Goal: Task Accomplishment & Management: Complete application form

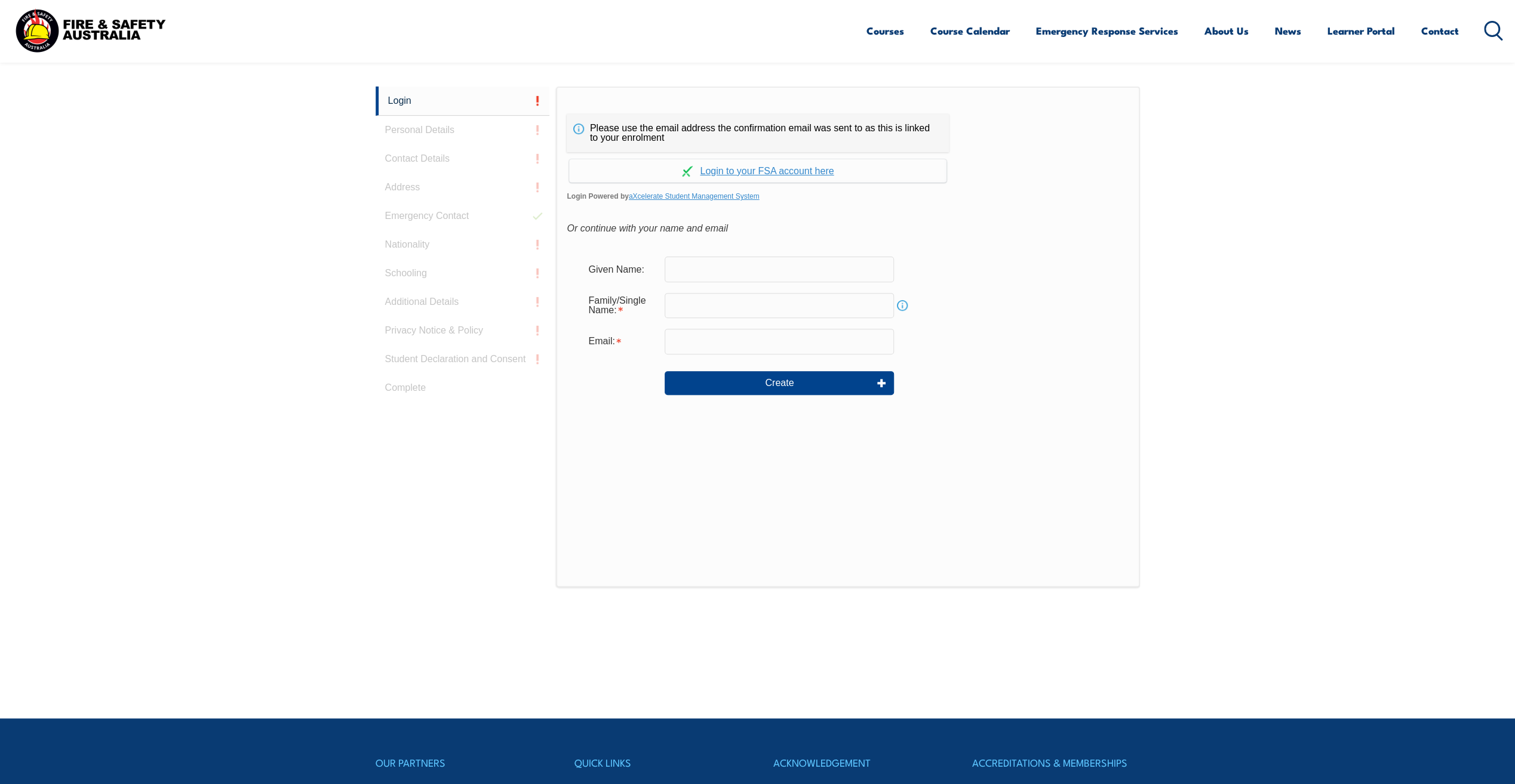
scroll to position [318, 0]
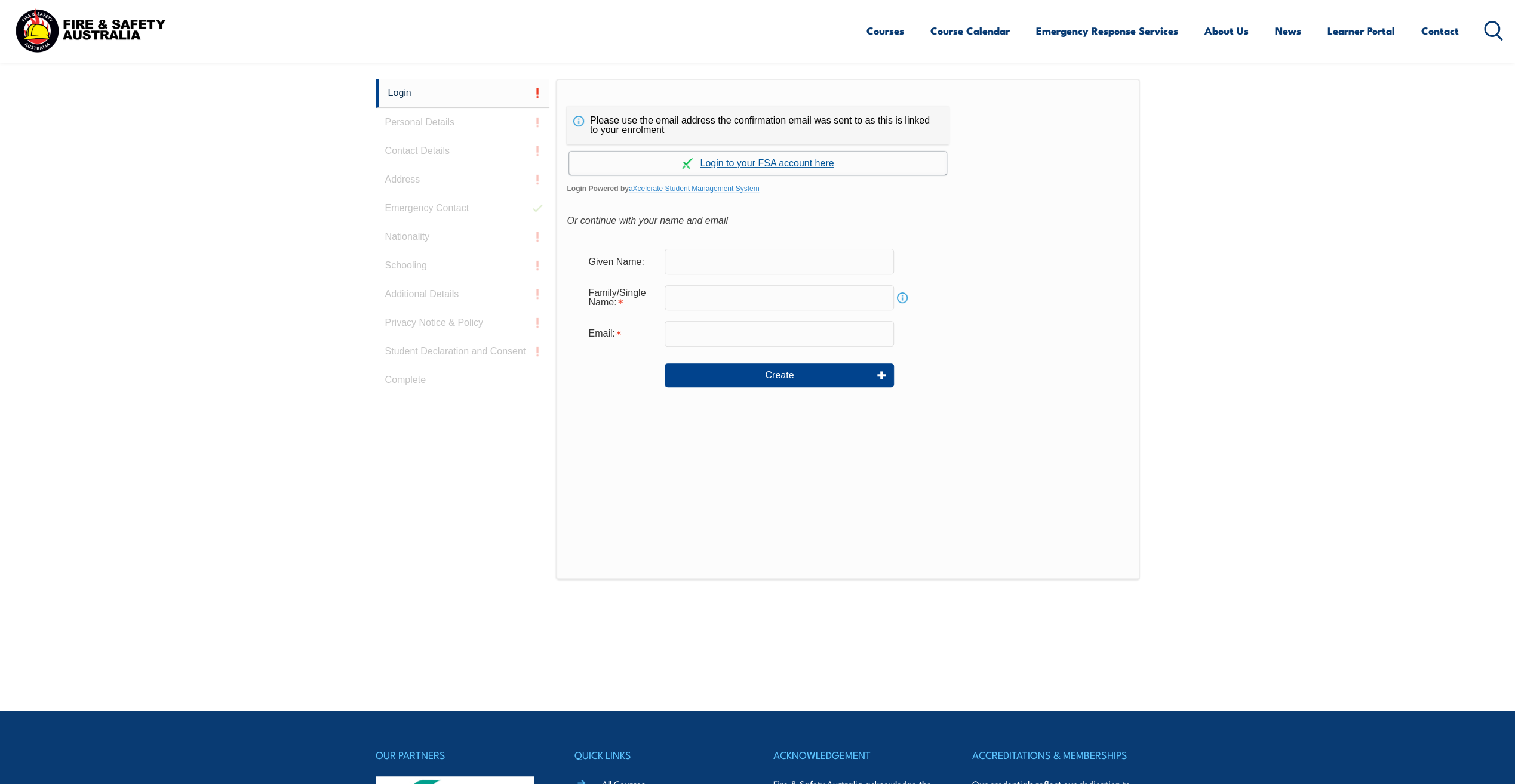
click at [789, 166] on link "Continue with aXcelerate" at bounding box center [758, 163] width 377 height 23
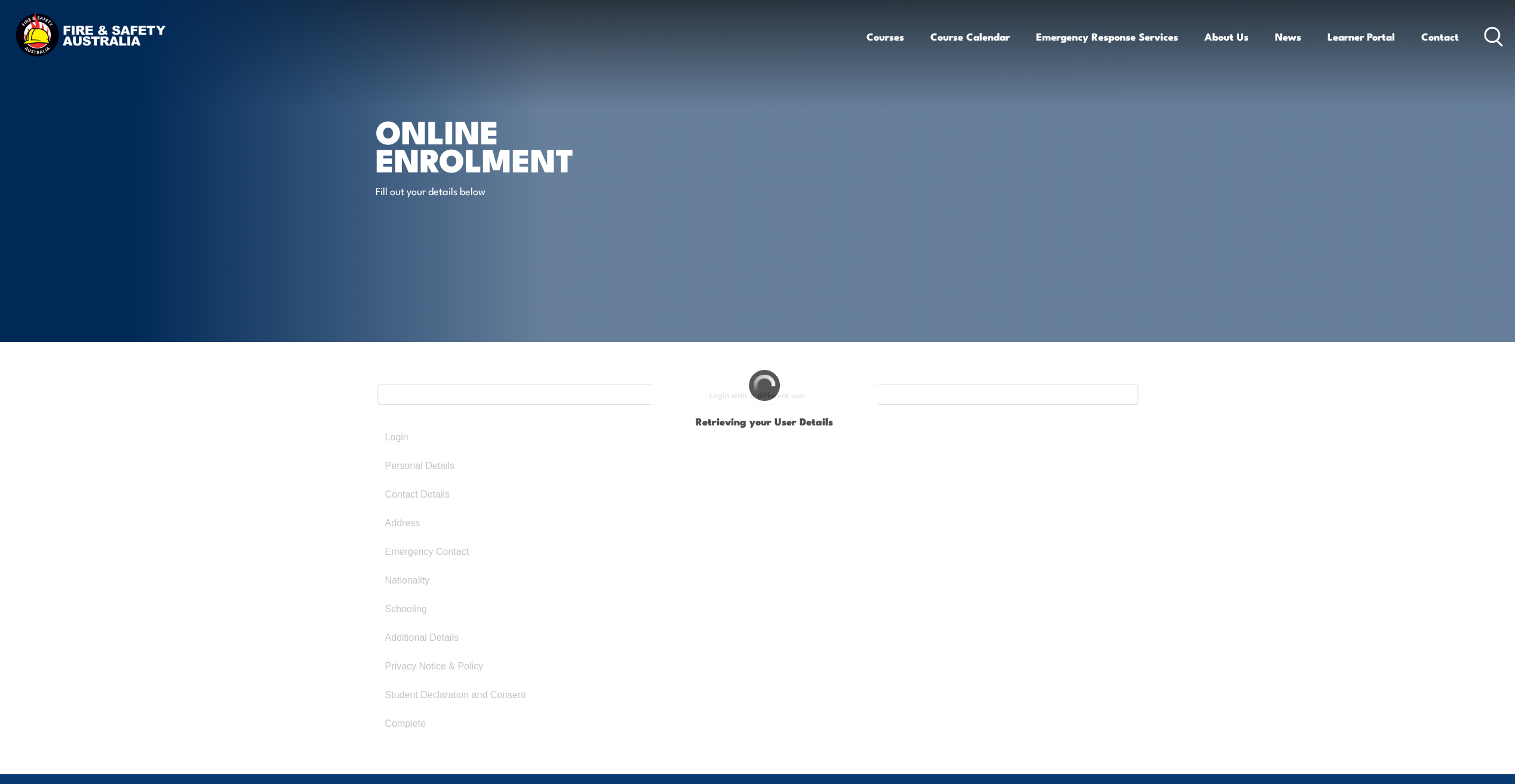
type input "[PERSON_NAME]"
type input "Zvorwadza"
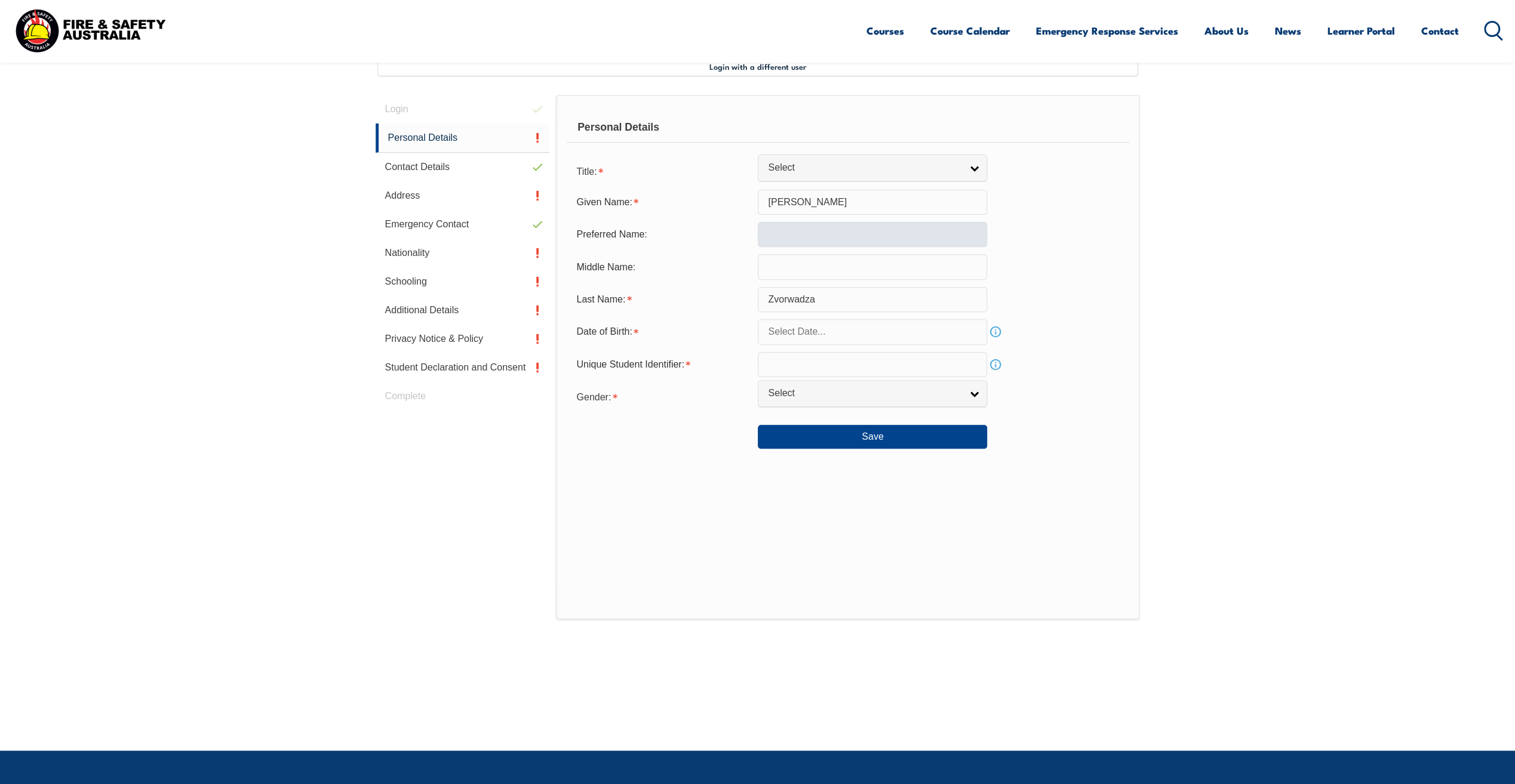
scroll to position [325, 0]
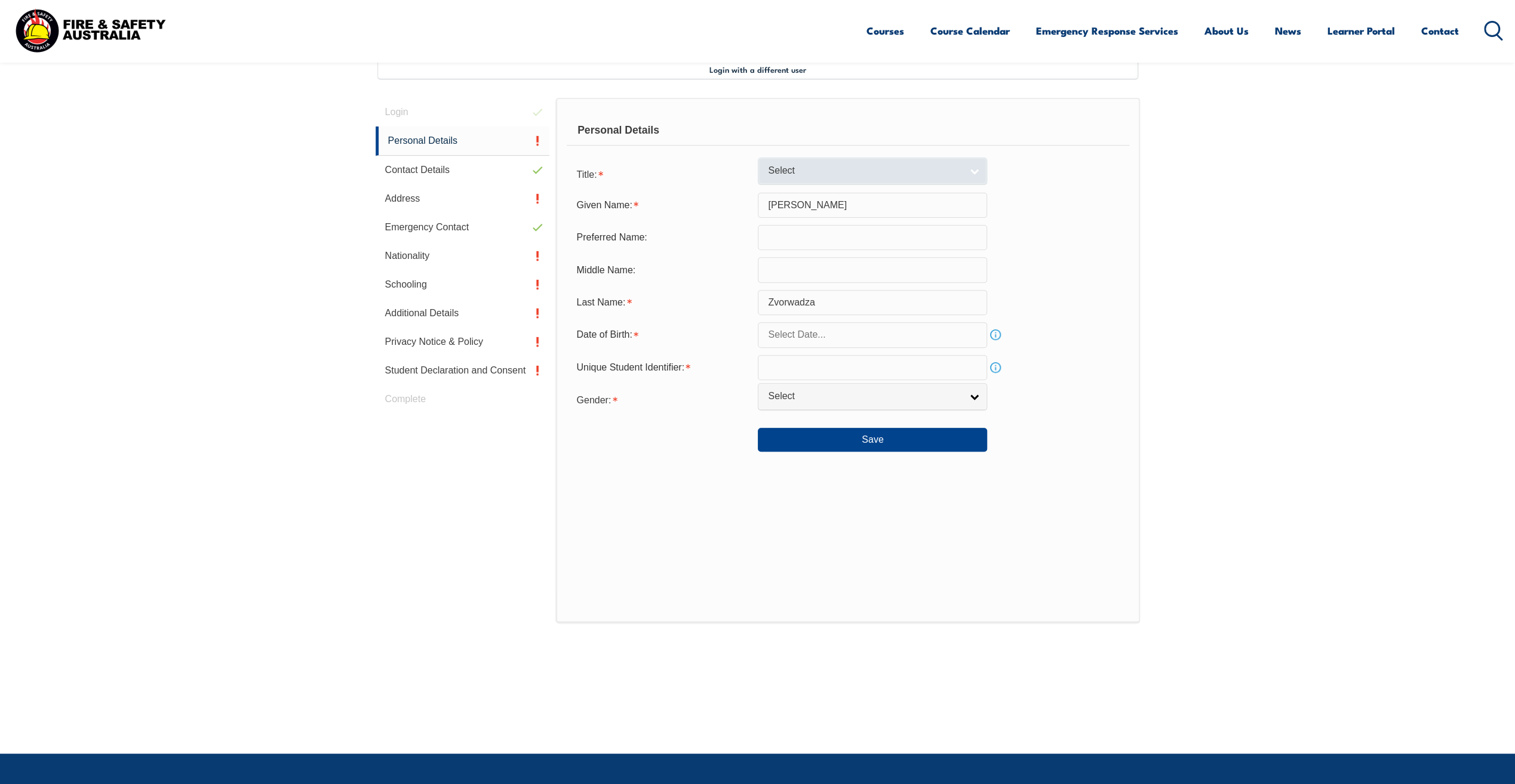
click at [975, 171] on link "Select" at bounding box center [873, 171] width 229 height 27
click at [795, 191] on li "Mr" at bounding box center [872, 191] width 223 height 15
select select "Mr"
click at [781, 339] on input "text" at bounding box center [873, 335] width 229 height 25
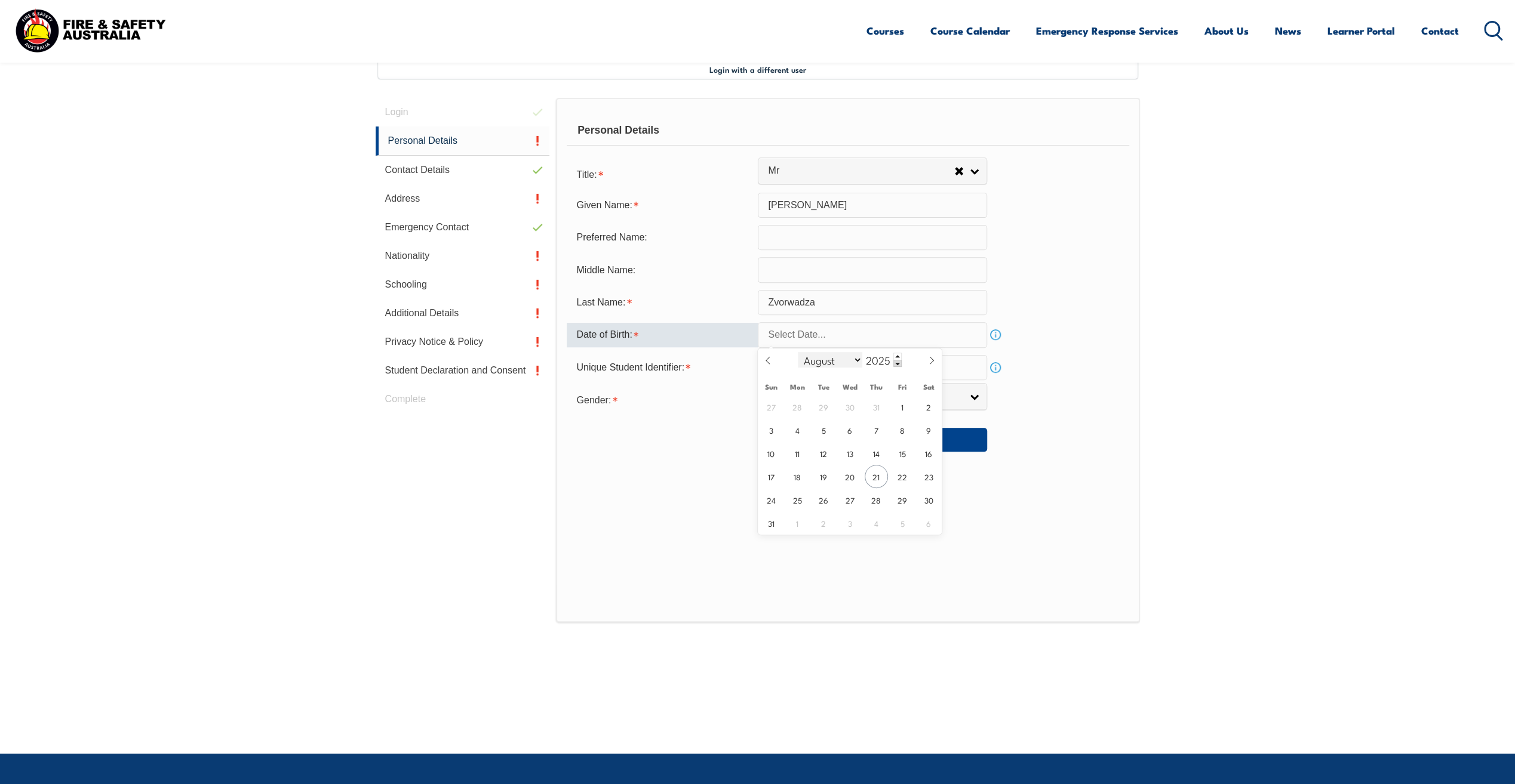
click at [855, 362] on select "January February March April May June July August September October November De…" at bounding box center [830, 359] width 65 height 15
select select "0"
click at [798, 352] on select "January February March April May June July August September October November De…" at bounding box center [830, 359] width 65 height 15
click at [897, 362] on span at bounding box center [898, 363] width 9 height 7
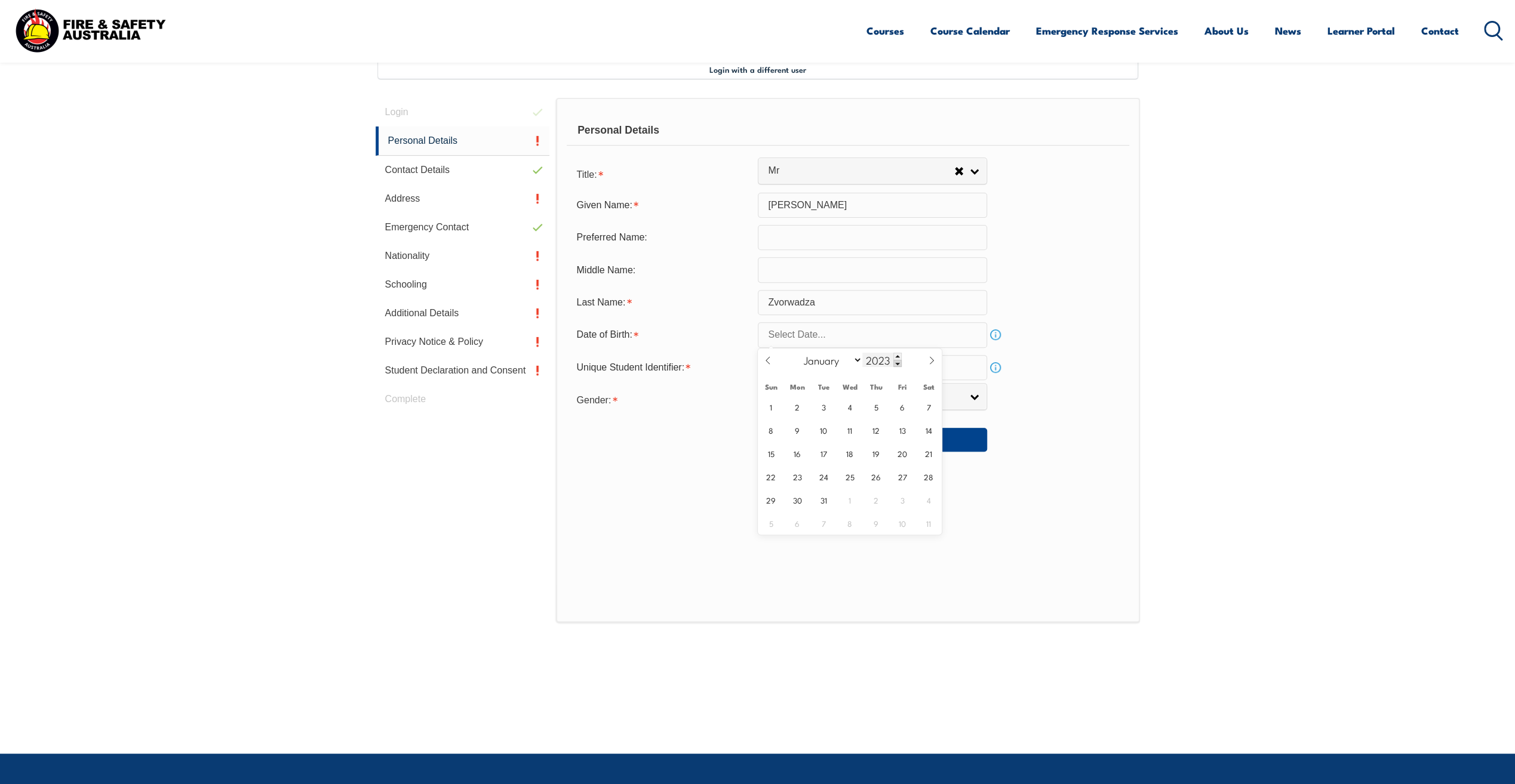
click at [897, 362] on span at bounding box center [898, 363] width 9 height 7
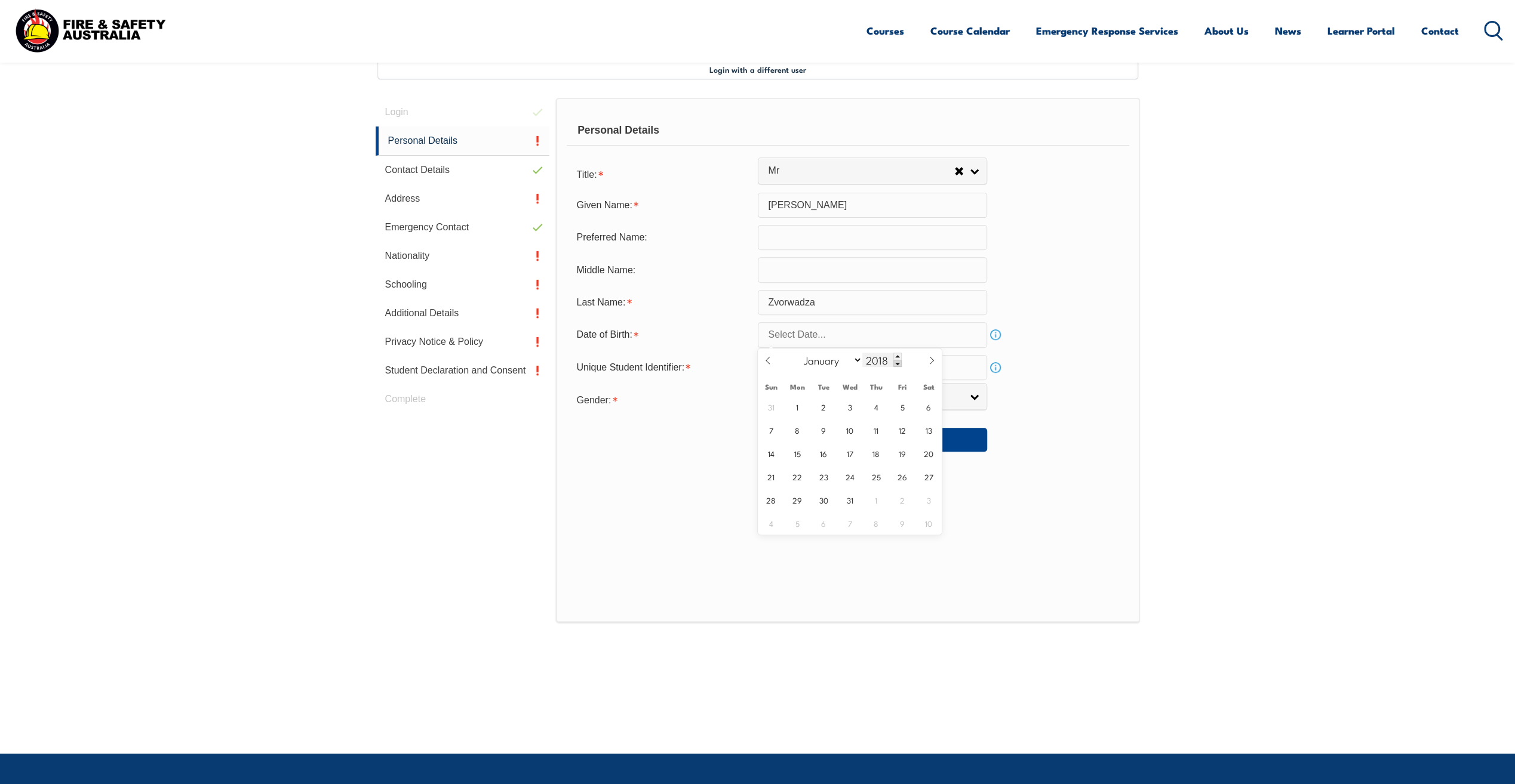
click at [897, 362] on span at bounding box center [898, 363] width 9 height 7
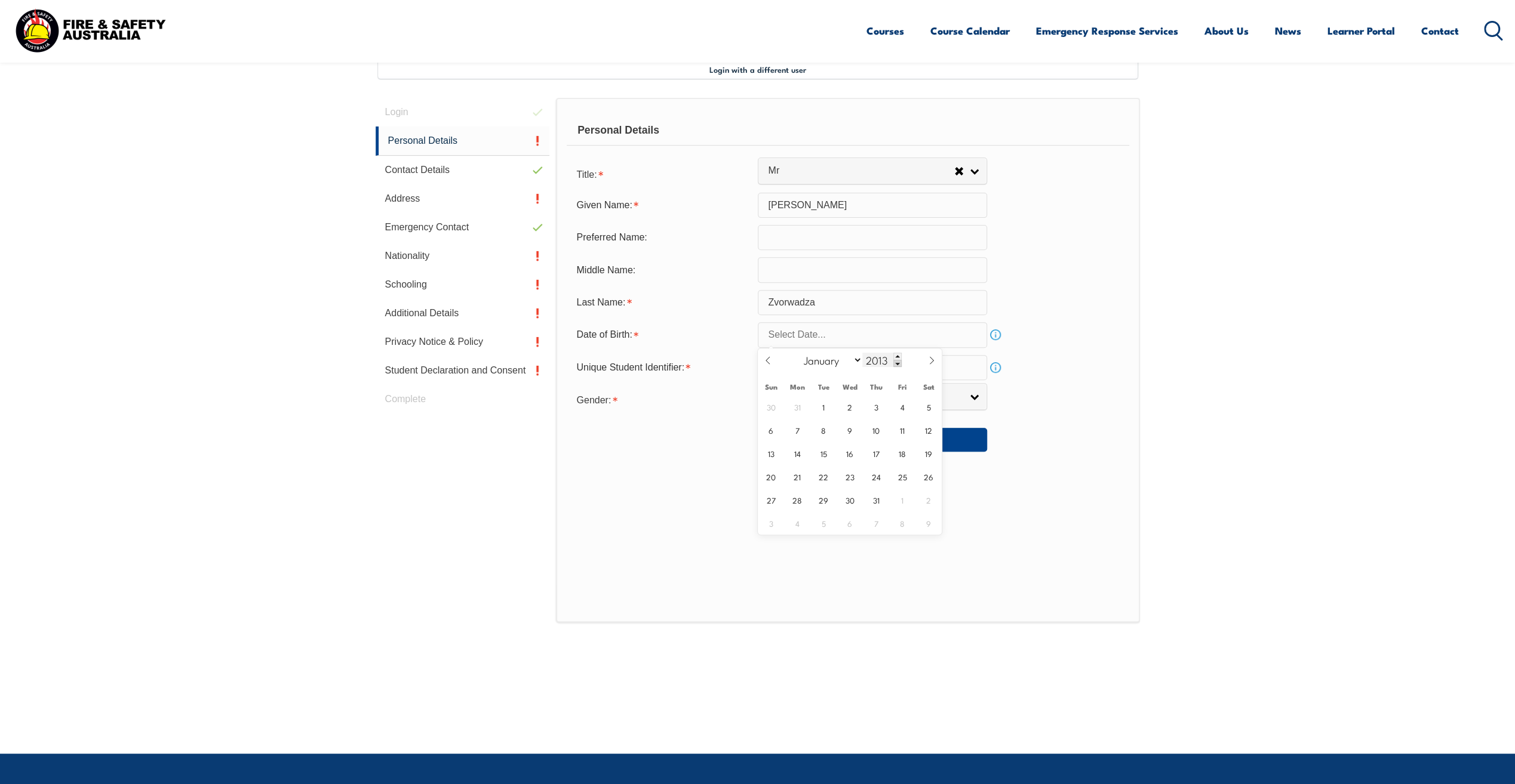
click at [897, 362] on span at bounding box center [898, 363] width 9 height 7
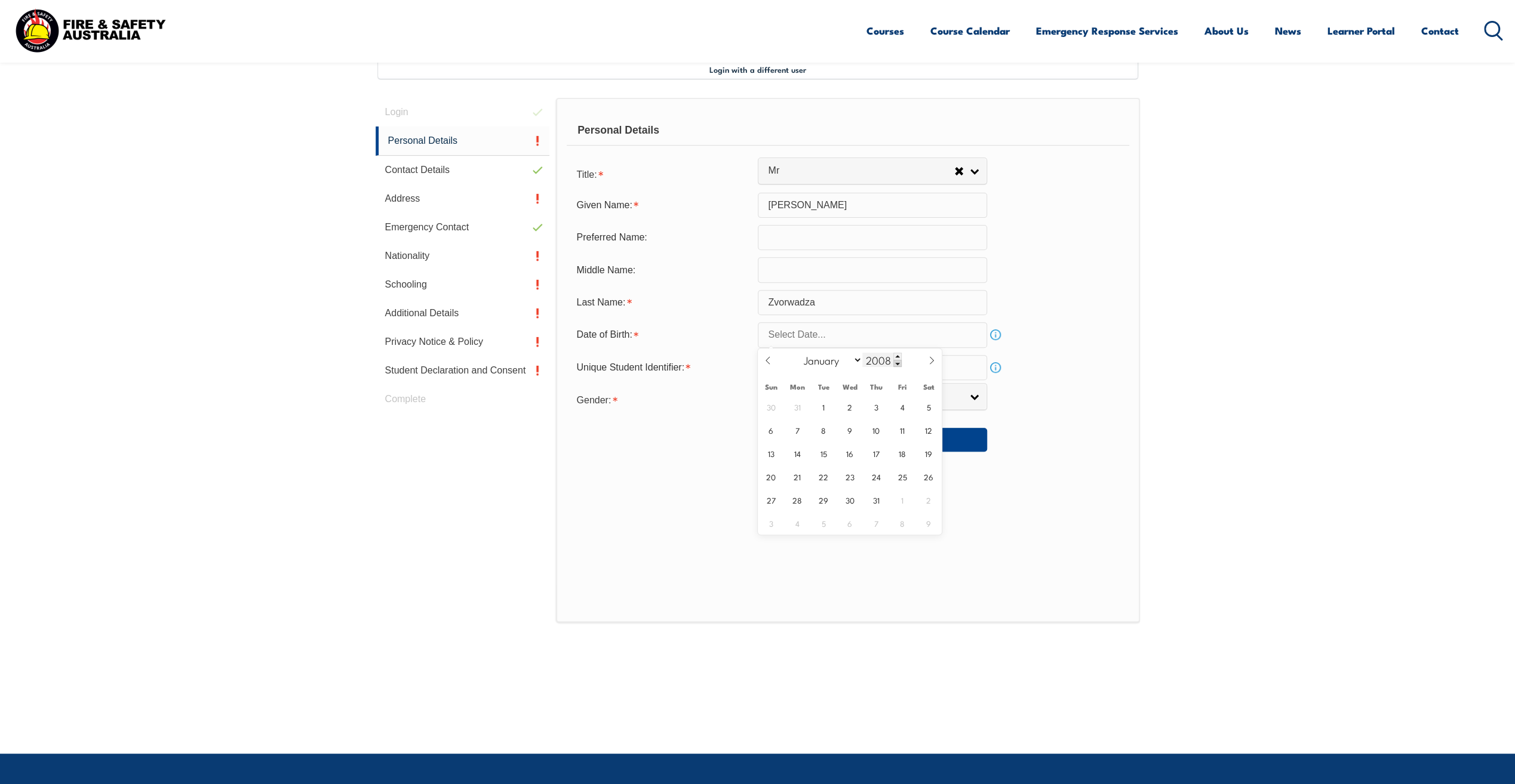
click at [897, 362] on span at bounding box center [898, 363] width 9 height 7
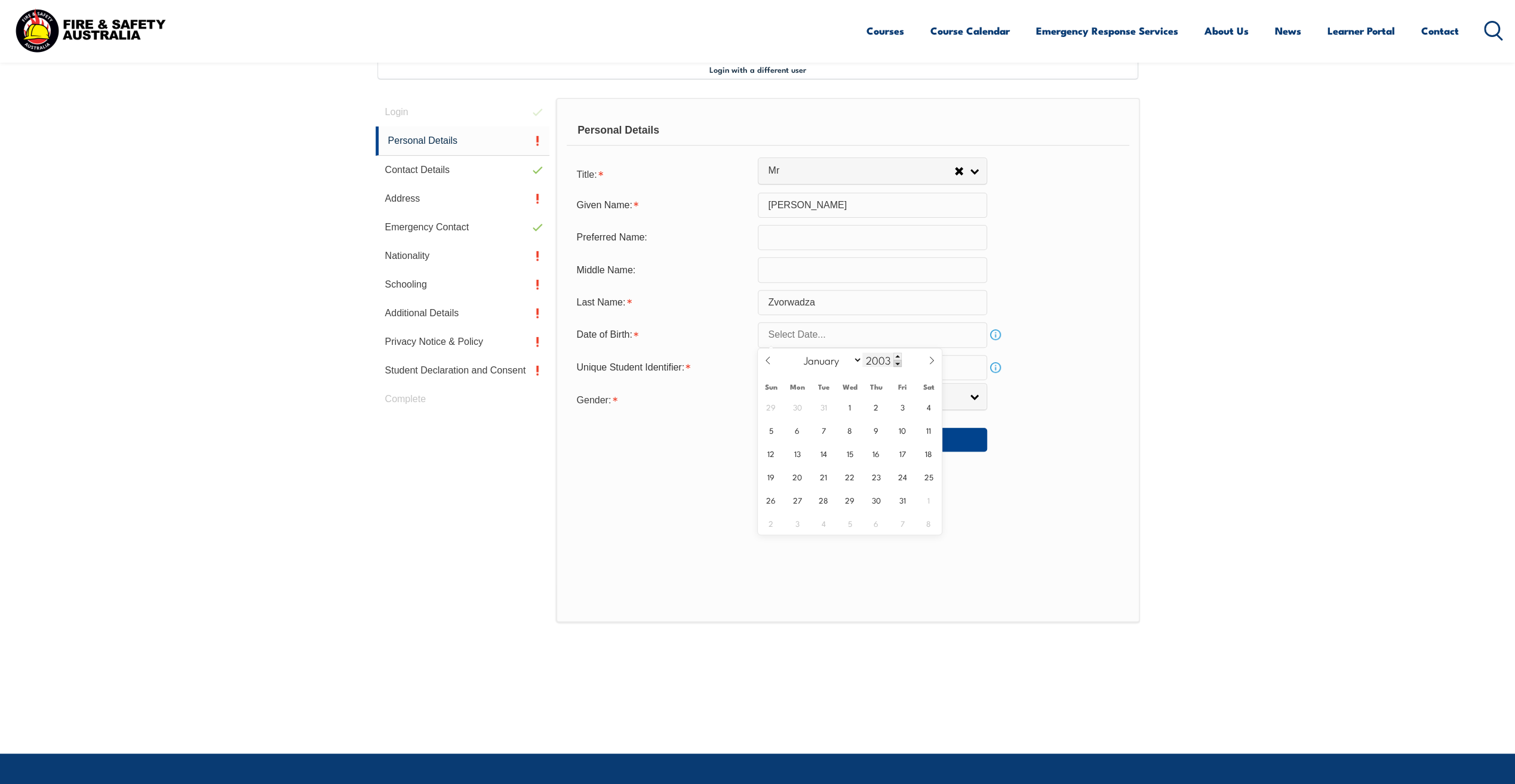
click at [897, 362] on span at bounding box center [898, 363] width 9 height 7
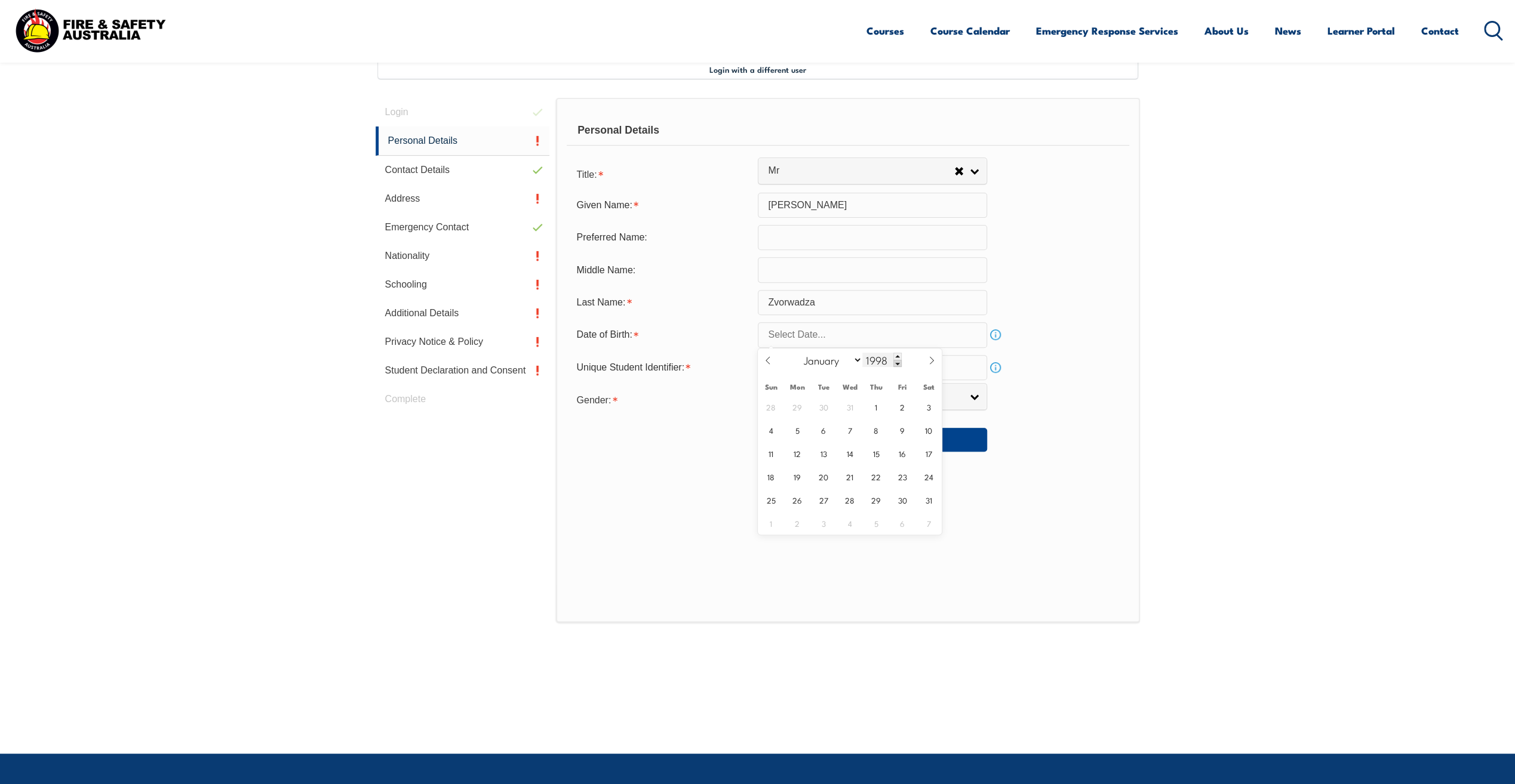
click at [897, 362] on span at bounding box center [898, 363] width 9 height 7
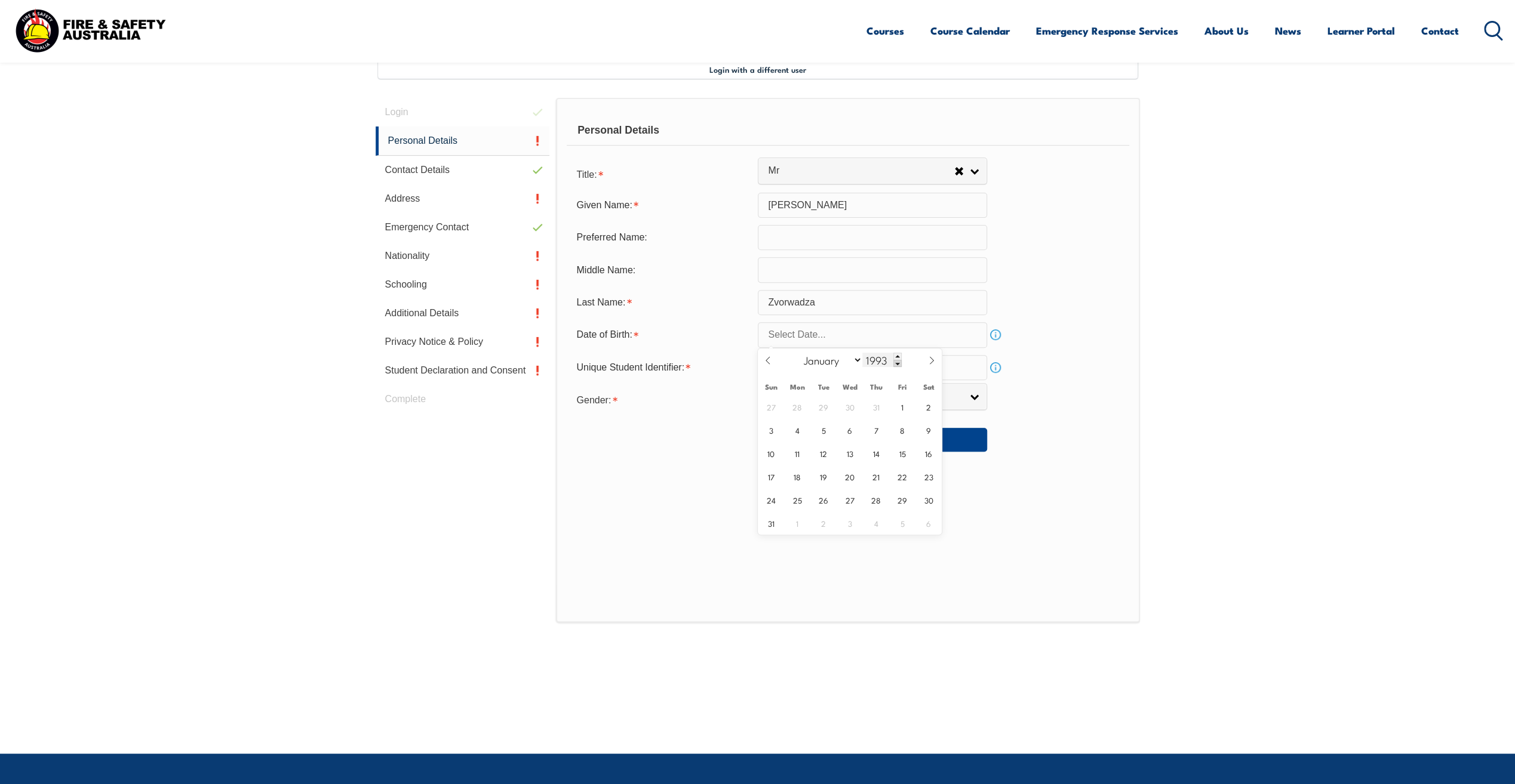
click at [897, 362] on span at bounding box center [898, 363] width 9 height 7
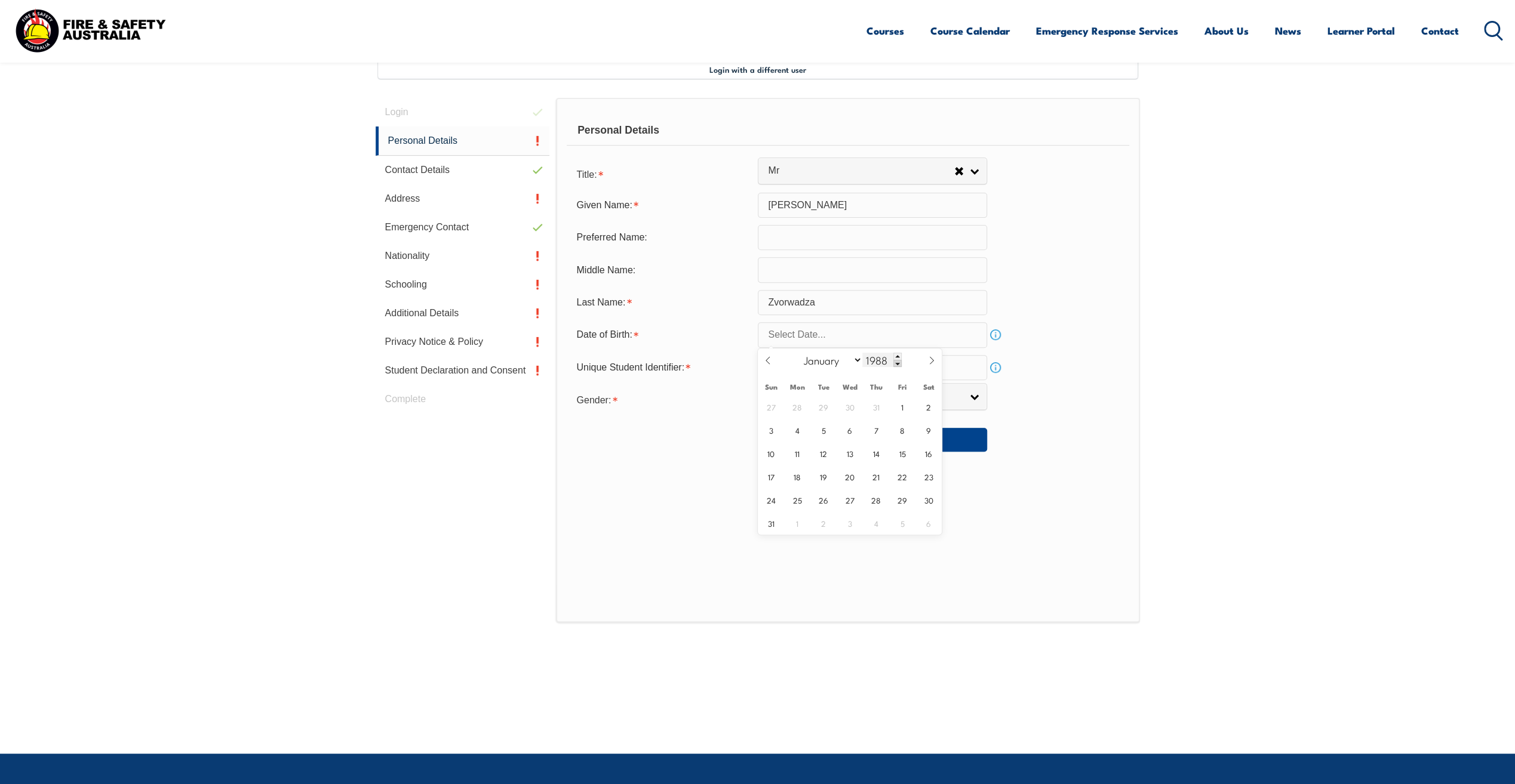
click at [897, 360] on span at bounding box center [898, 363] width 9 height 7
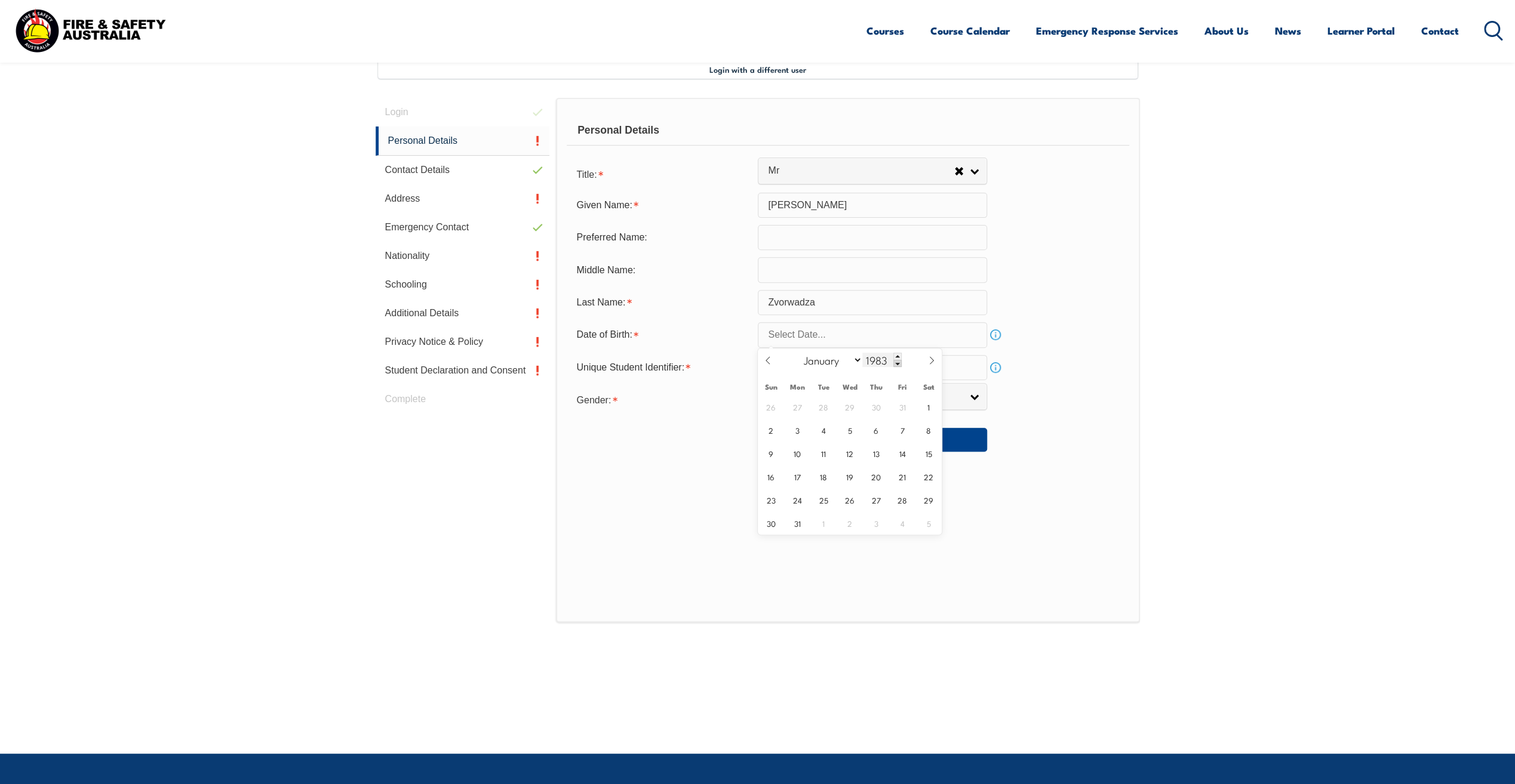
click at [897, 360] on span at bounding box center [898, 363] width 9 height 7
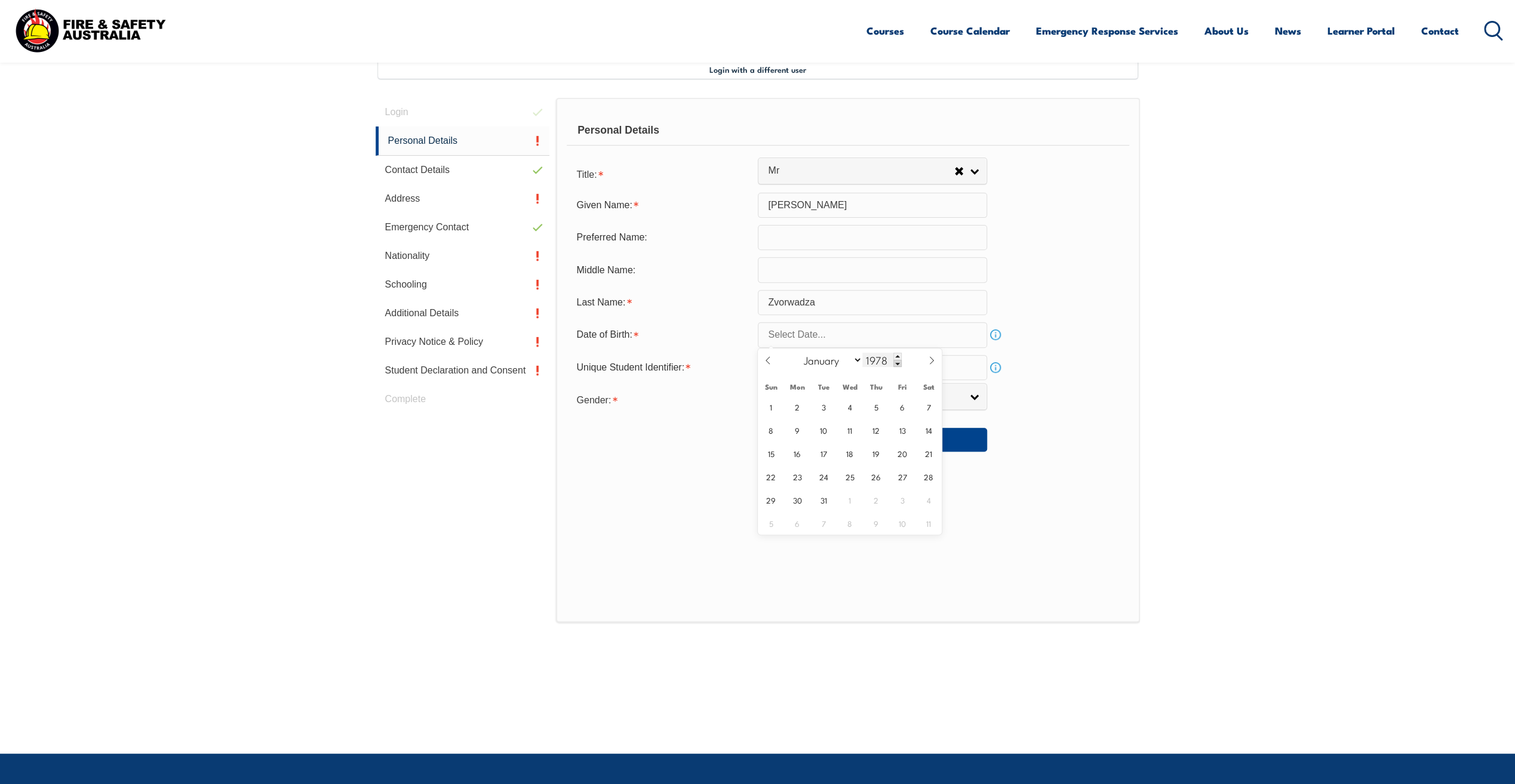
click at [897, 360] on span at bounding box center [898, 363] width 9 height 7
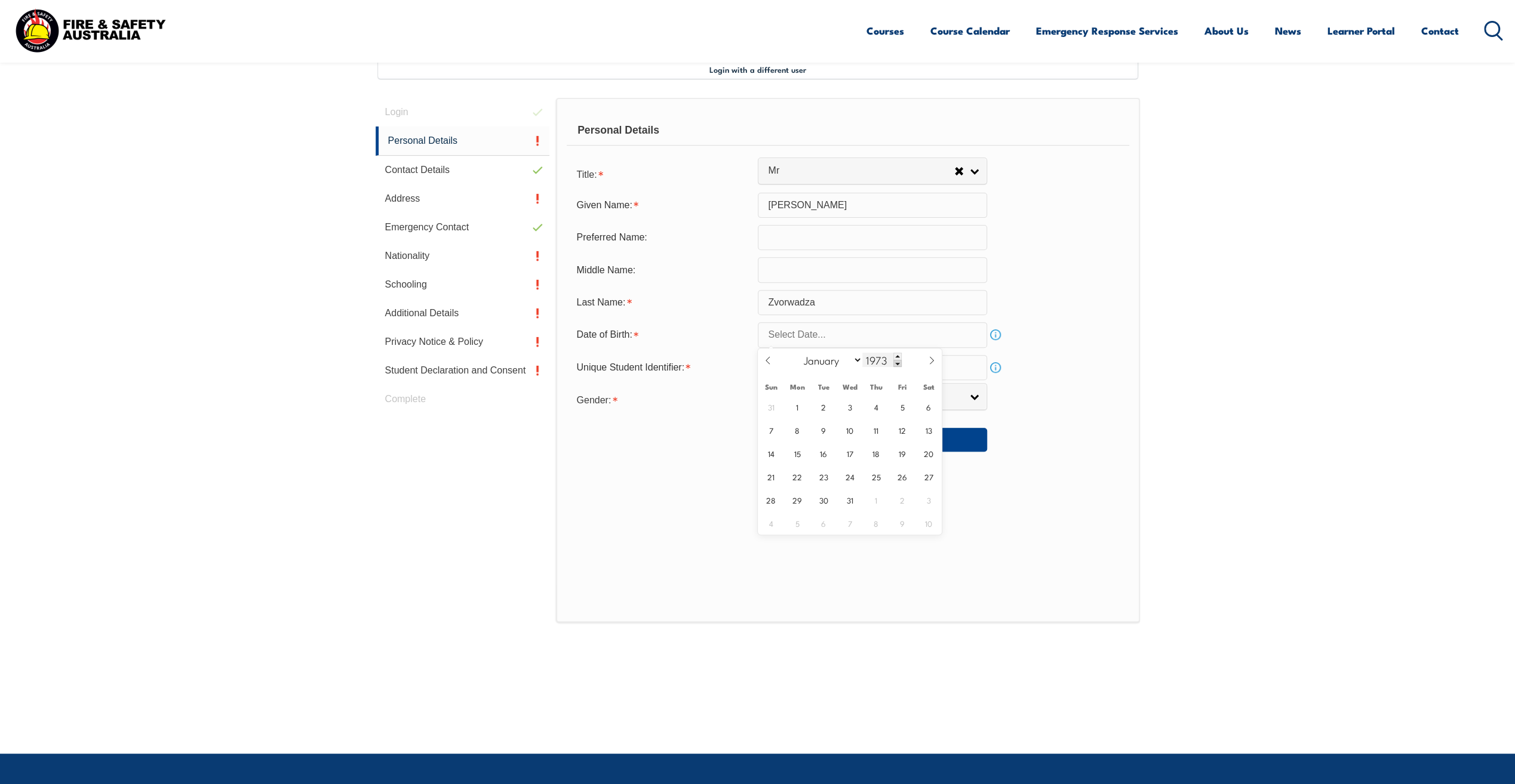
click at [897, 360] on span at bounding box center [898, 363] width 9 height 7
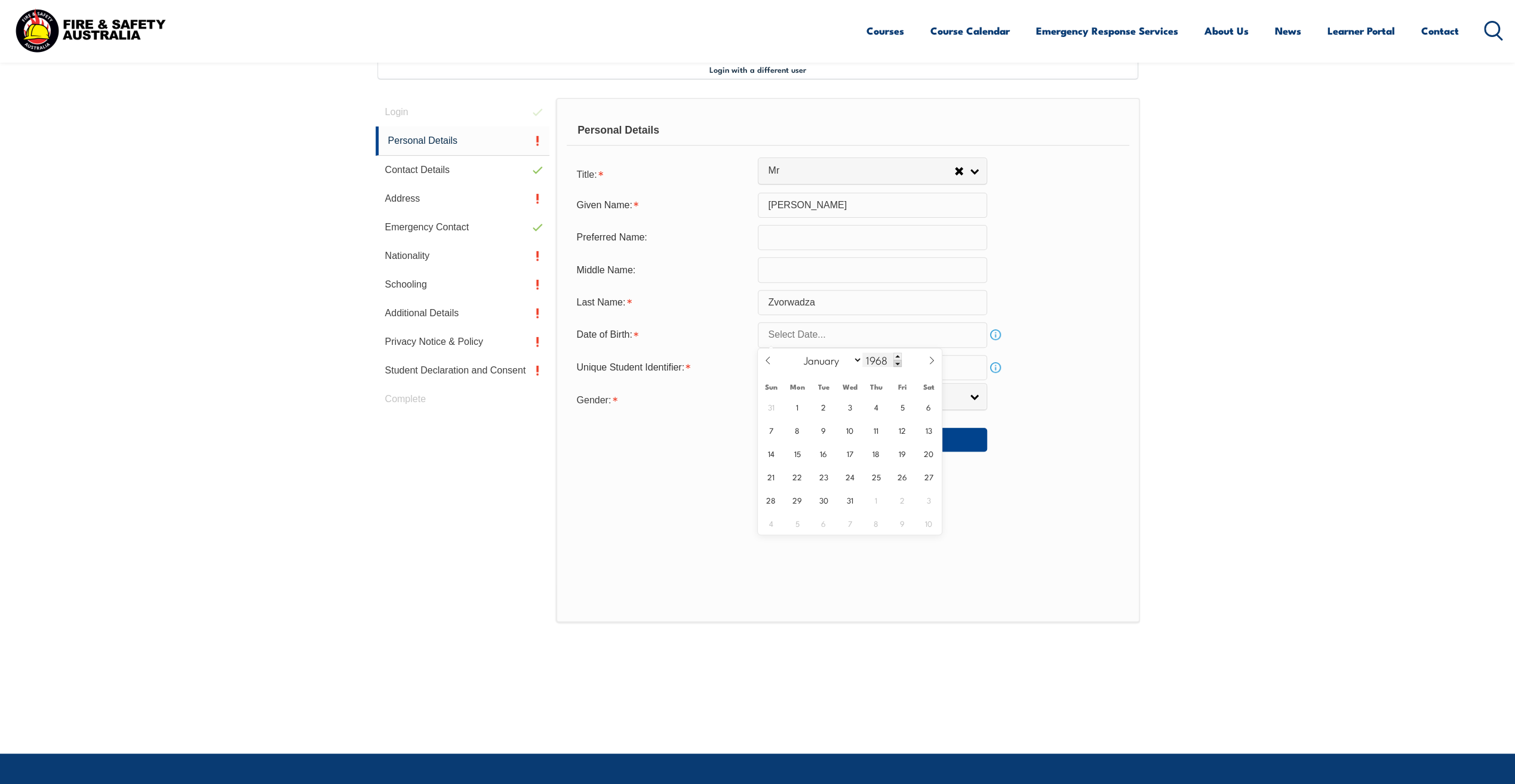
click at [897, 360] on span at bounding box center [898, 363] width 9 height 7
type input "1967"
click at [925, 408] on span "7" at bounding box center [929, 407] width 23 height 23
type input "[DATE]"
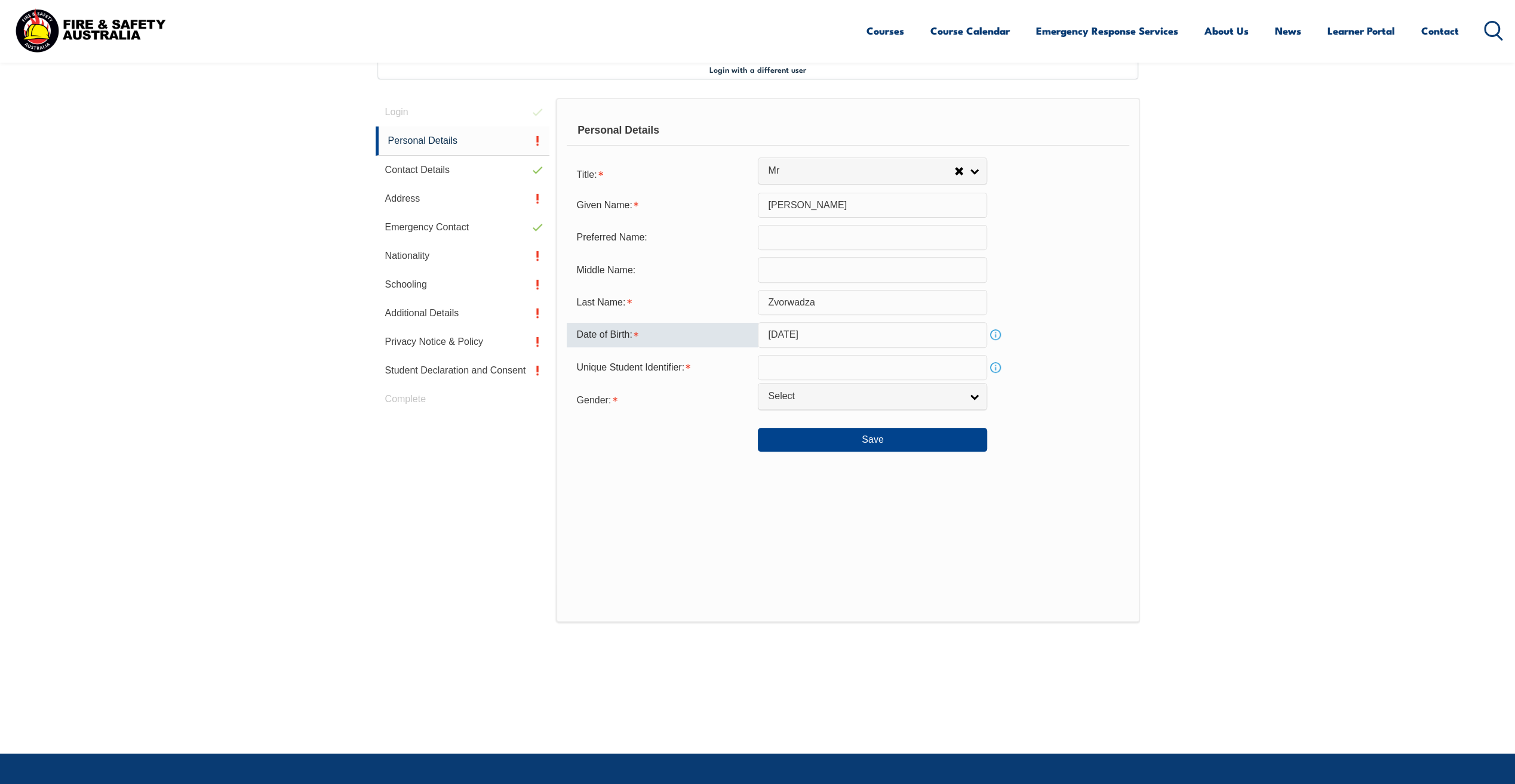
click at [810, 369] on input "text" at bounding box center [873, 367] width 229 height 25
type input "A3JKFGLUXV"
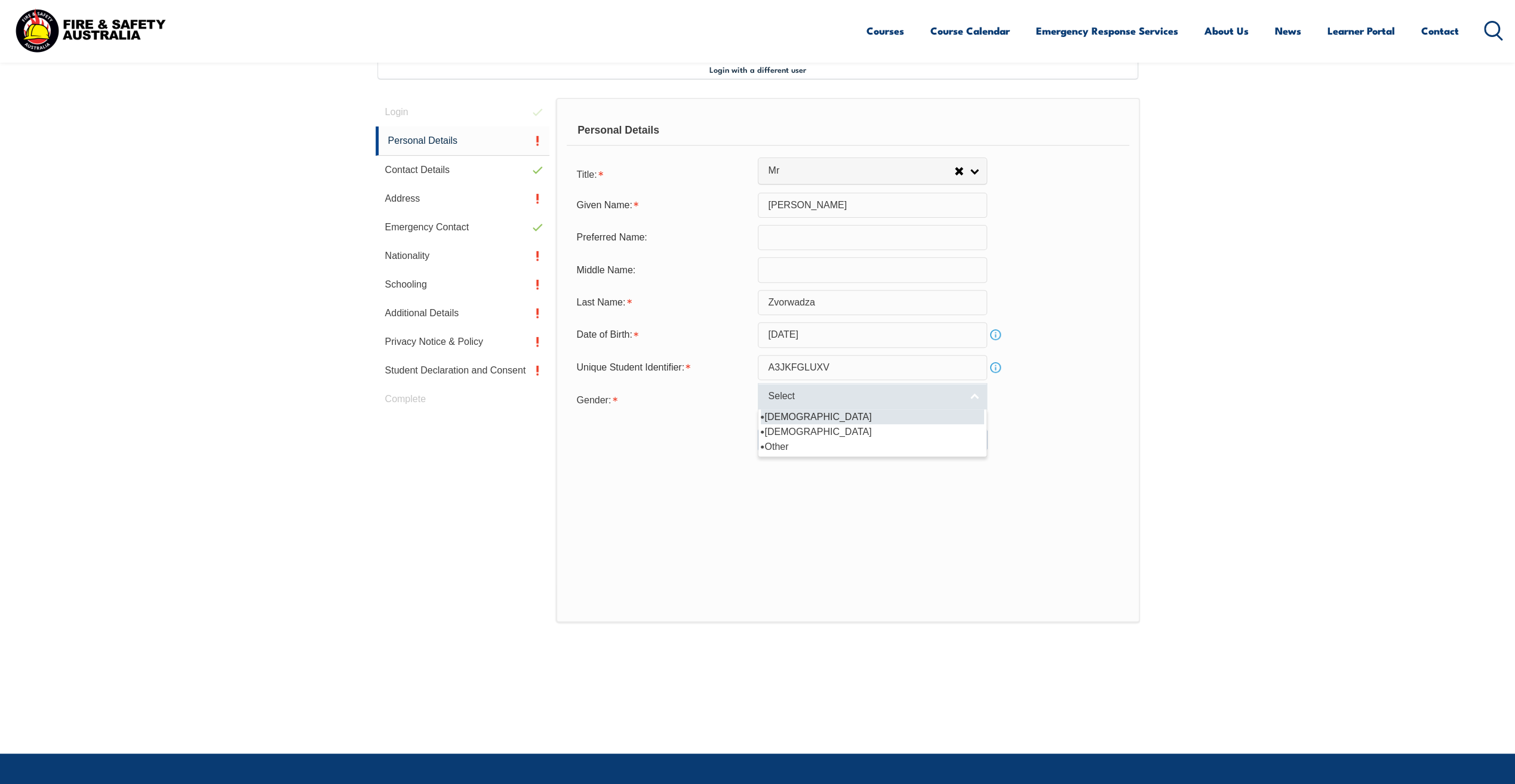
click at [973, 393] on link "Select" at bounding box center [873, 397] width 229 height 27
click at [811, 417] on li "[DEMOGRAPHIC_DATA]" at bounding box center [872, 417] width 223 height 15
select select "M"
click at [892, 441] on button "Save" at bounding box center [873, 440] width 229 height 24
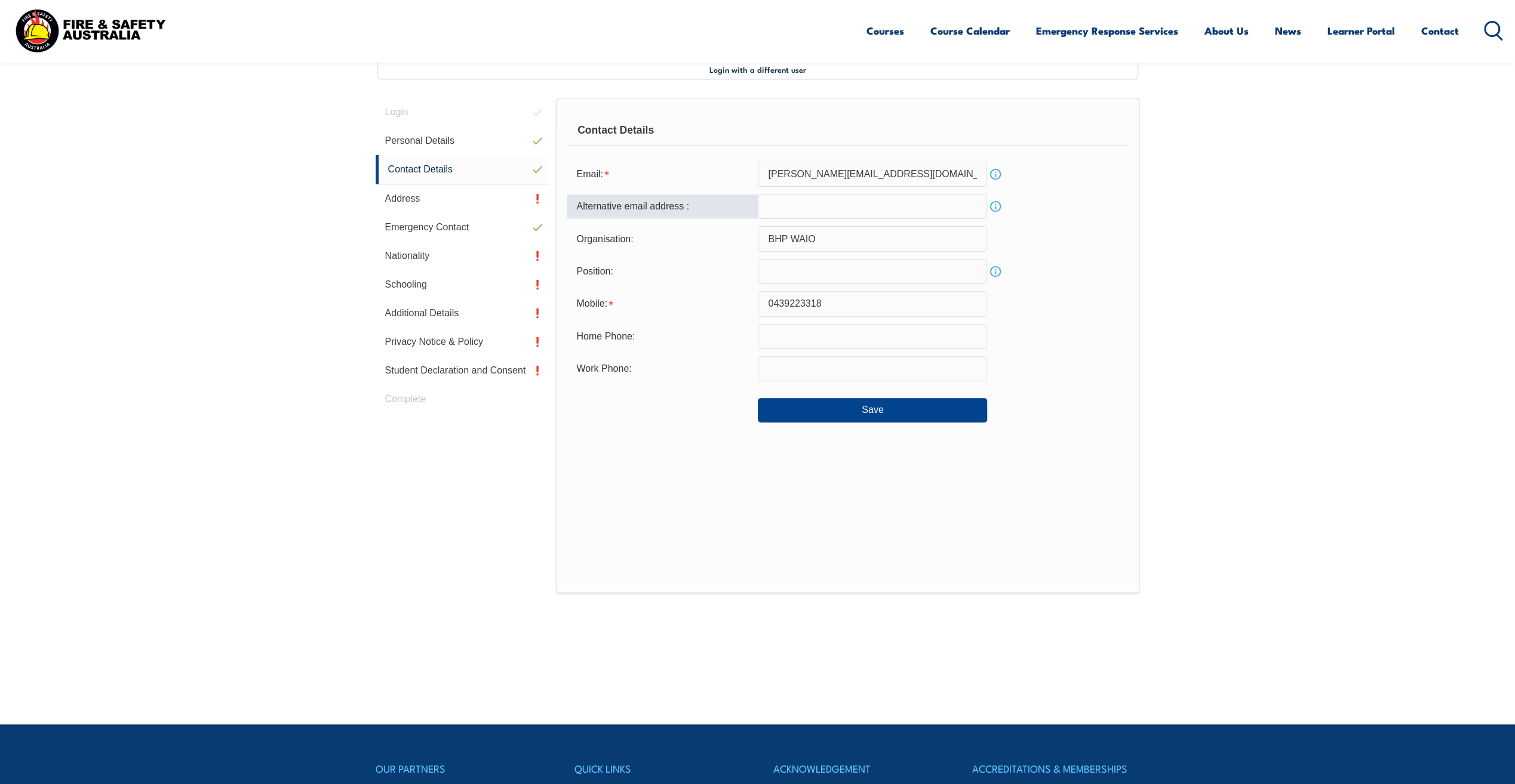
click at [780, 211] on input "email" at bounding box center [873, 206] width 229 height 25
click at [897, 205] on input "[EMAIL_ADDRESS][DOMAIN_NAME]" at bounding box center [873, 206] width 229 height 25
type input "[EMAIL_ADDRESS][DOMAIN_NAME]"
click at [852, 273] on input "text" at bounding box center [873, 272] width 229 height 25
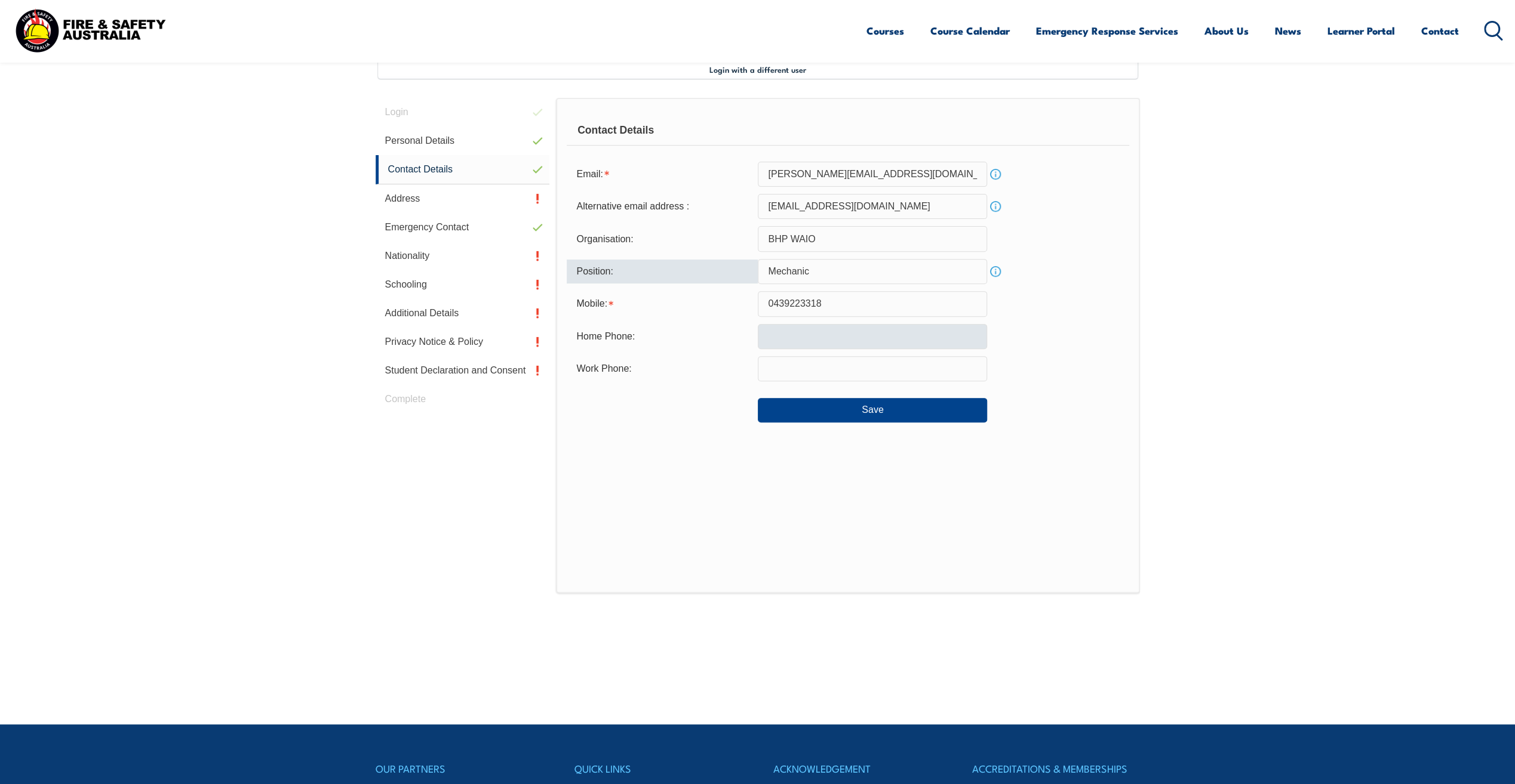
type input "Mechanic"
click at [837, 327] on input "text" at bounding box center [873, 337] width 229 height 25
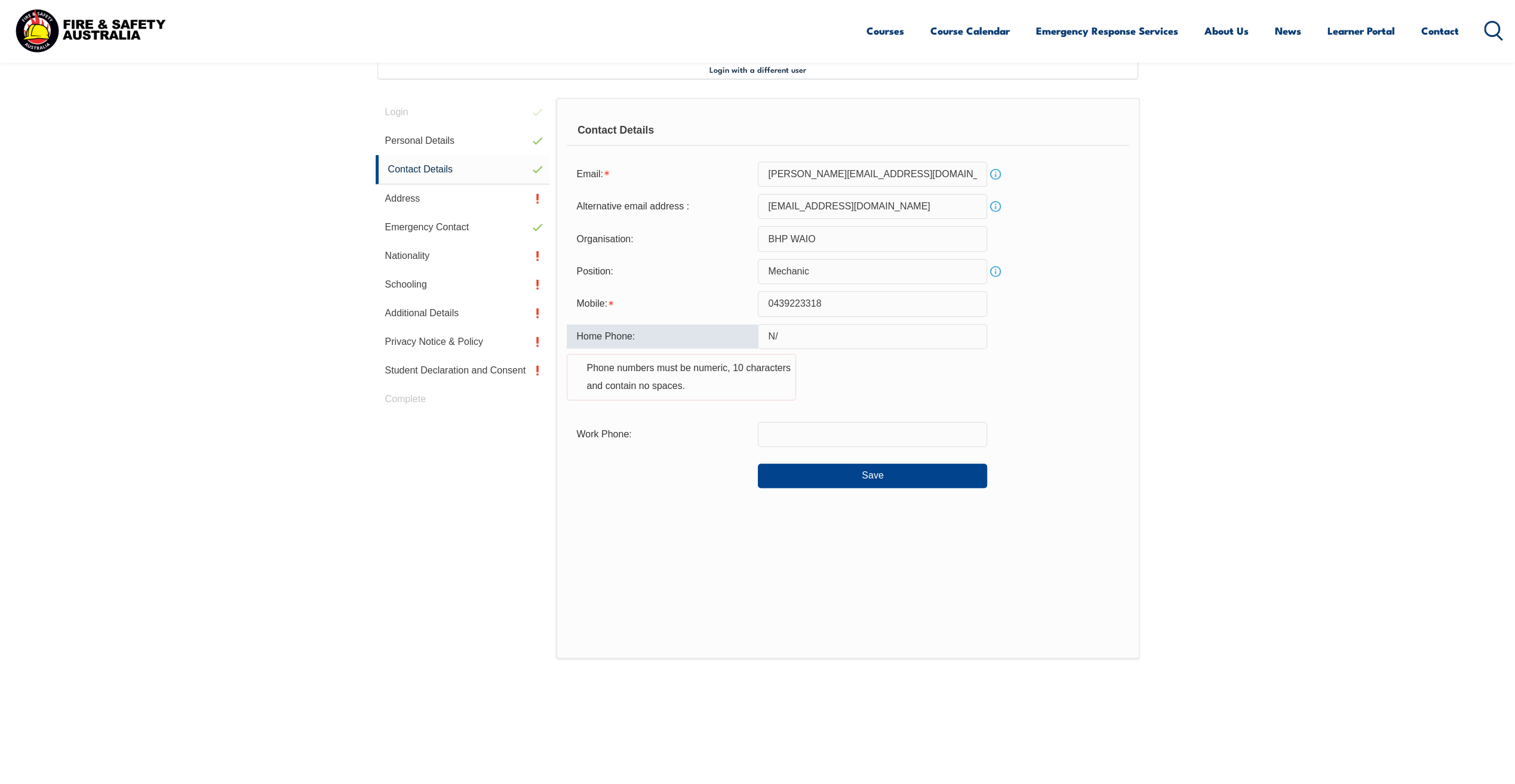
type input "N"
click at [860, 383] on div "Home Phone: Phone numbers must be numeric, 10 characters and contain no spaces." at bounding box center [848, 370] width 562 height 91
click at [774, 386] on div "Phone numbers must be numeric, 10 characters and contain no spaces." at bounding box center [681, 377] width 229 height 47
click at [891, 368] on div "Home Phone: Phone numbers must be numeric, 10 characters and contain no spaces." at bounding box center [848, 370] width 562 height 91
click at [604, 338] on div "Home Phone:" at bounding box center [662, 337] width 191 height 23
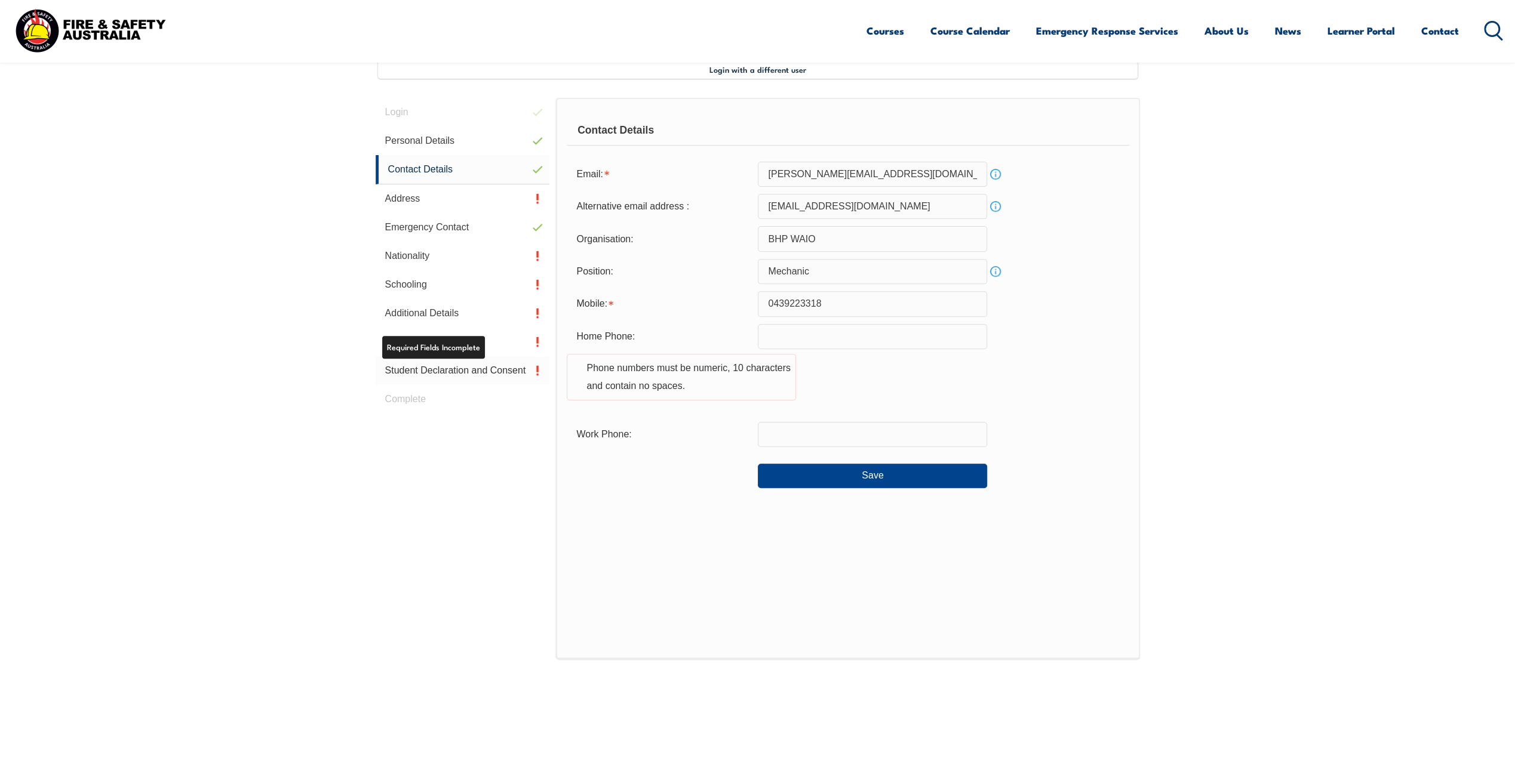
click at [492, 368] on link "Student Declaration and Consent" at bounding box center [462, 370] width 174 height 29
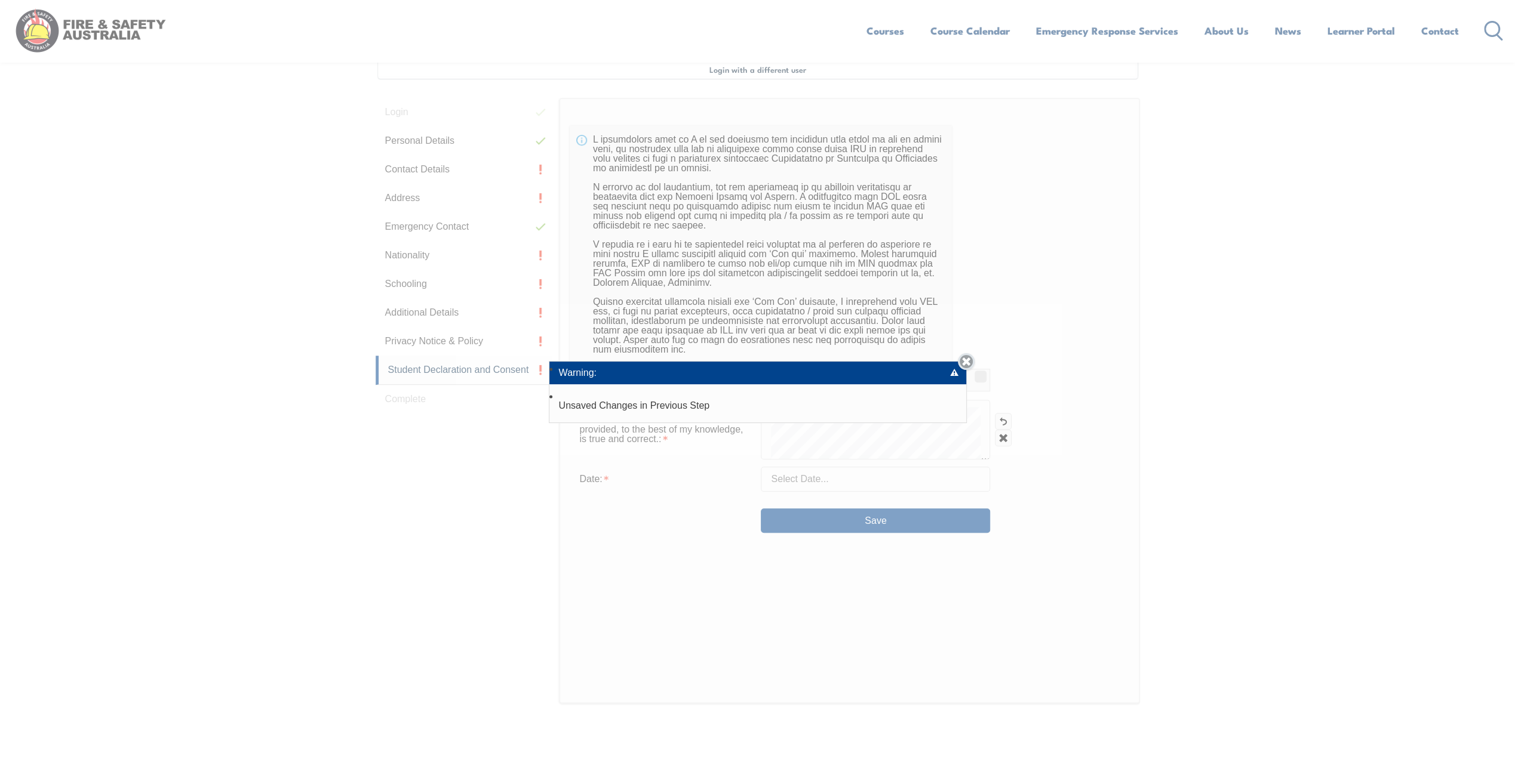
click at [968, 361] on link "Close" at bounding box center [966, 361] width 17 height 17
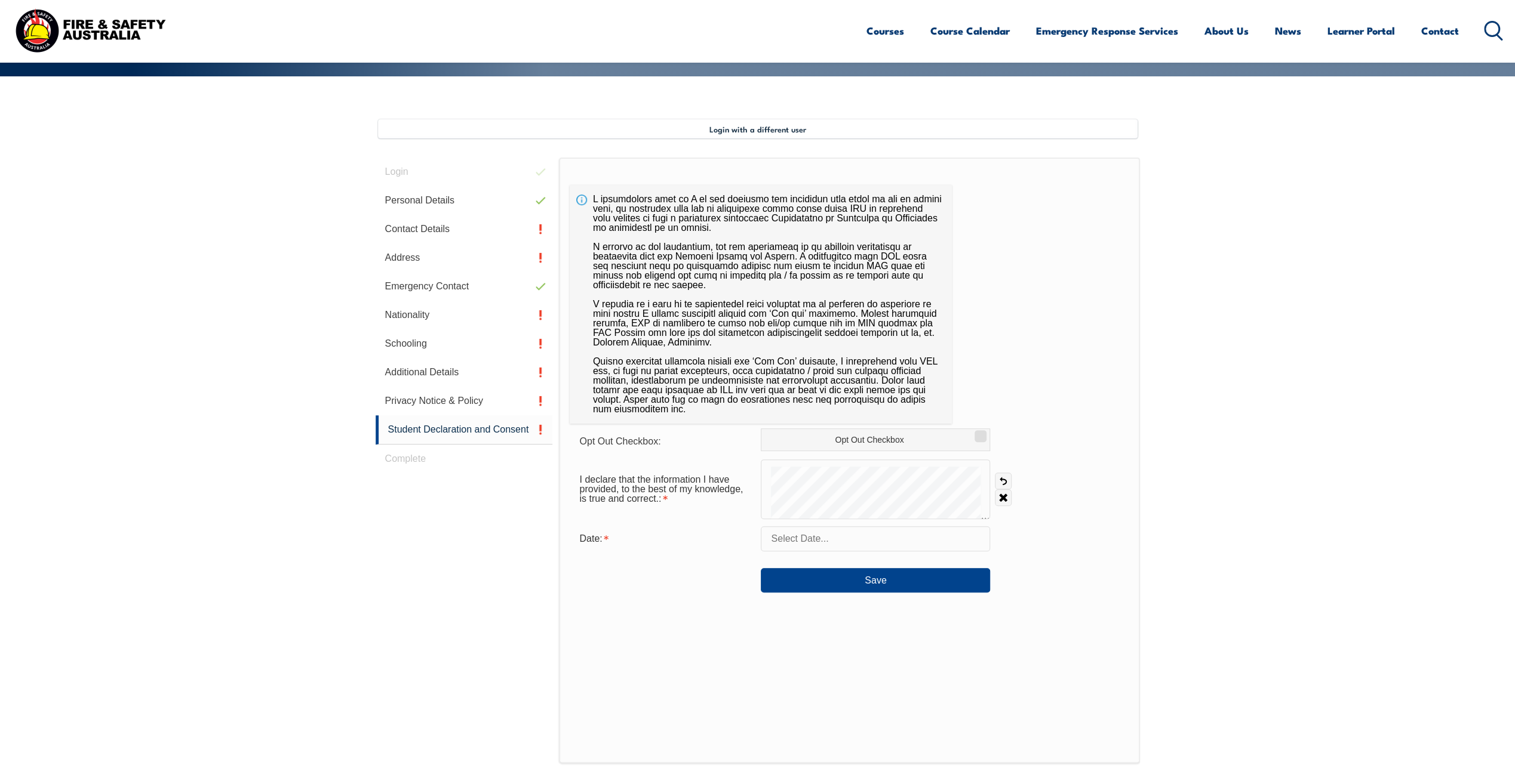
scroll to position [206, 0]
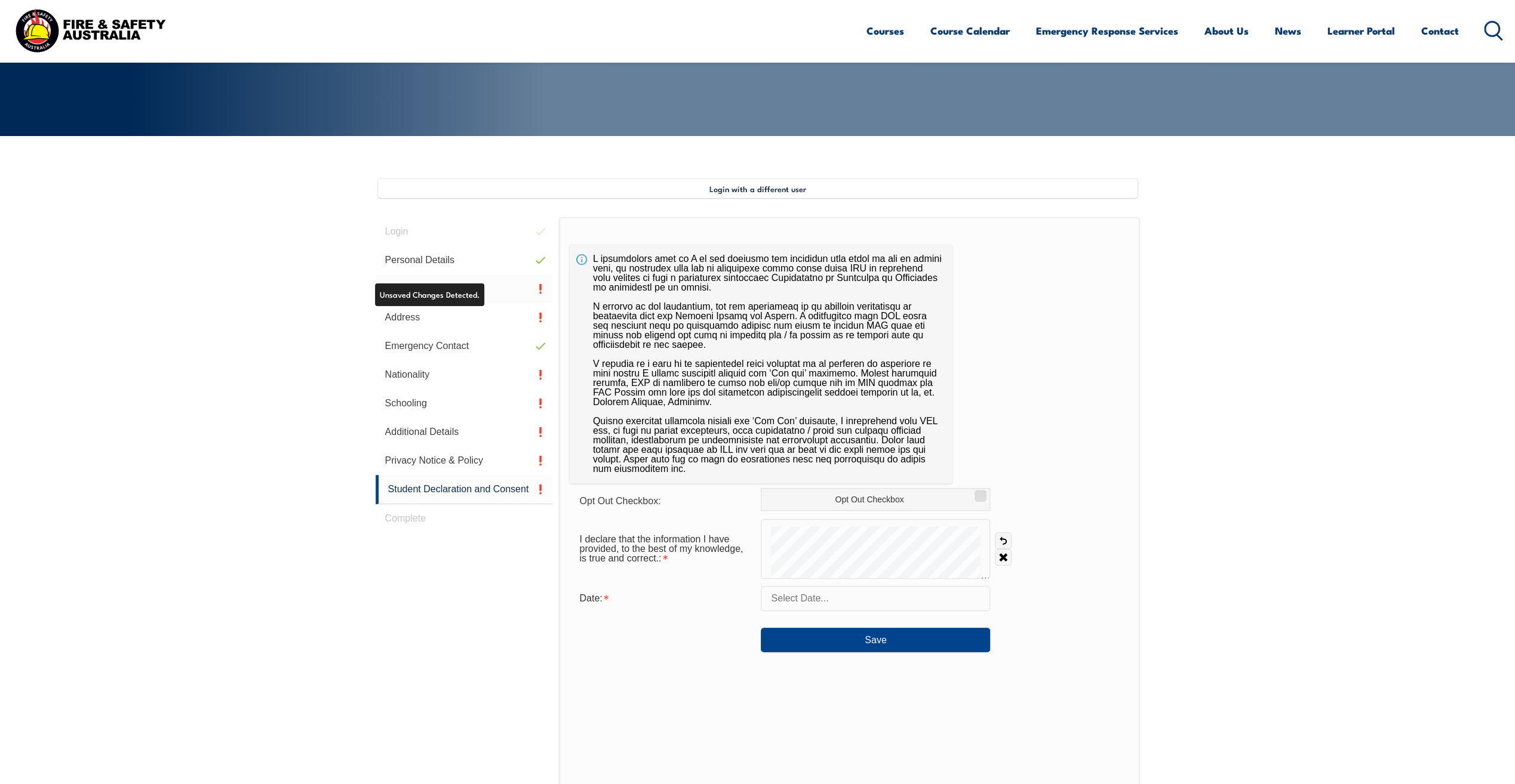
click at [464, 299] on link "Contact Details" at bounding box center [464, 289] width 177 height 29
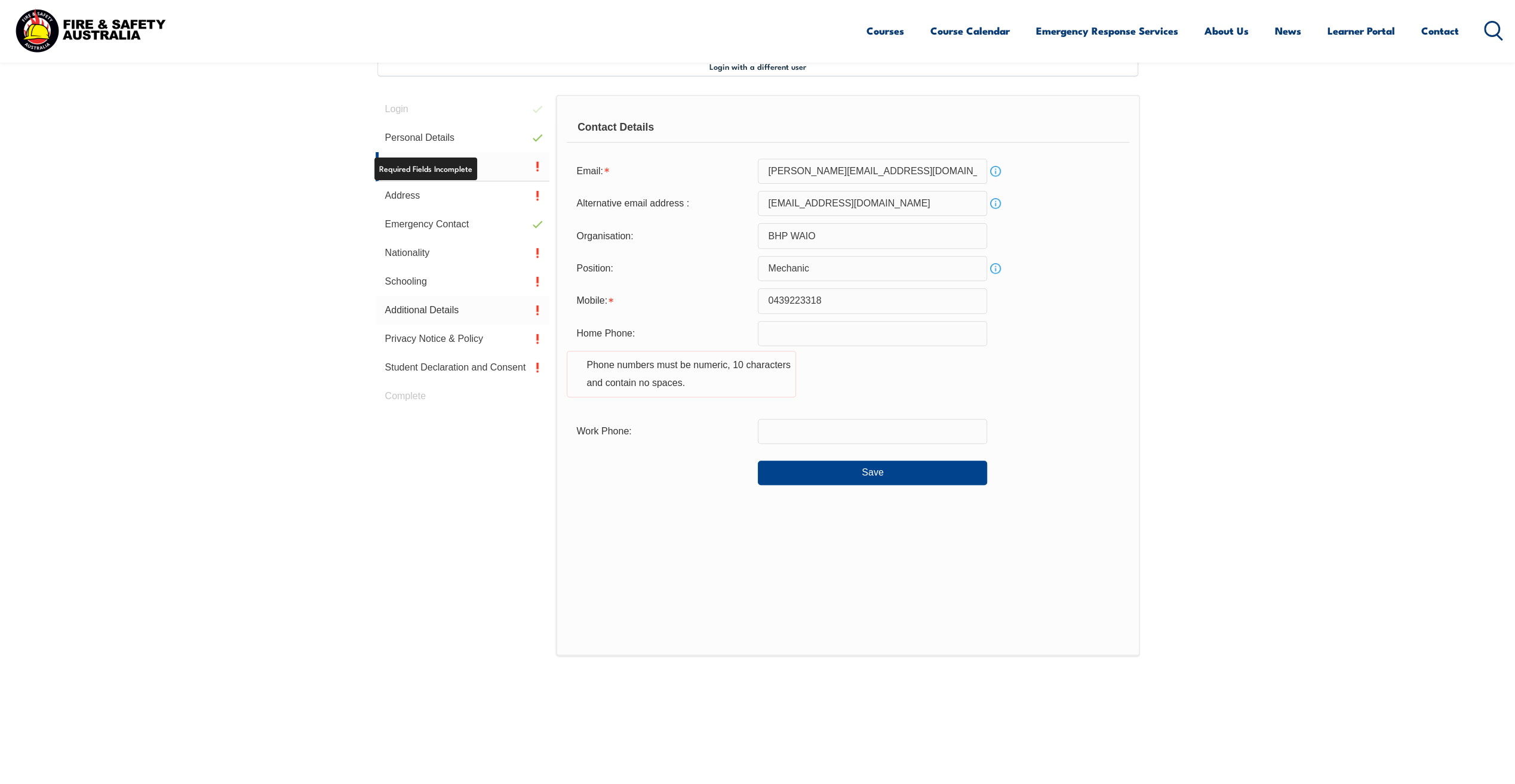
scroll to position [325, 0]
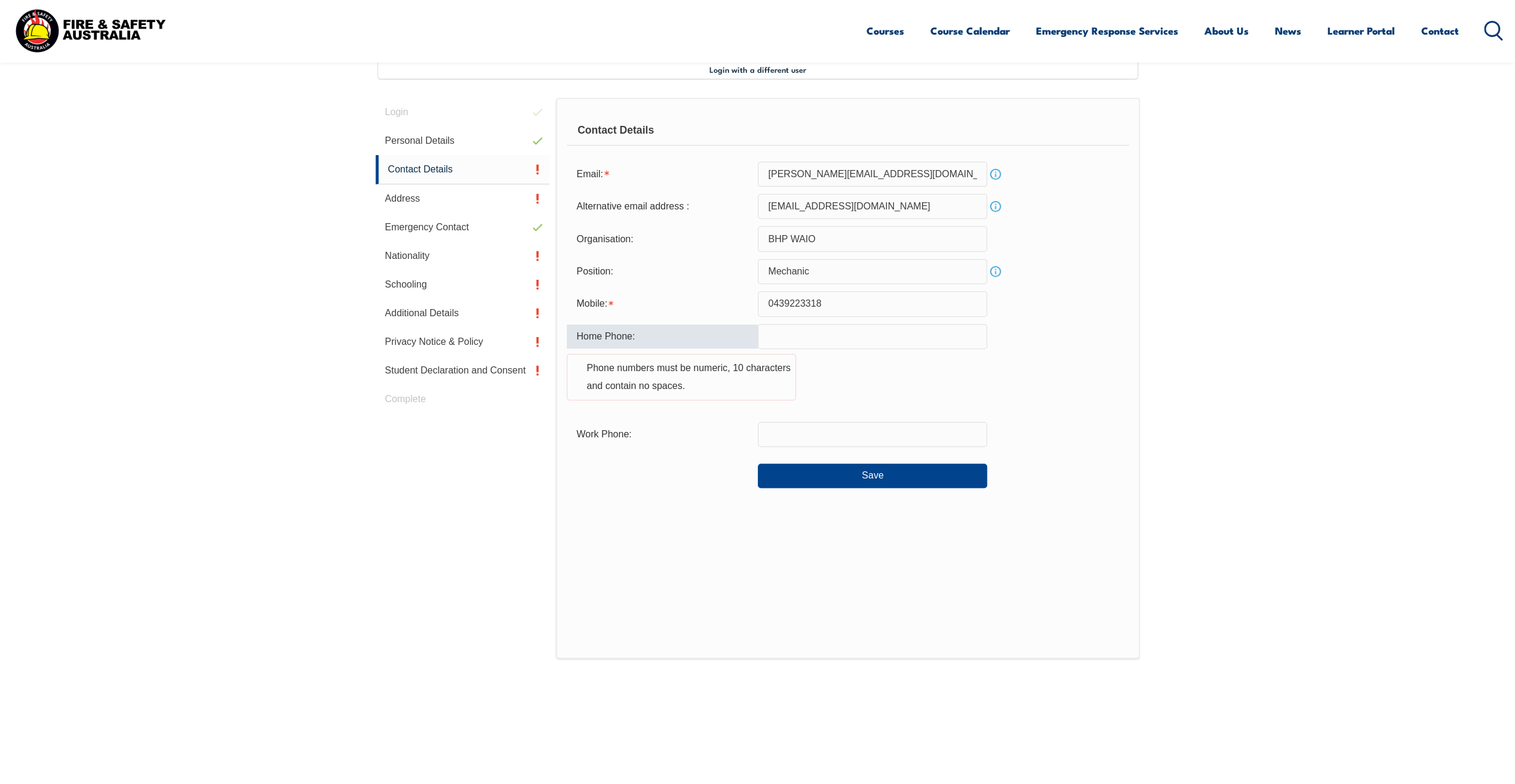
click at [767, 332] on input "text" at bounding box center [873, 337] width 229 height 25
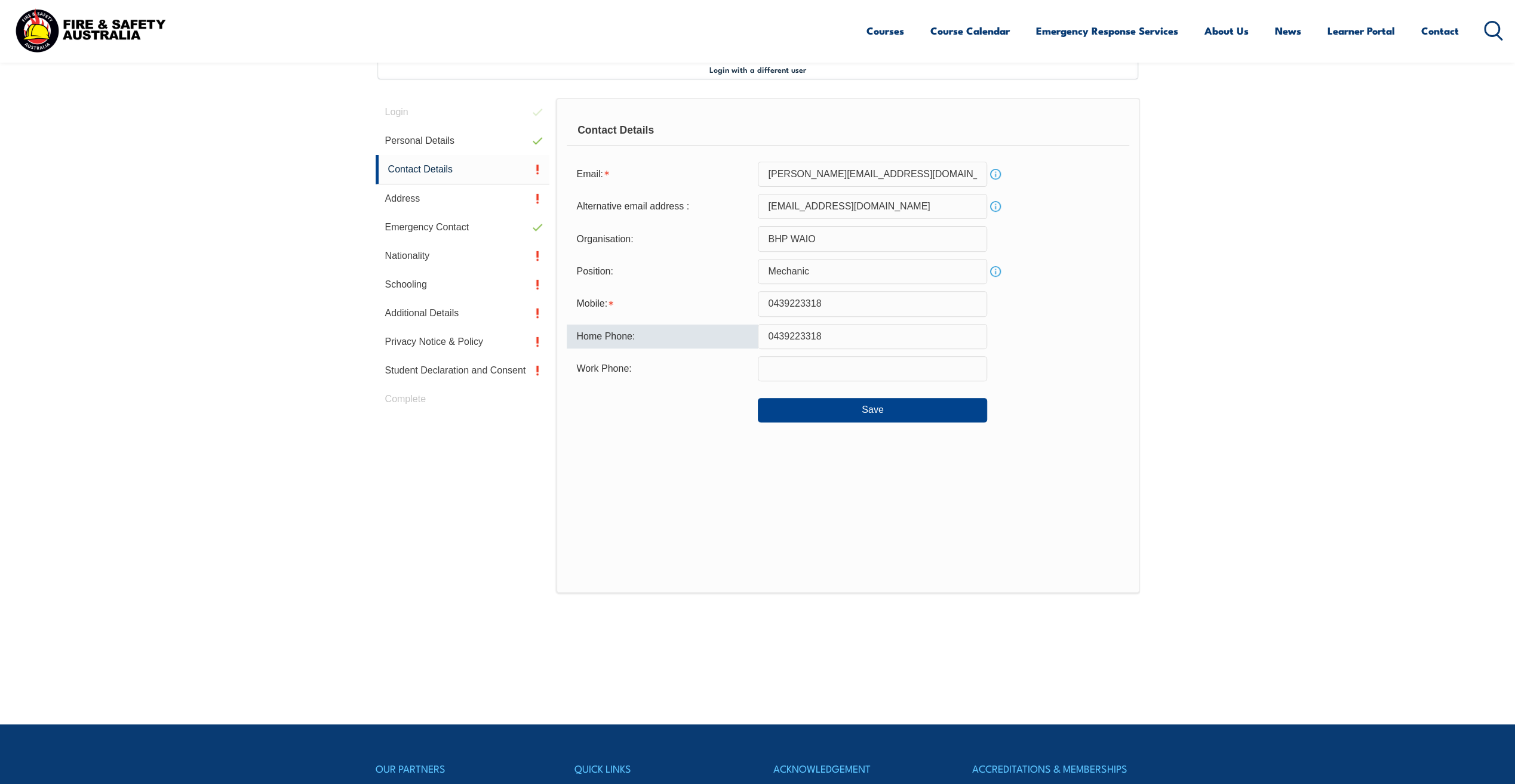
type input "0439223318"
click at [706, 380] on div "Work Phone:" at bounding box center [848, 368] width 562 height 25
click at [781, 368] on input "text" at bounding box center [873, 368] width 229 height 25
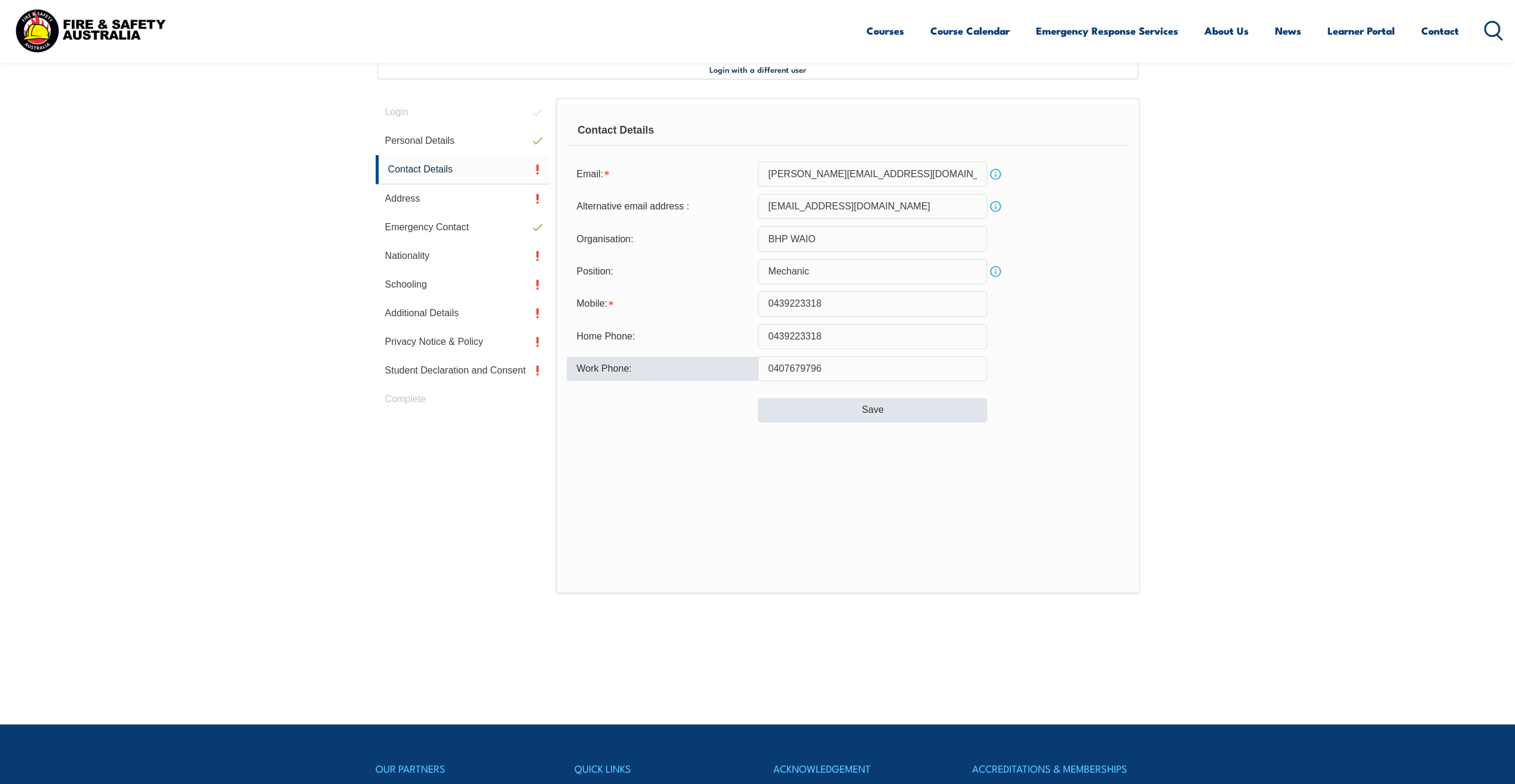
type input "0407679796"
click at [872, 410] on button "Save" at bounding box center [873, 409] width 229 height 24
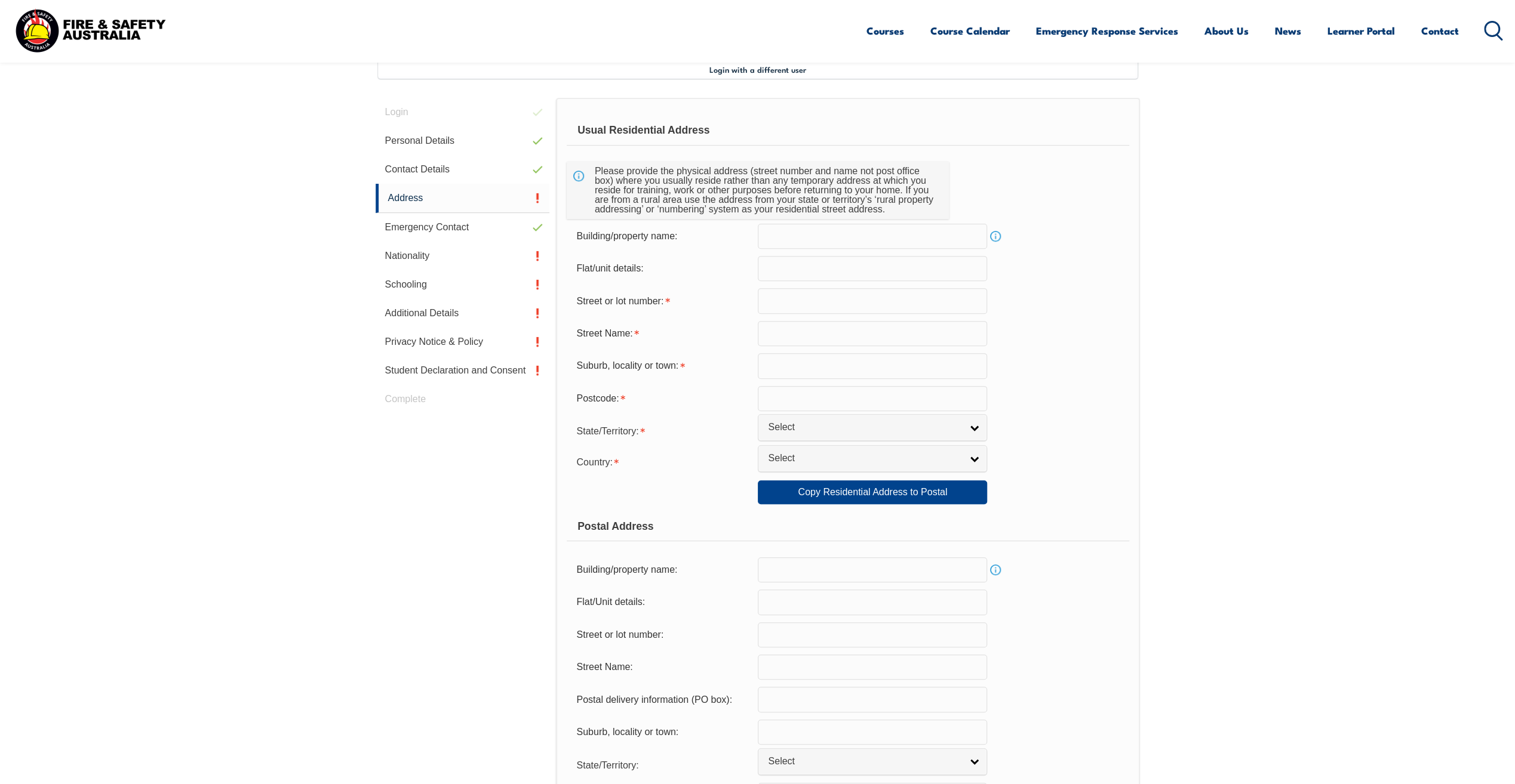
click at [772, 265] on input "text" at bounding box center [873, 268] width 229 height 25
type input "7"
click at [789, 302] on input "text" at bounding box center [873, 300] width 229 height 25
type input "[PERSON_NAME] Pass"
drag, startPoint x: 821, startPoint y: 299, endPoint x: 767, endPoint y: 302, distance: 54.1
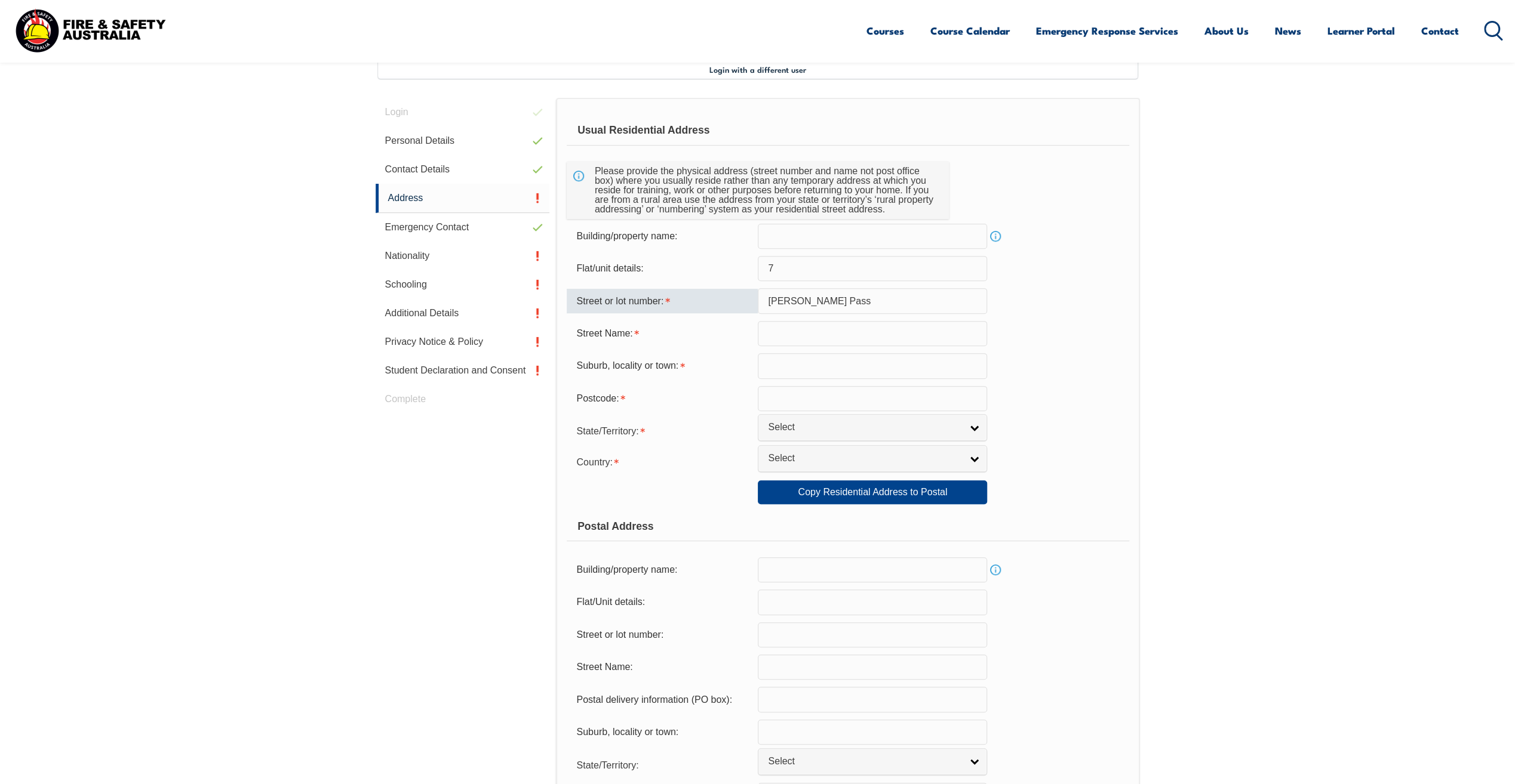
click at [767, 302] on input "[PERSON_NAME] Pass" at bounding box center [873, 300] width 229 height 25
click at [784, 335] on input "text" at bounding box center [873, 333] width 229 height 25
paste input "[PERSON_NAME] Pass"
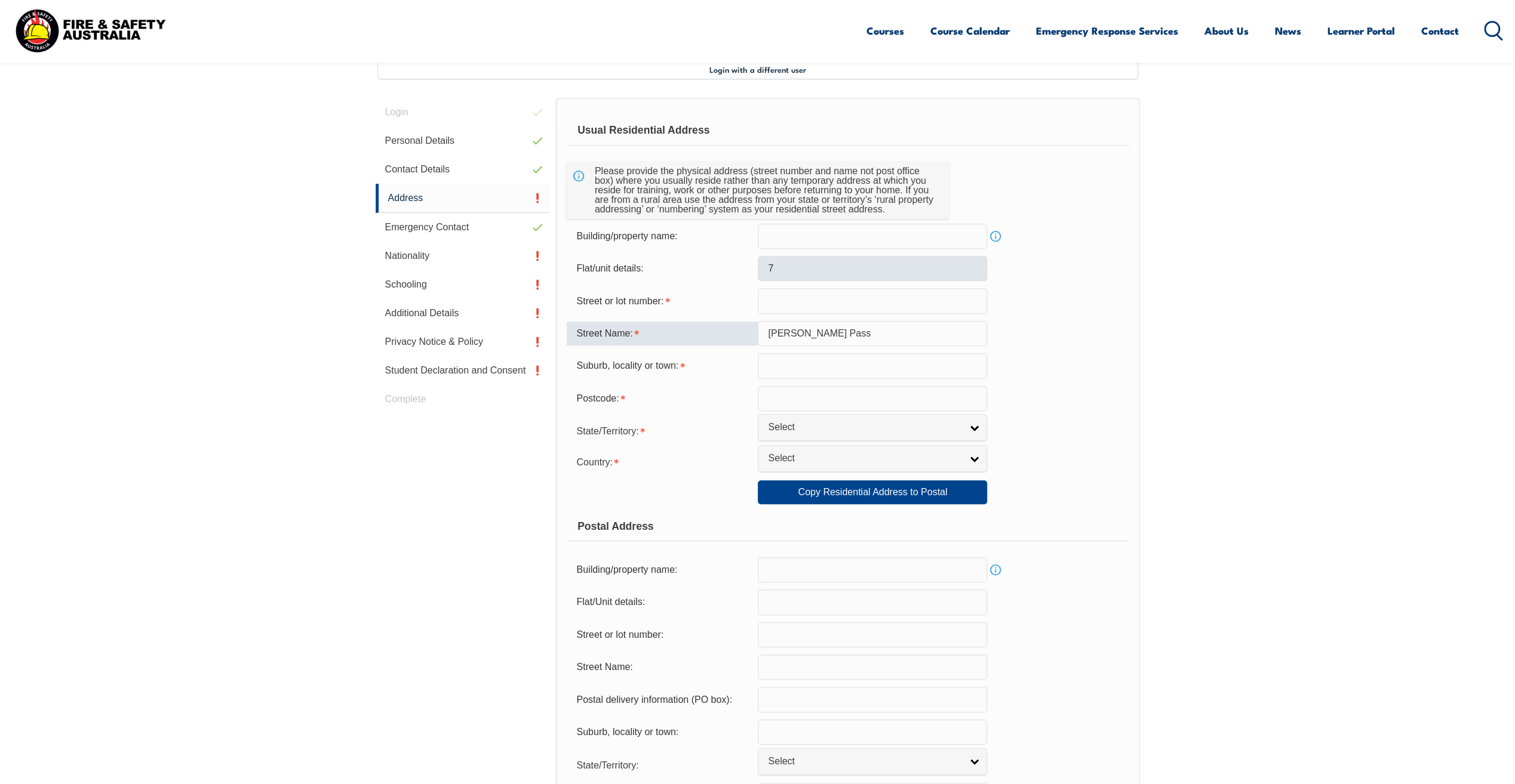
type input "[PERSON_NAME] Pass"
click at [787, 270] on input "7" at bounding box center [873, 268] width 229 height 25
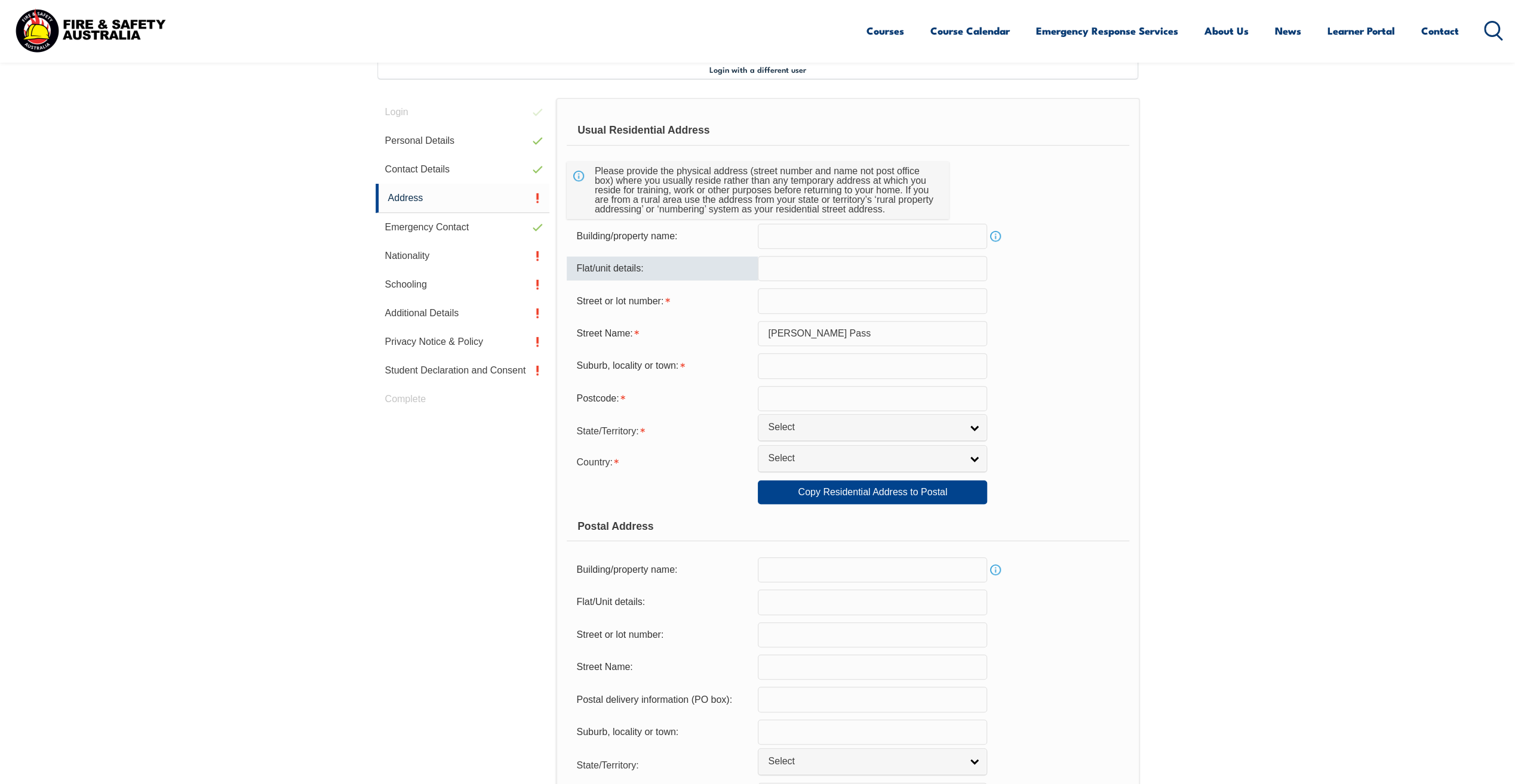
click at [777, 299] on input "text" at bounding box center [873, 300] width 229 height 25
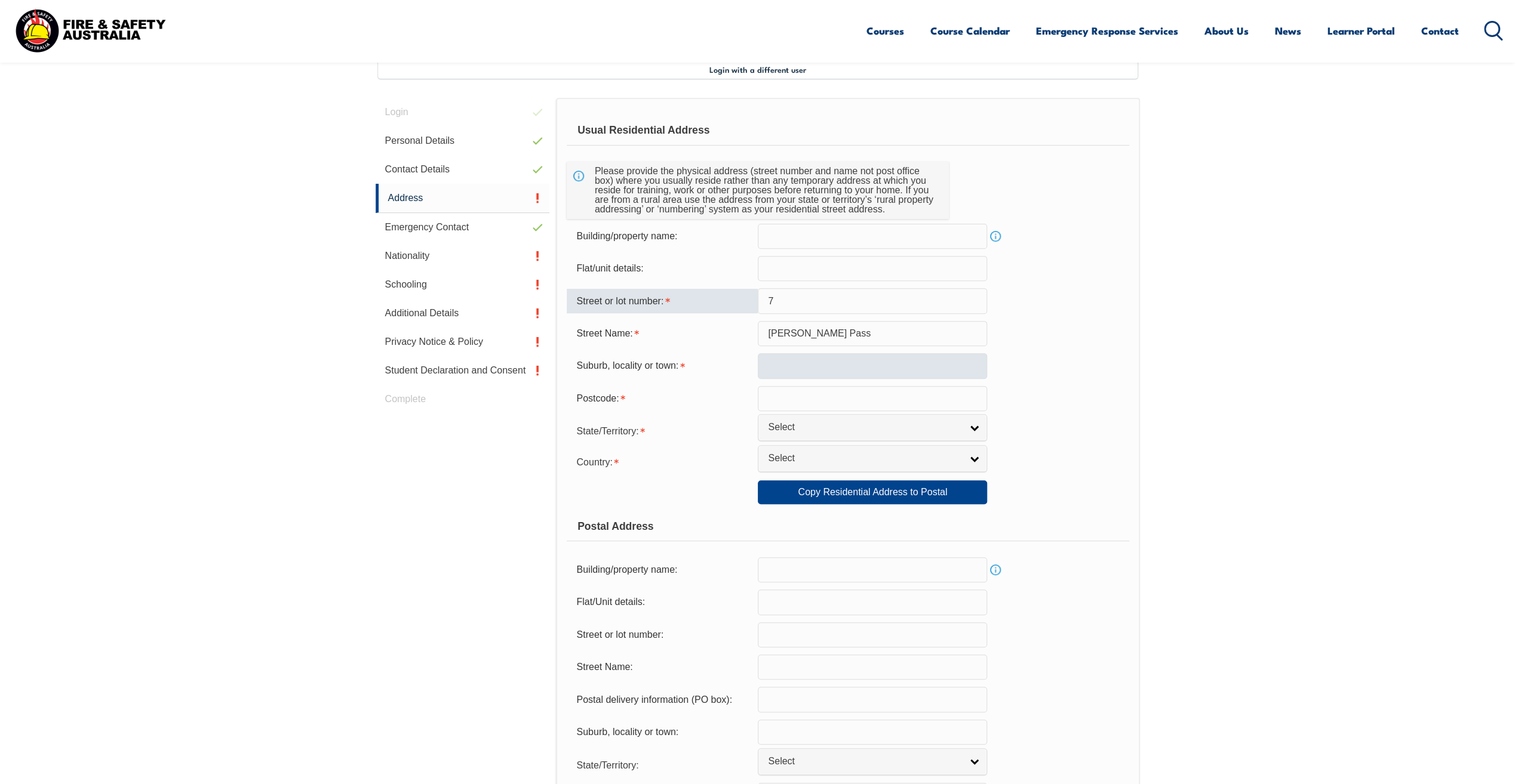
type input "7"
click at [765, 368] on input "text" at bounding box center [873, 365] width 229 height 25
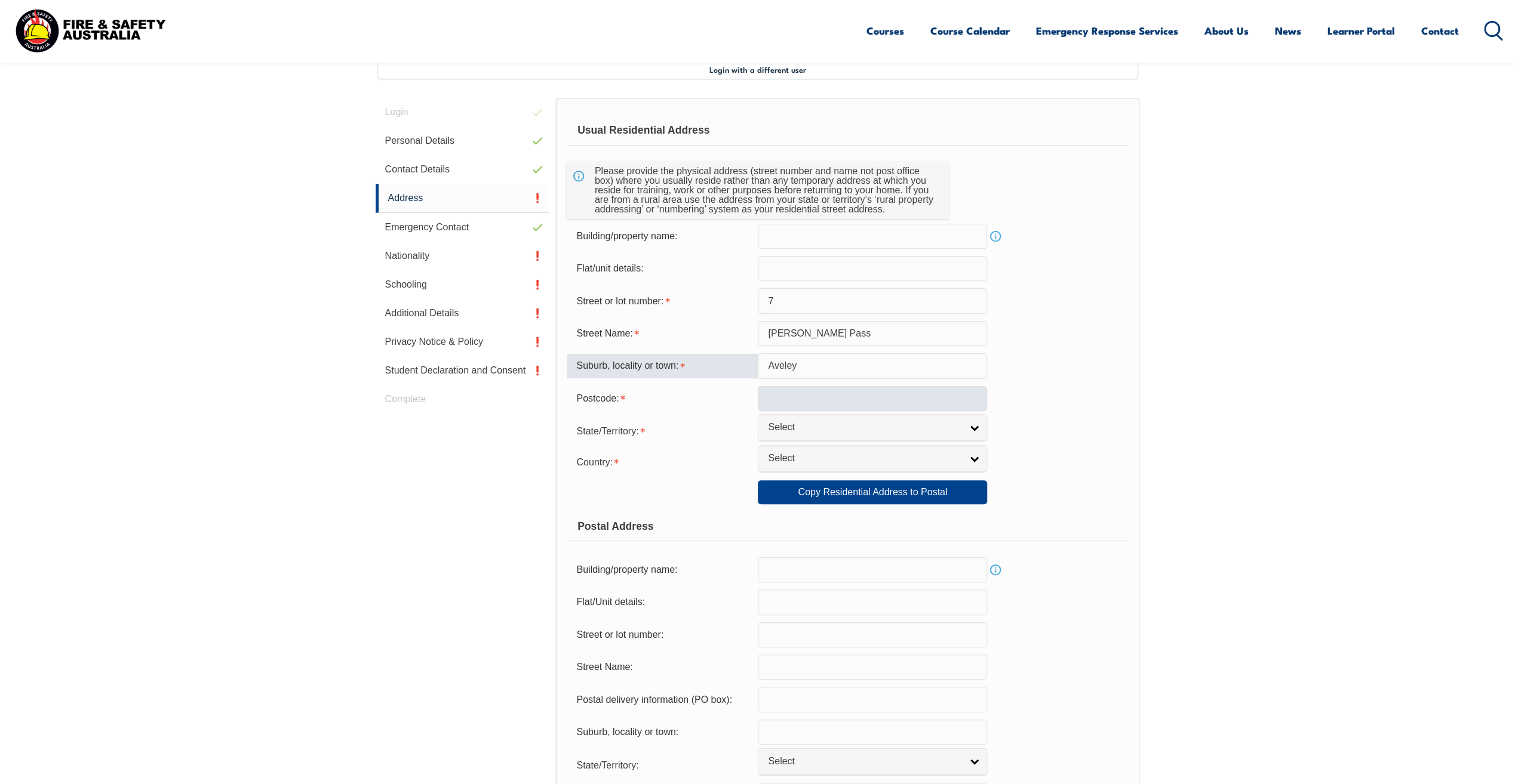
type input "Aveley"
click at [797, 402] on input "text" at bounding box center [873, 398] width 229 height 25
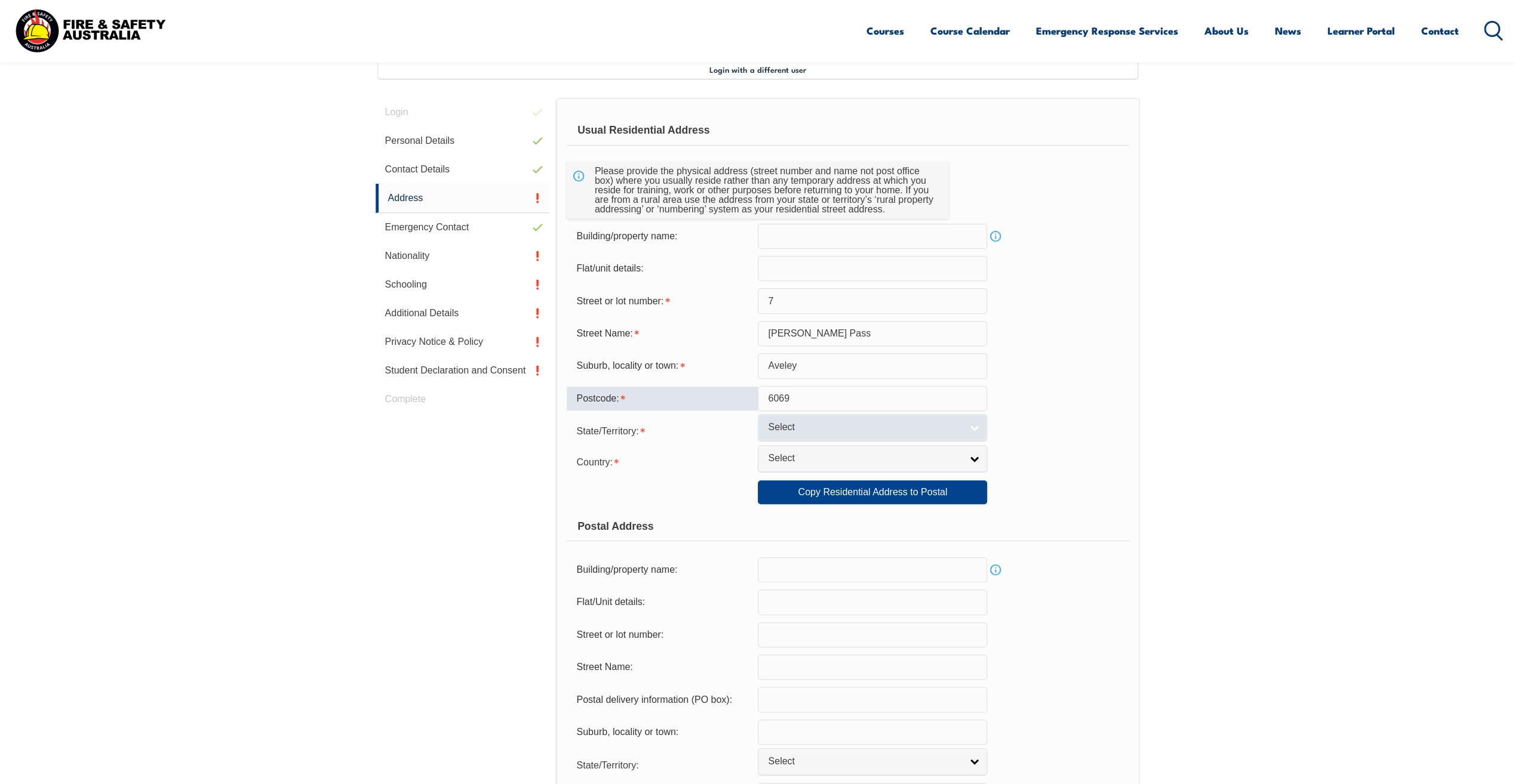
type input "6069"
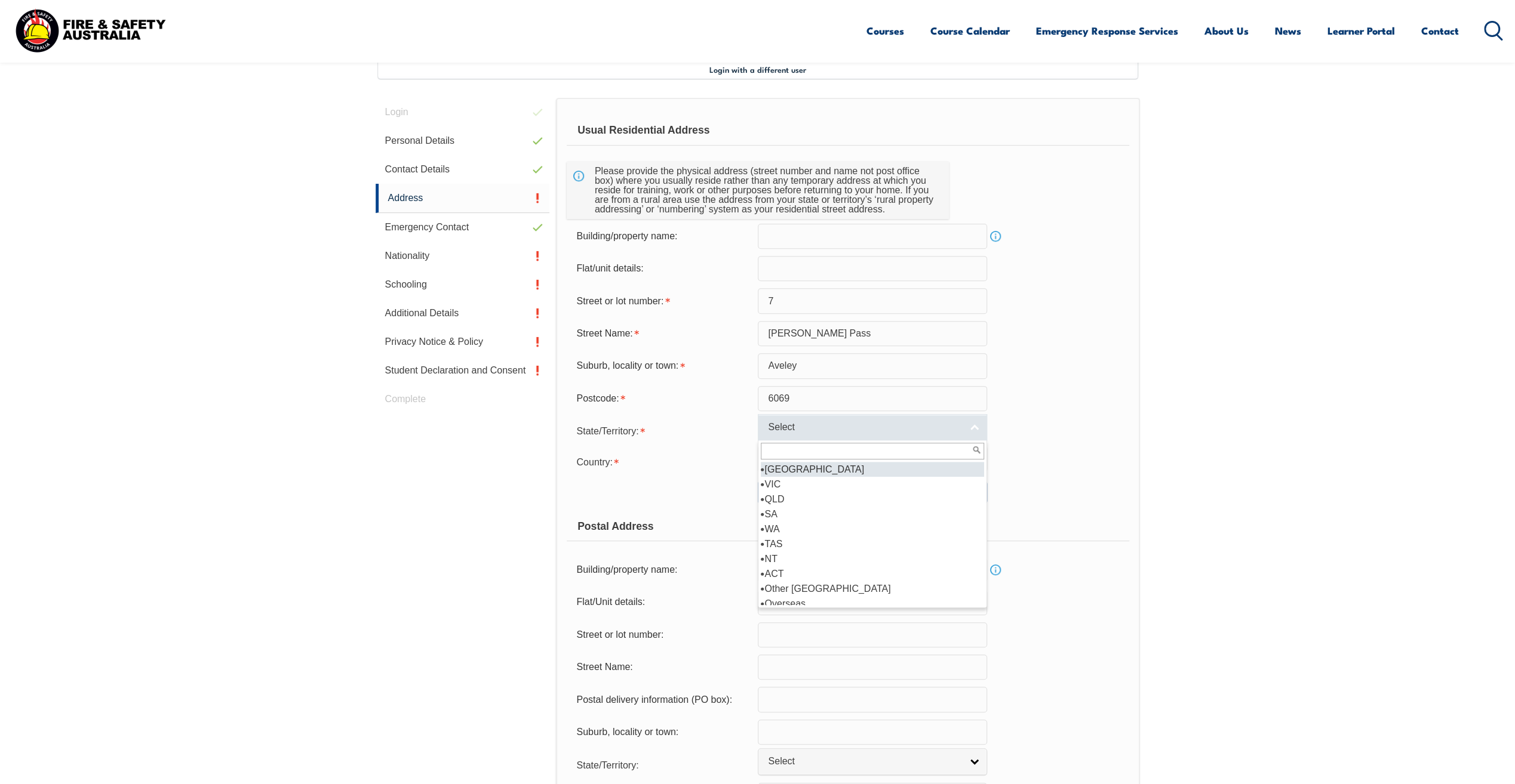
click at [976, 427] on link "Select" at bounding box center [873, 428] width 229 height 27
click at [781, 528] on li "WA" at bounding box center [872, 529] width 223 height 15
select select "WA"
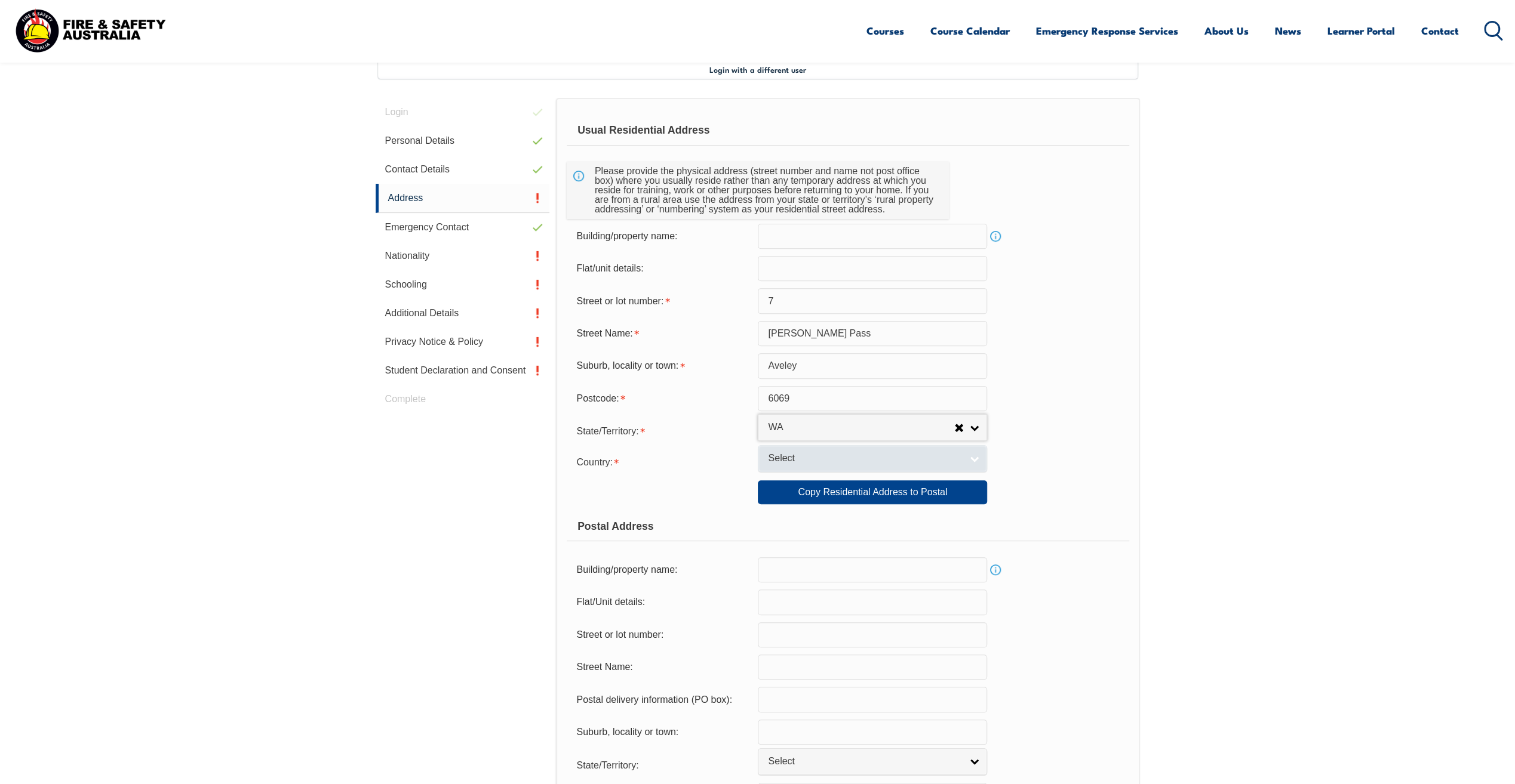
click at [975, 459] on link "Select" at bounding box center [873, 459] width 229 height 27
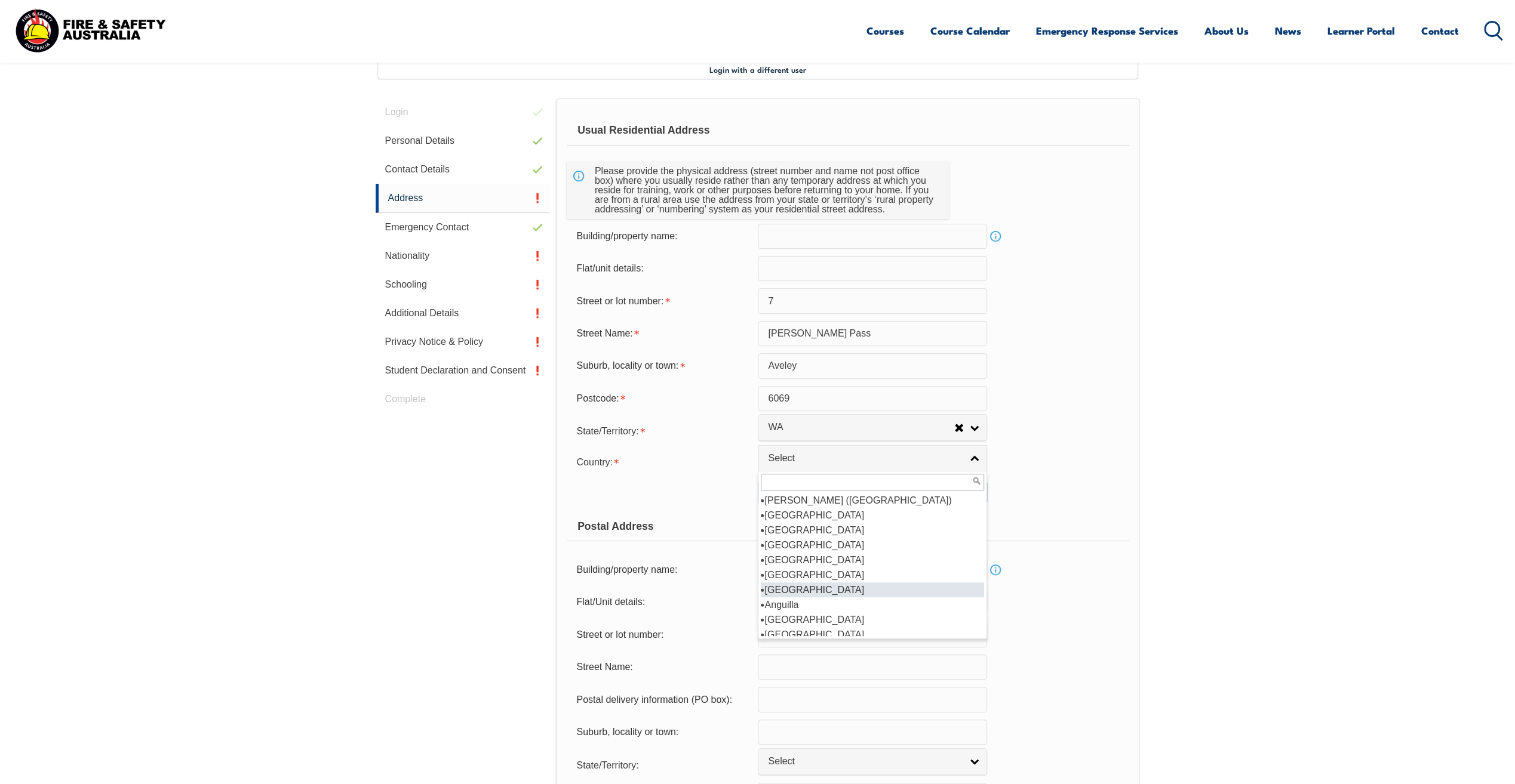
scroll to position [120, 0]
click at [789, 576] on li "[GEOGRAPHIC_DATA]" at bounding box center [872, 575] width 223 height 15
select select "1101"
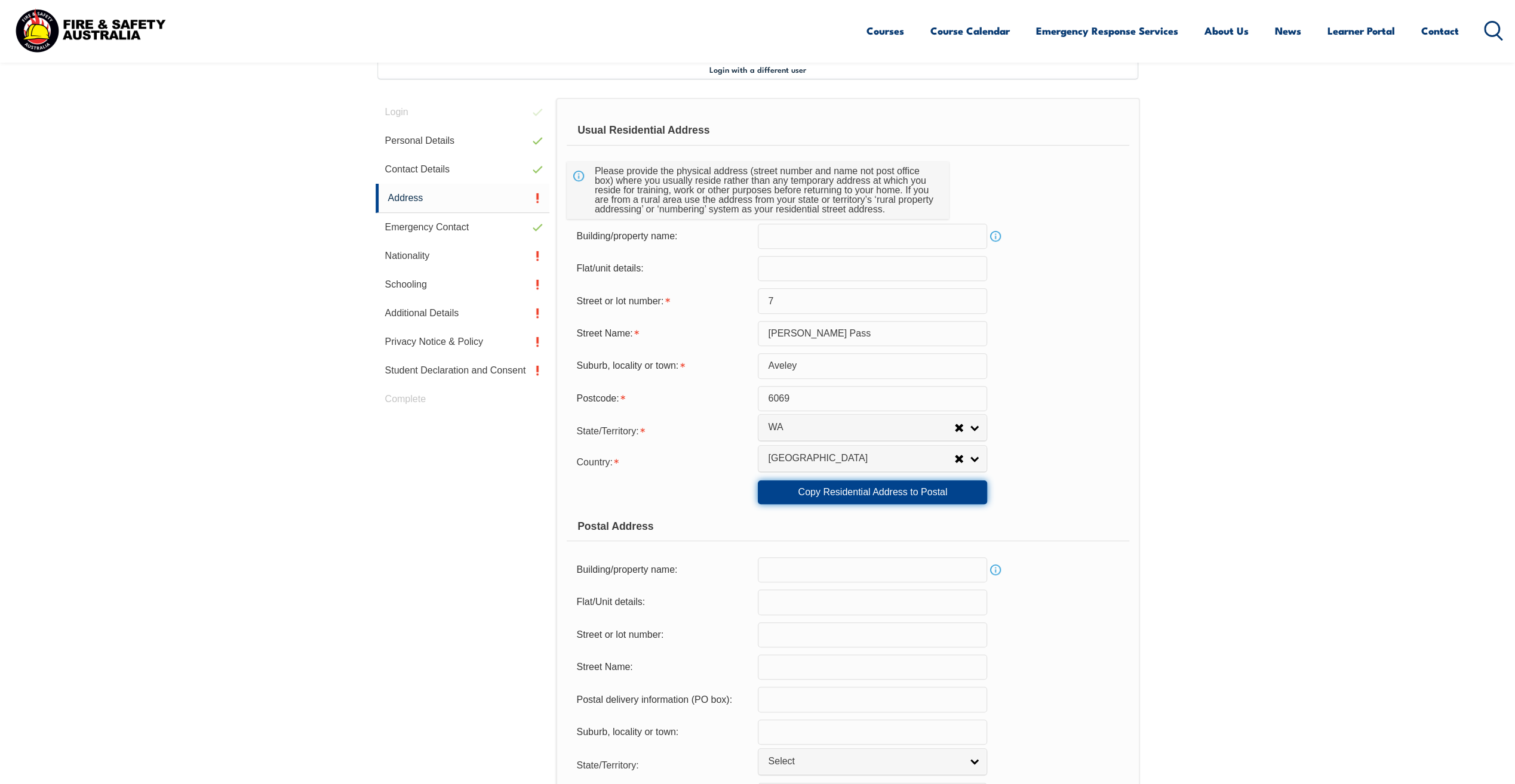
click at [794, 495] on link "Copy Residential Address to Postal" at bounding box center [873, 492] width 229 height 24
type input "7"
type input "[PERSON_NAME] Pass"
type input "Aveley"
select select "WA"
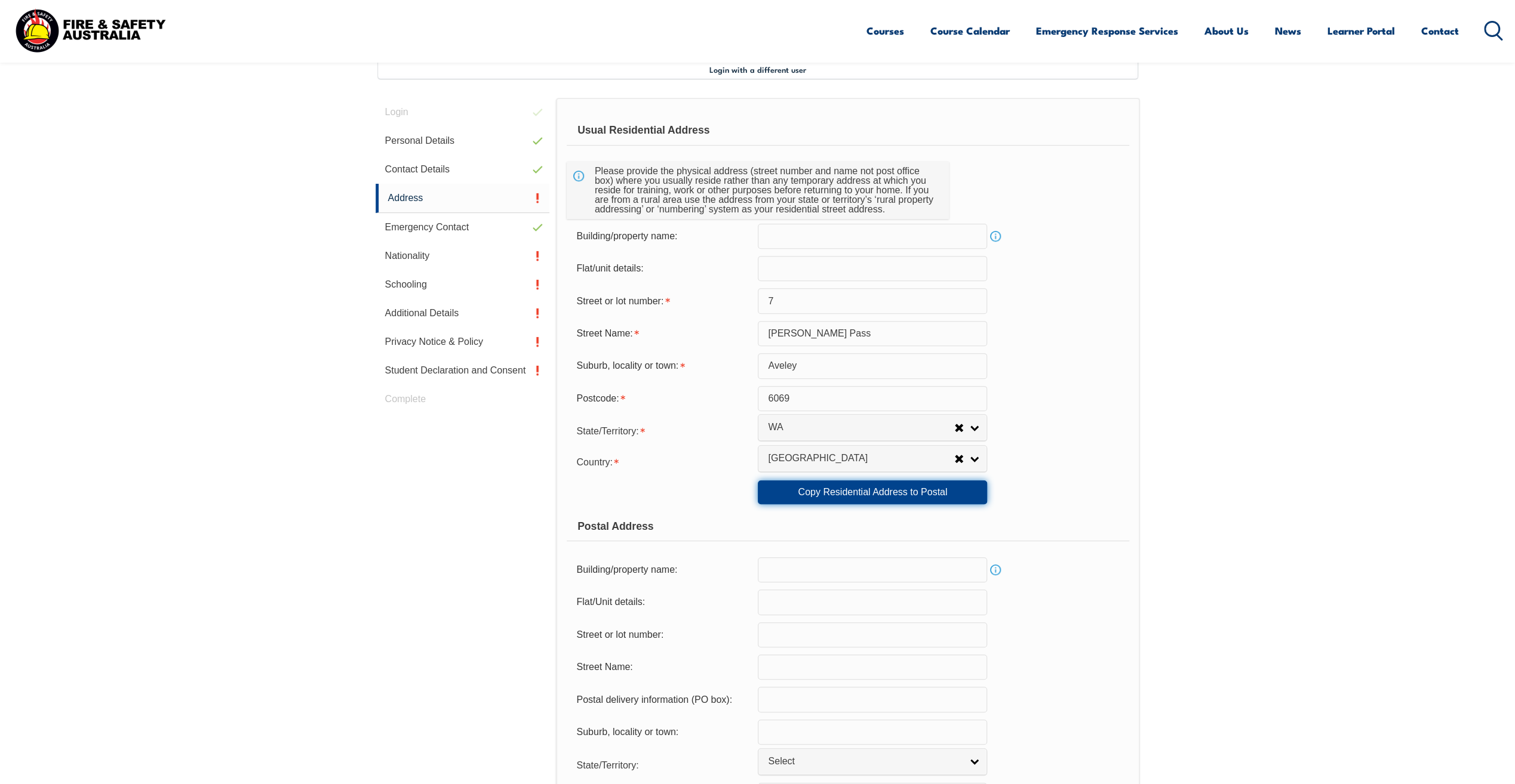
type input "6069"
select select "1101"
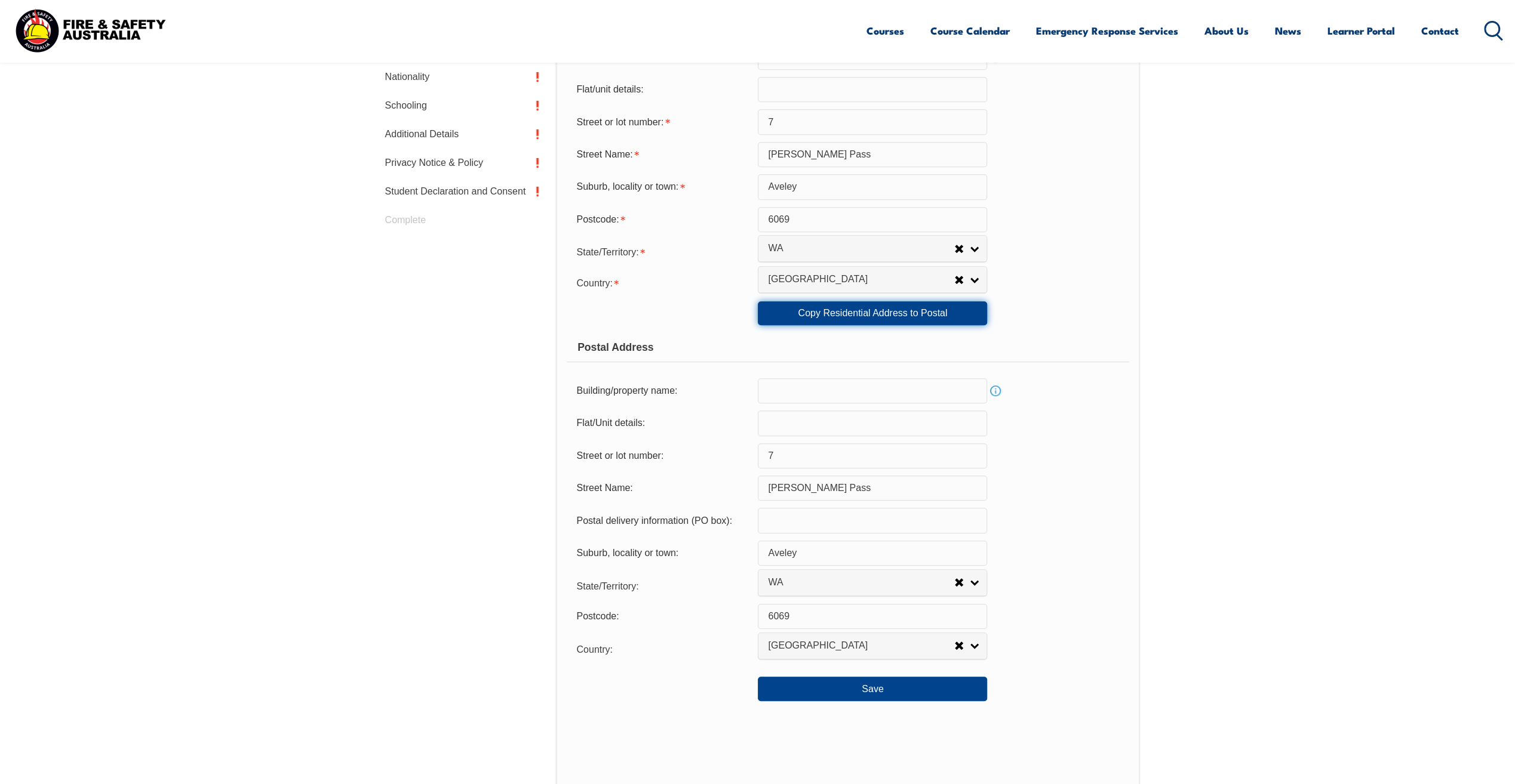
scroll to position [564, 0]
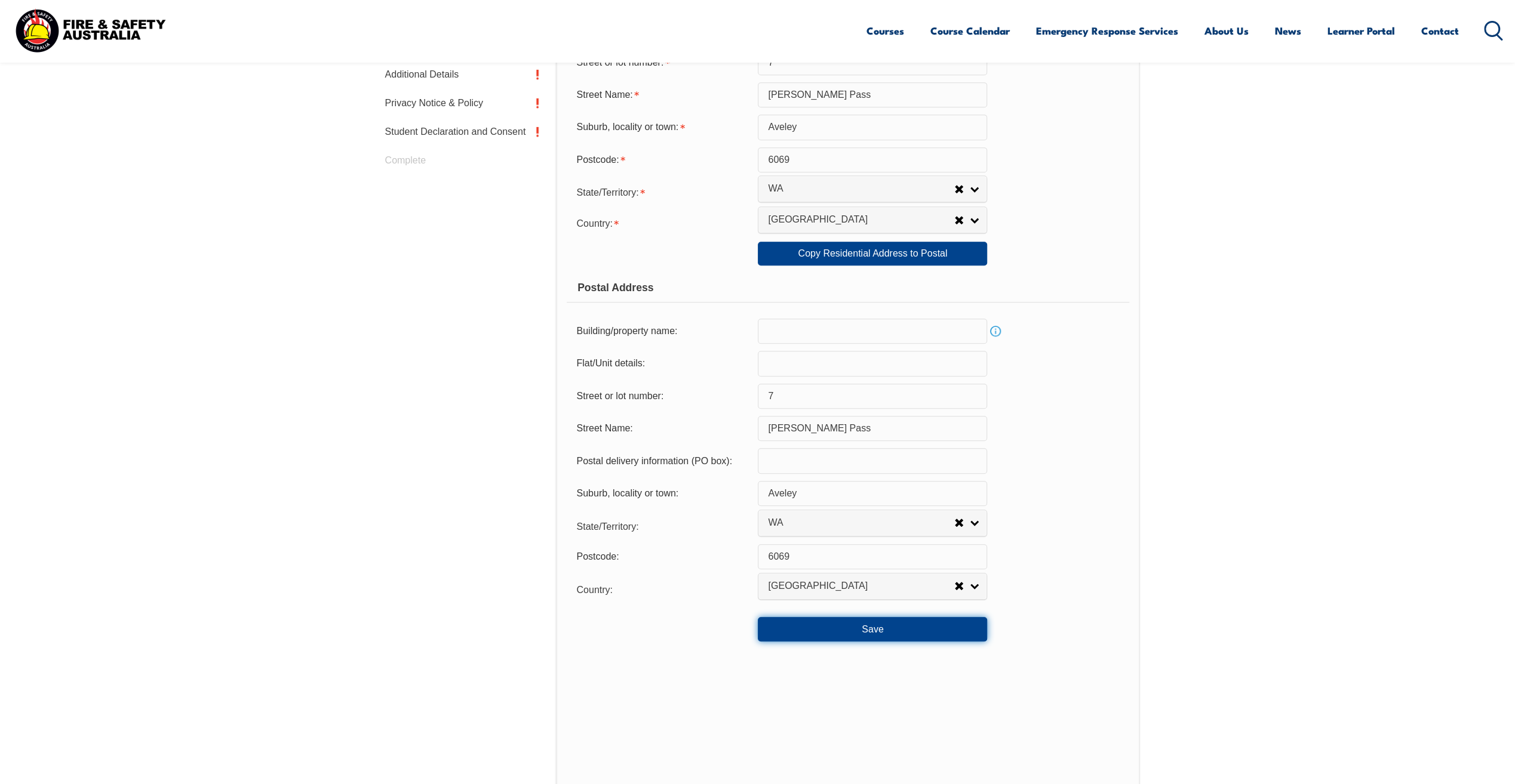
click at [899, 636] on button "Save" at bounding box center [873, 629] width 229 height 24
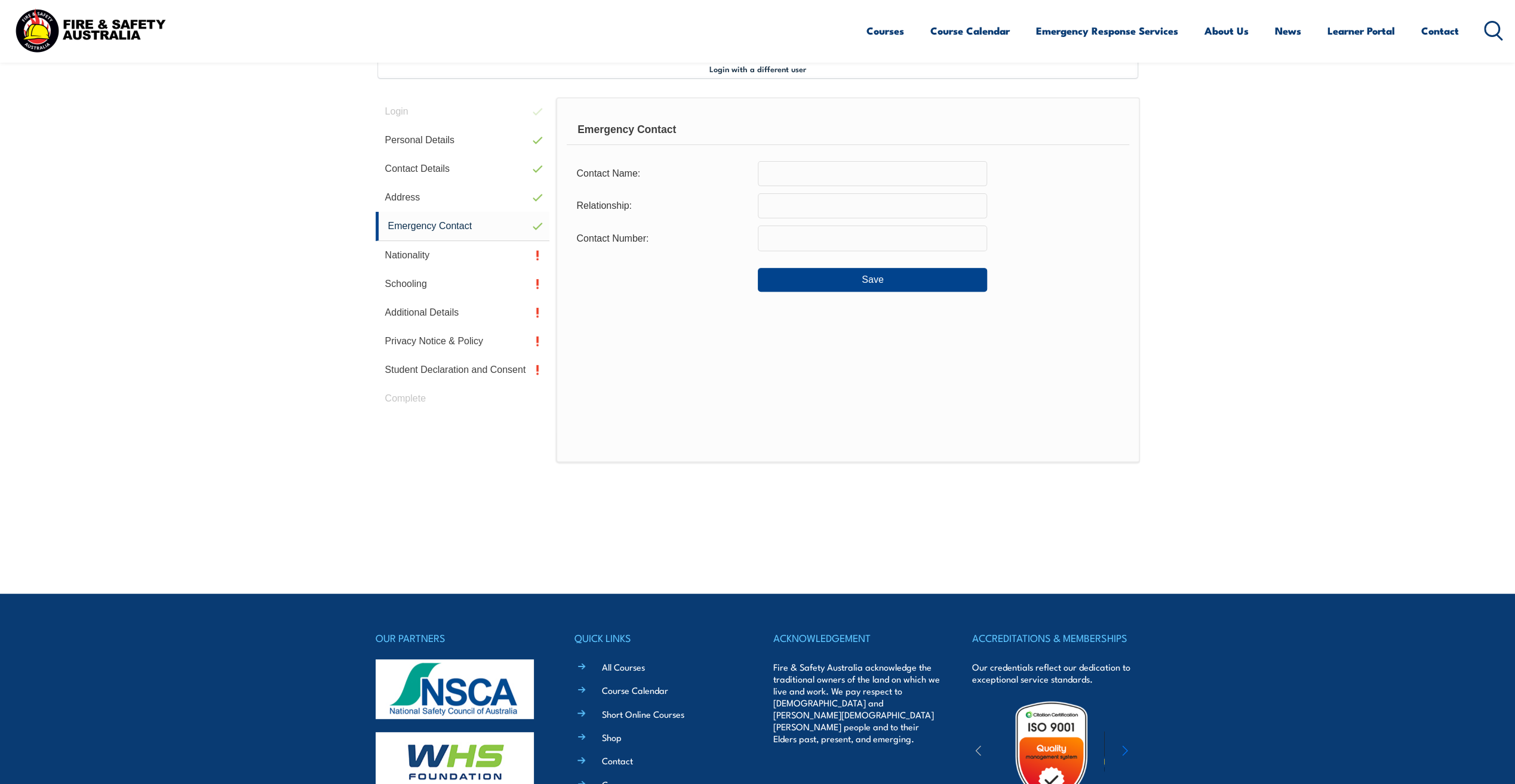
scroll to position [325, 0]
click at [768, 172] on input "text" at bounding box center [873, 174] width 229 height 25
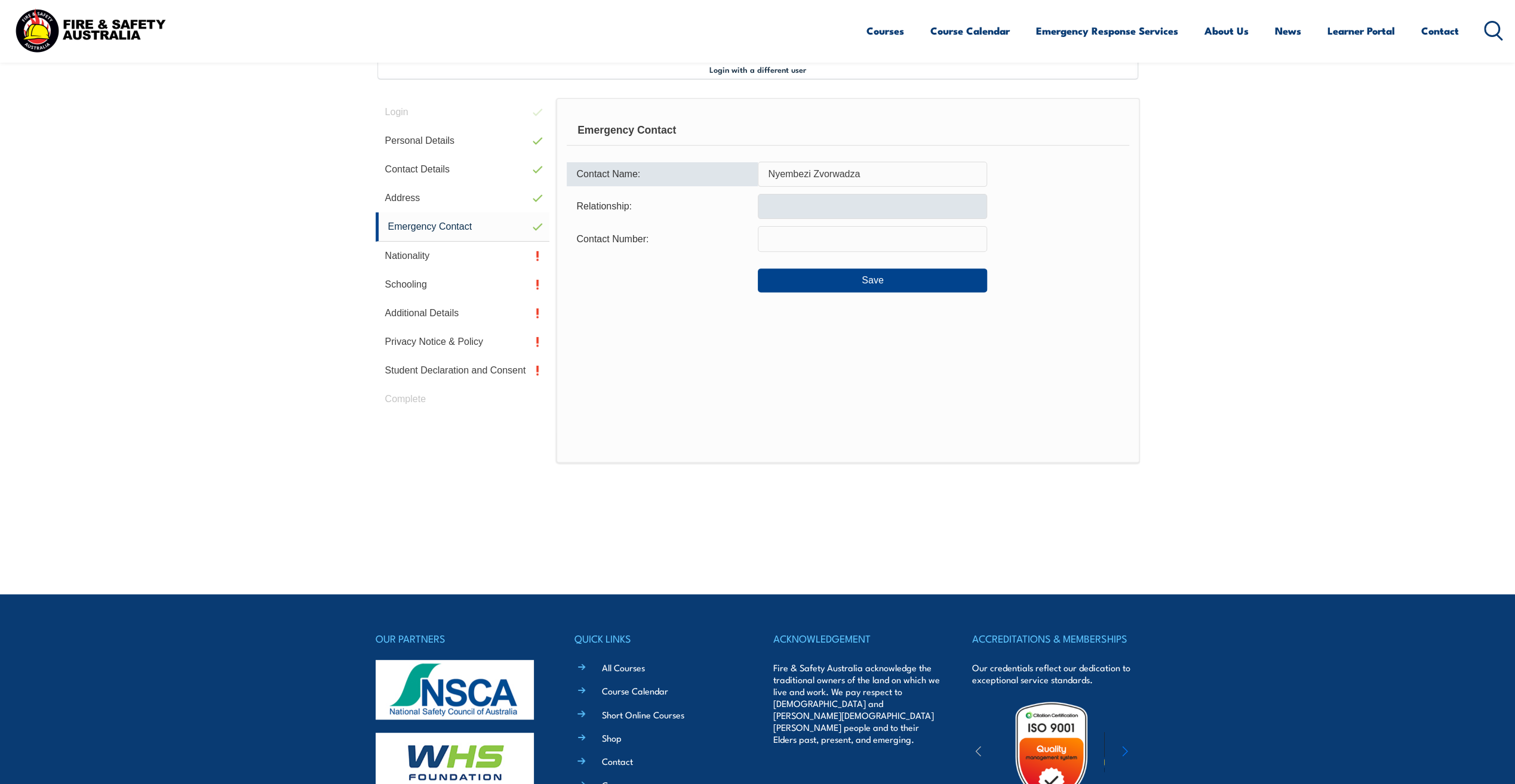
type input "Nyembezi Zvorwadza"
click at [765, 209] on input "text" at bounding box center [873, 206] width 229 height 25
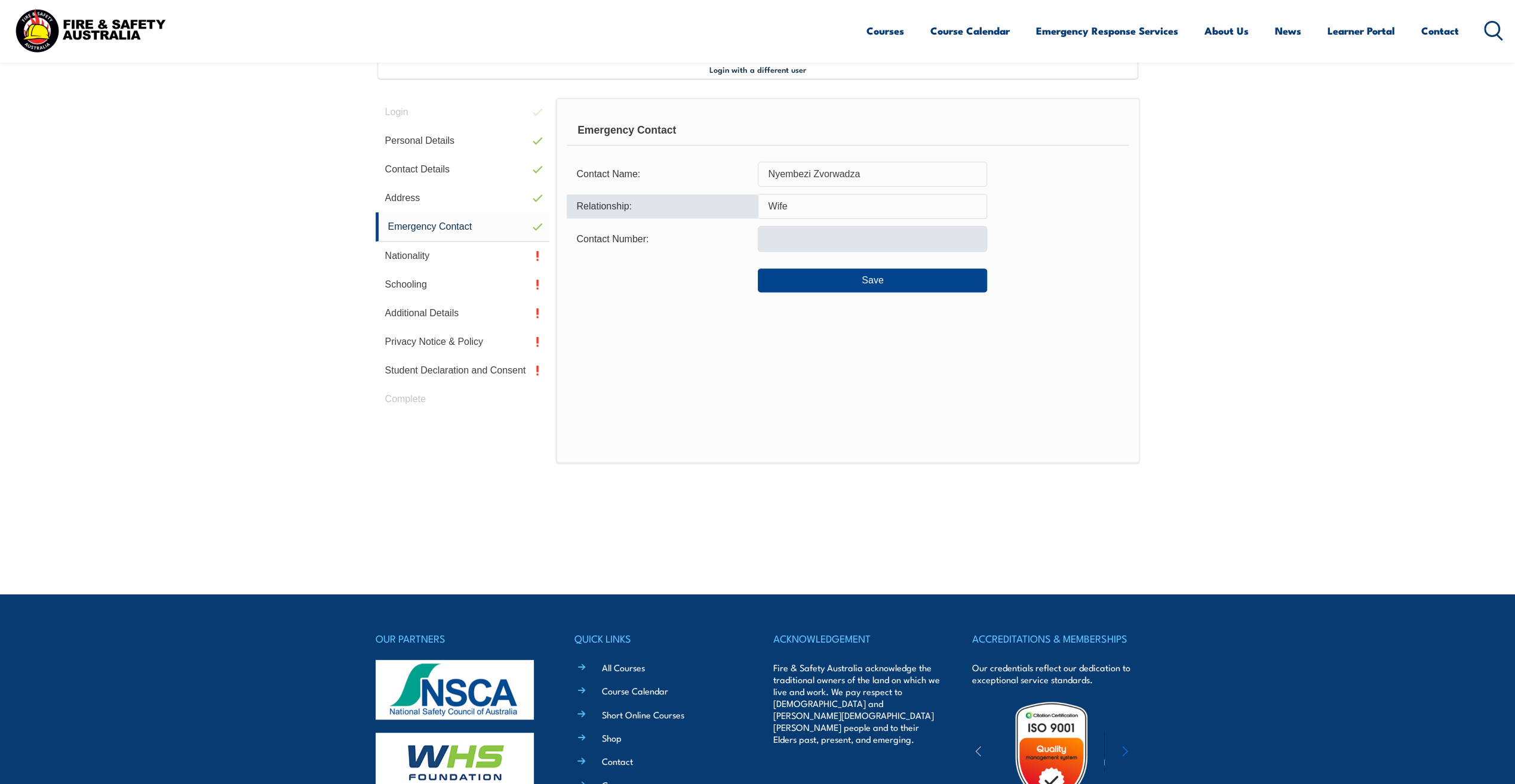
type input "Wife"
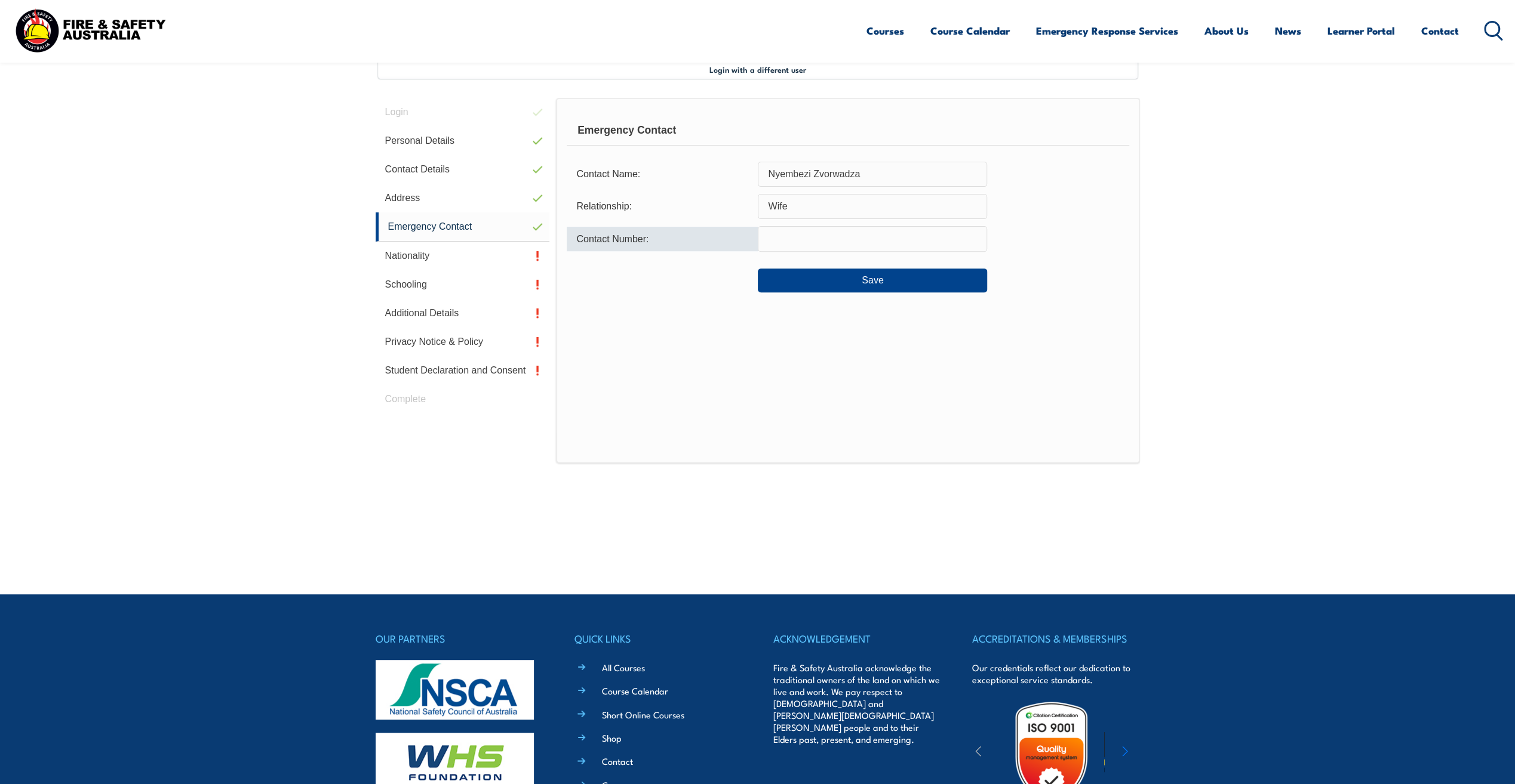
click at [770, 243] on input "text" at bounding box center [873, 238] width 229 height 25
type input "0415572042"
click at [425, 253] on link "Nationality" at bounding box center [462, 256] width 174 height 29
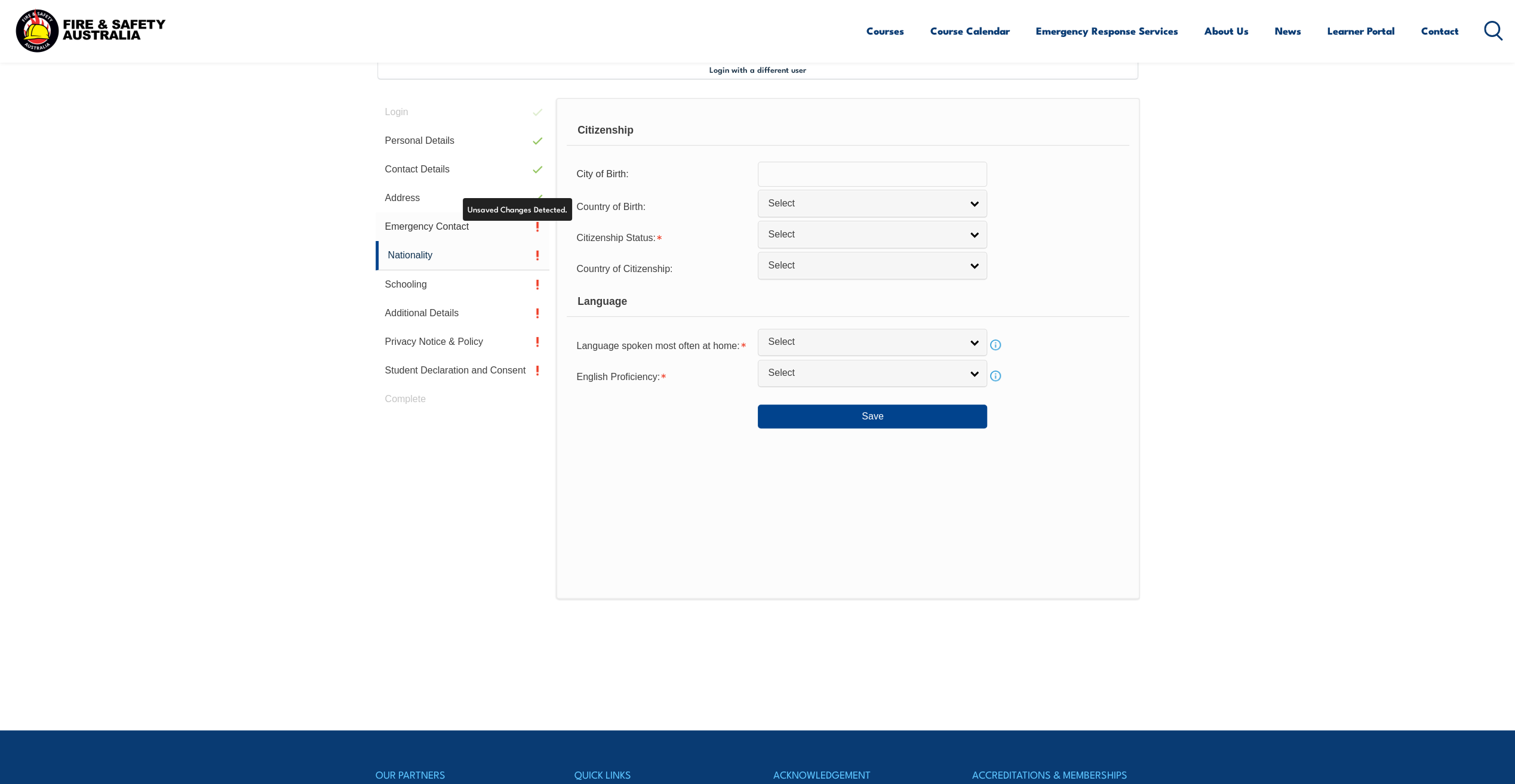
click at [464, 227] on link "Emergency Contact" at bounding box center [462, 227] width 174 height 29
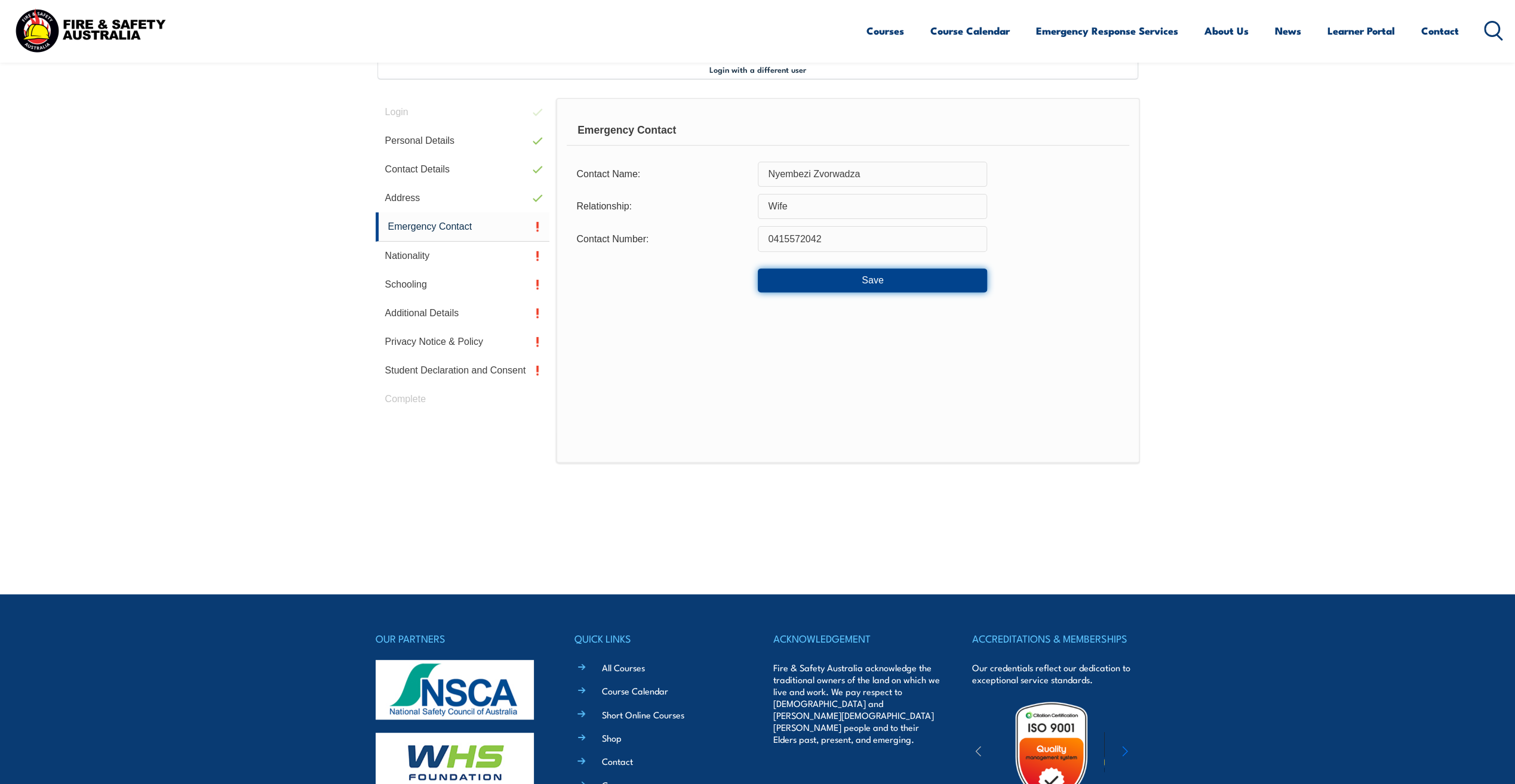
click at [835, 278] on button "Save" at bounding box center [873, 280] width 229 height 24
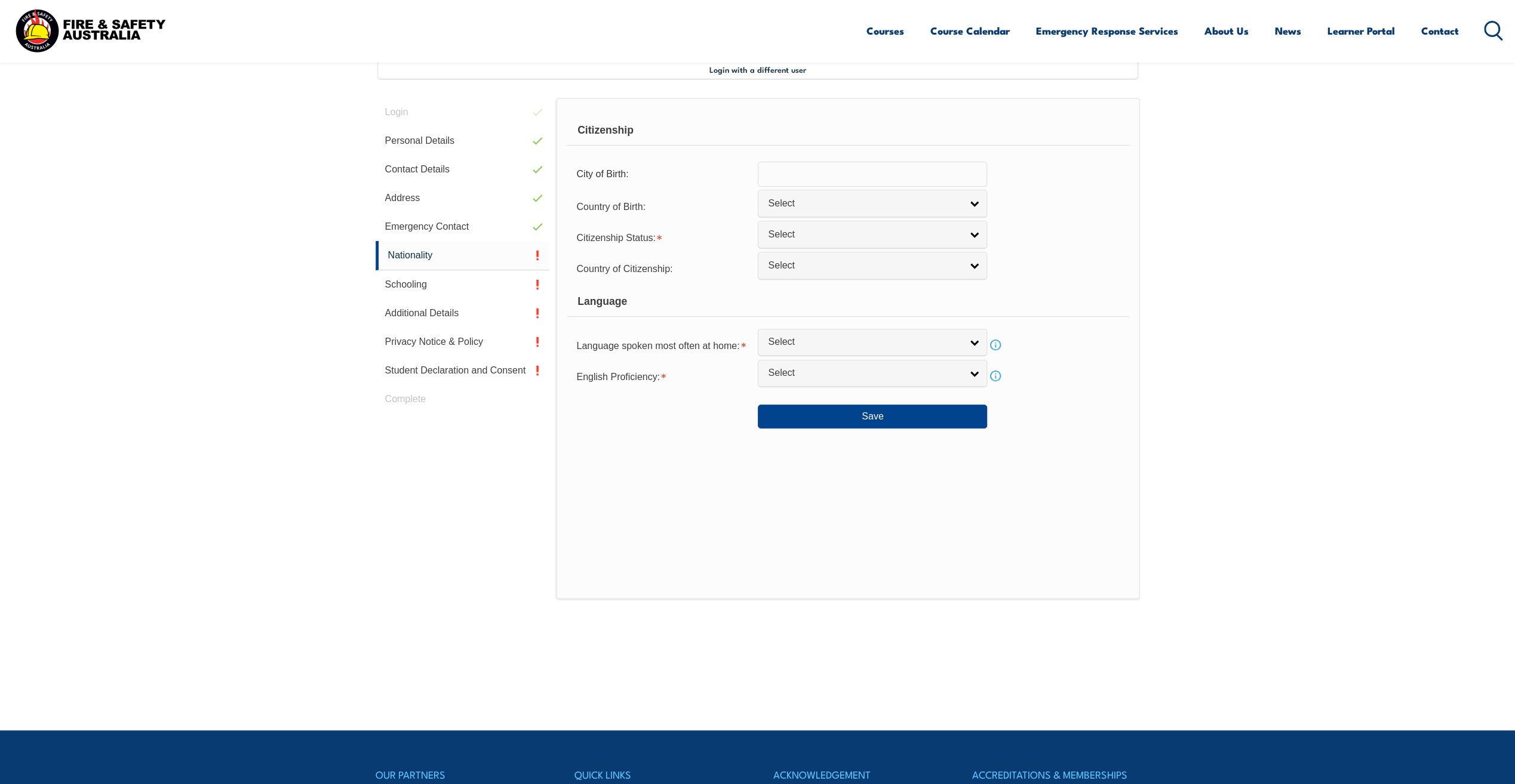
click at [778, 172] on input "text" at bounding box center [873, 174] width 229 height 25
type input "Harare"
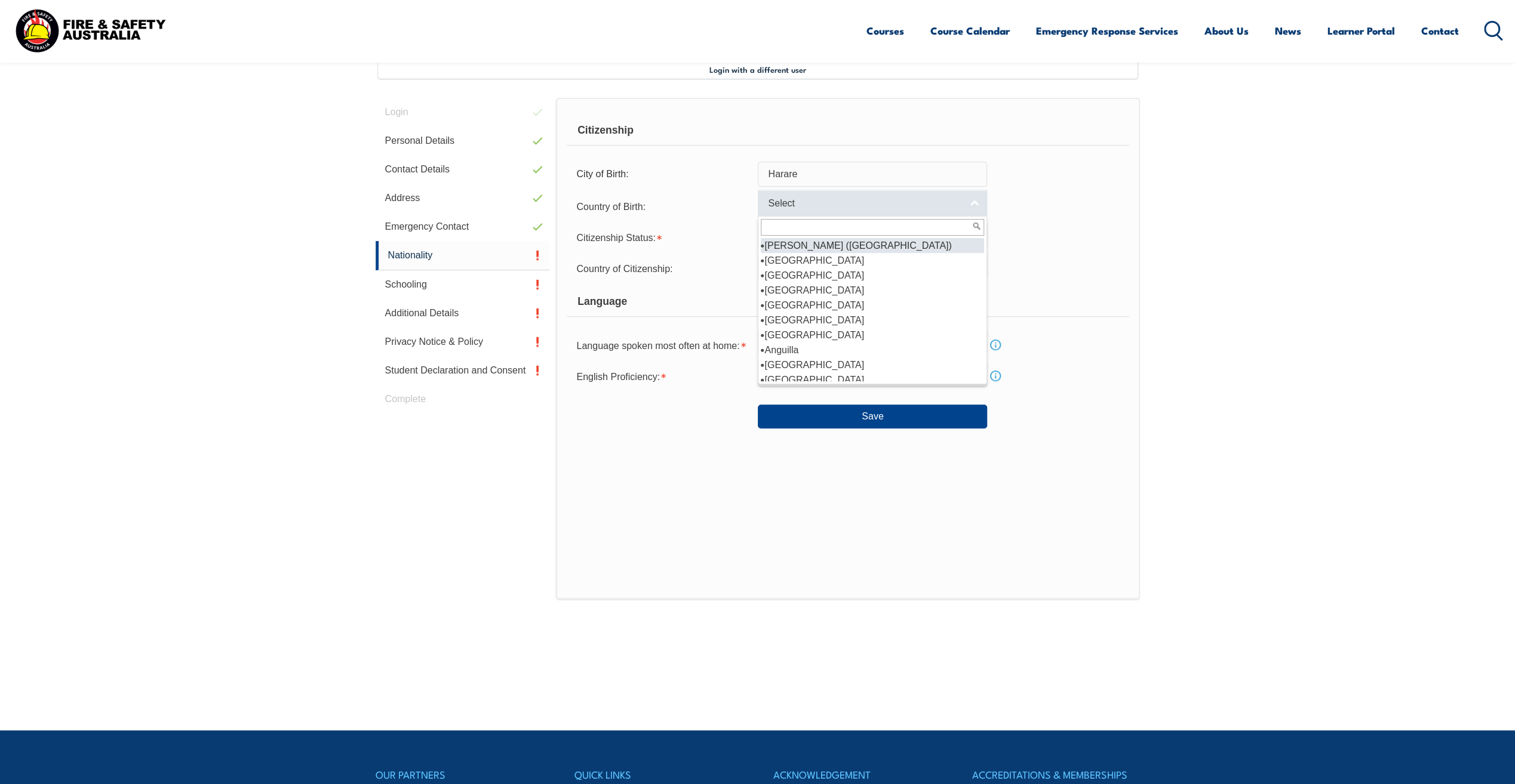
click at [973, 207] on link "Select" at bounding box center [873, 204] width 229 height 27
click at [787, 402] on li "[GEOGRAPHIC_DATA]" at bounding box center [872, 409] width 223 height 15
select select "9232"
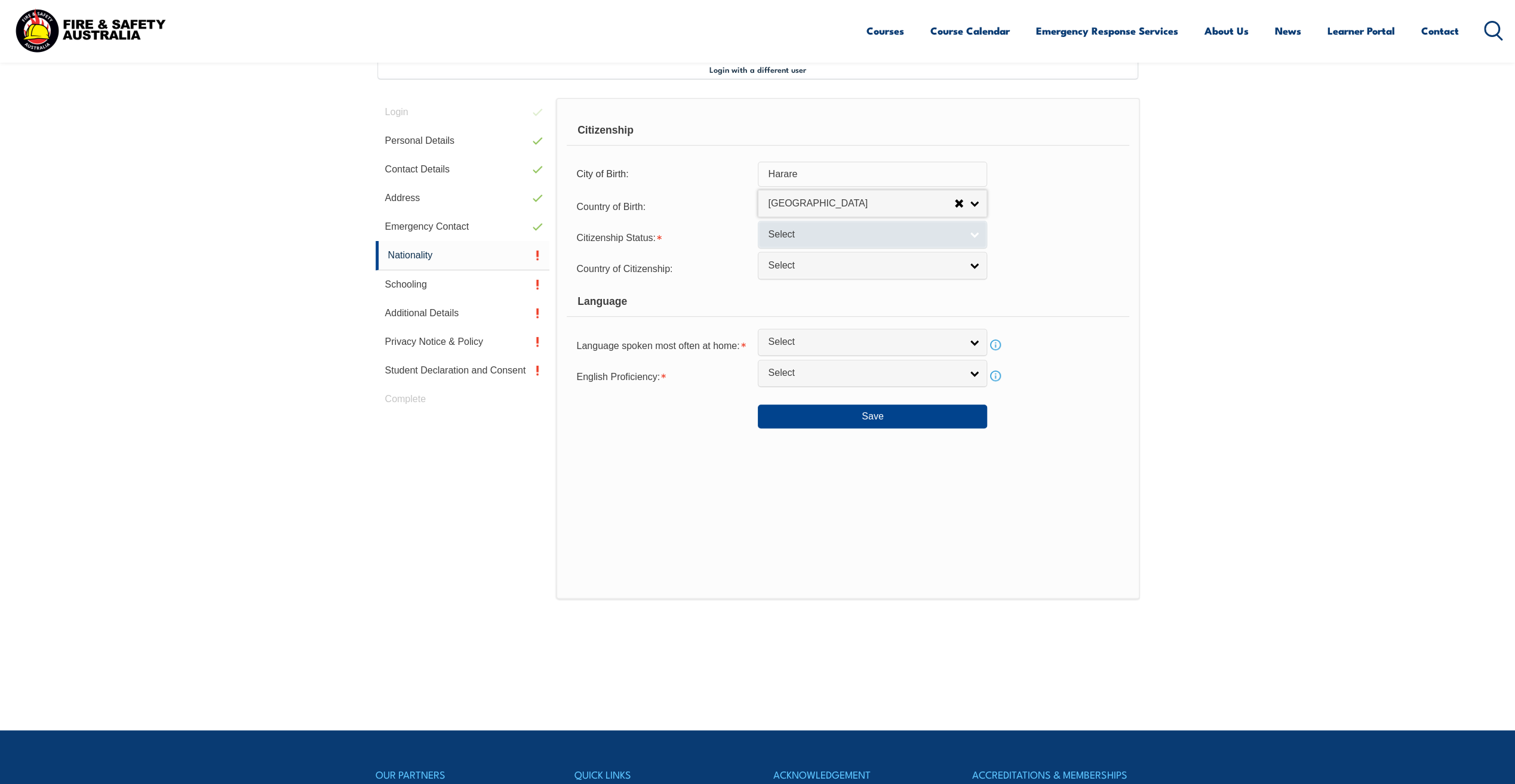
click at [973, 233] on link "Select" at bounding box center [873, 234] width 229 height 27
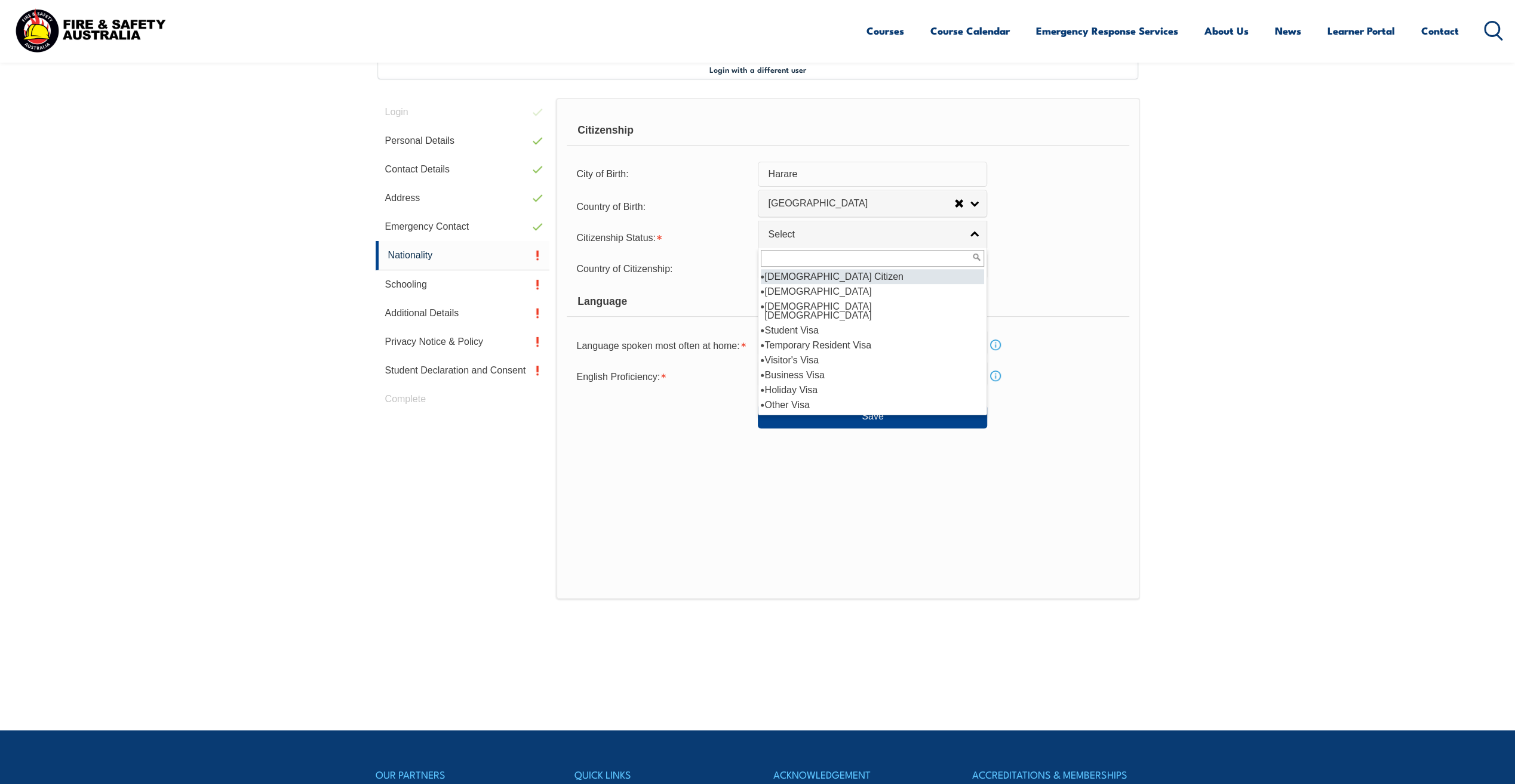
click at [829, 276] on li "[DEMOGRAPHIC_DATA] Citizen" at bounding box center [872, 276] width 223 height 15
select select "1"
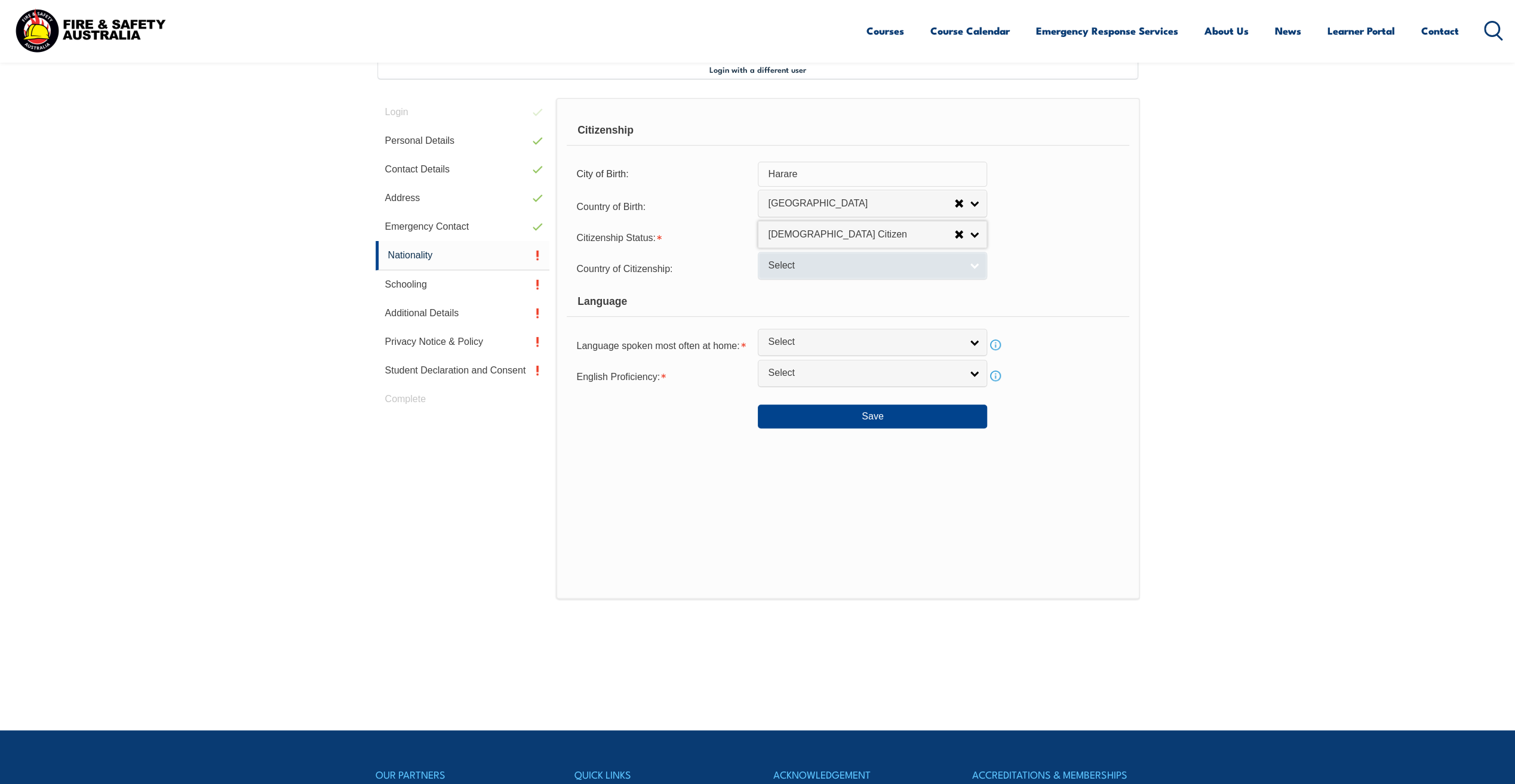
click at [972, 265] on link "Select" at bounding box center [873, 265] width 229 height 27
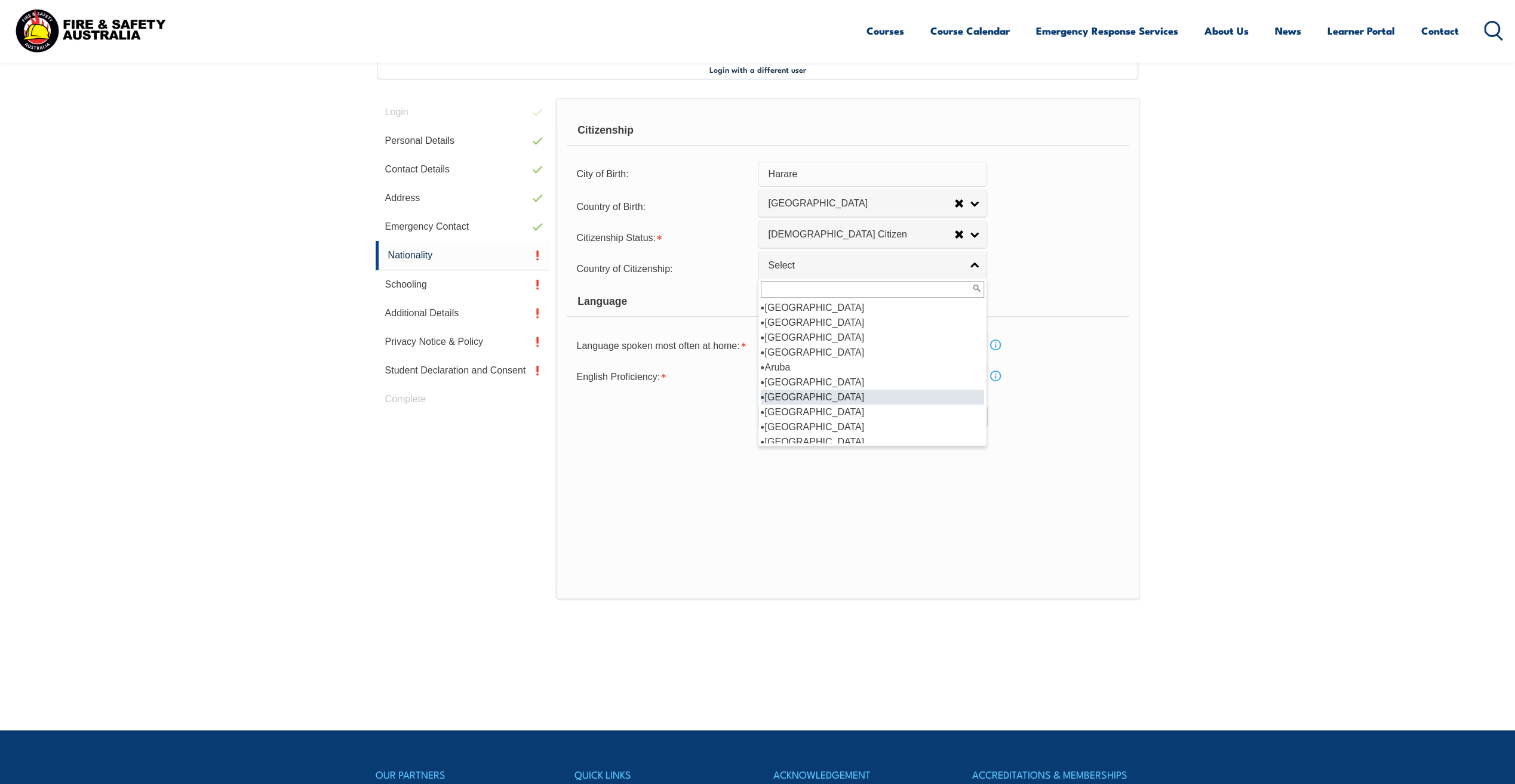
scroll to position [179, 0]
click at [789, 322] on li "[GEOGRAPHIC_DATA]" at bounding box center [872, 322] width 223 height 15
select select "1101"
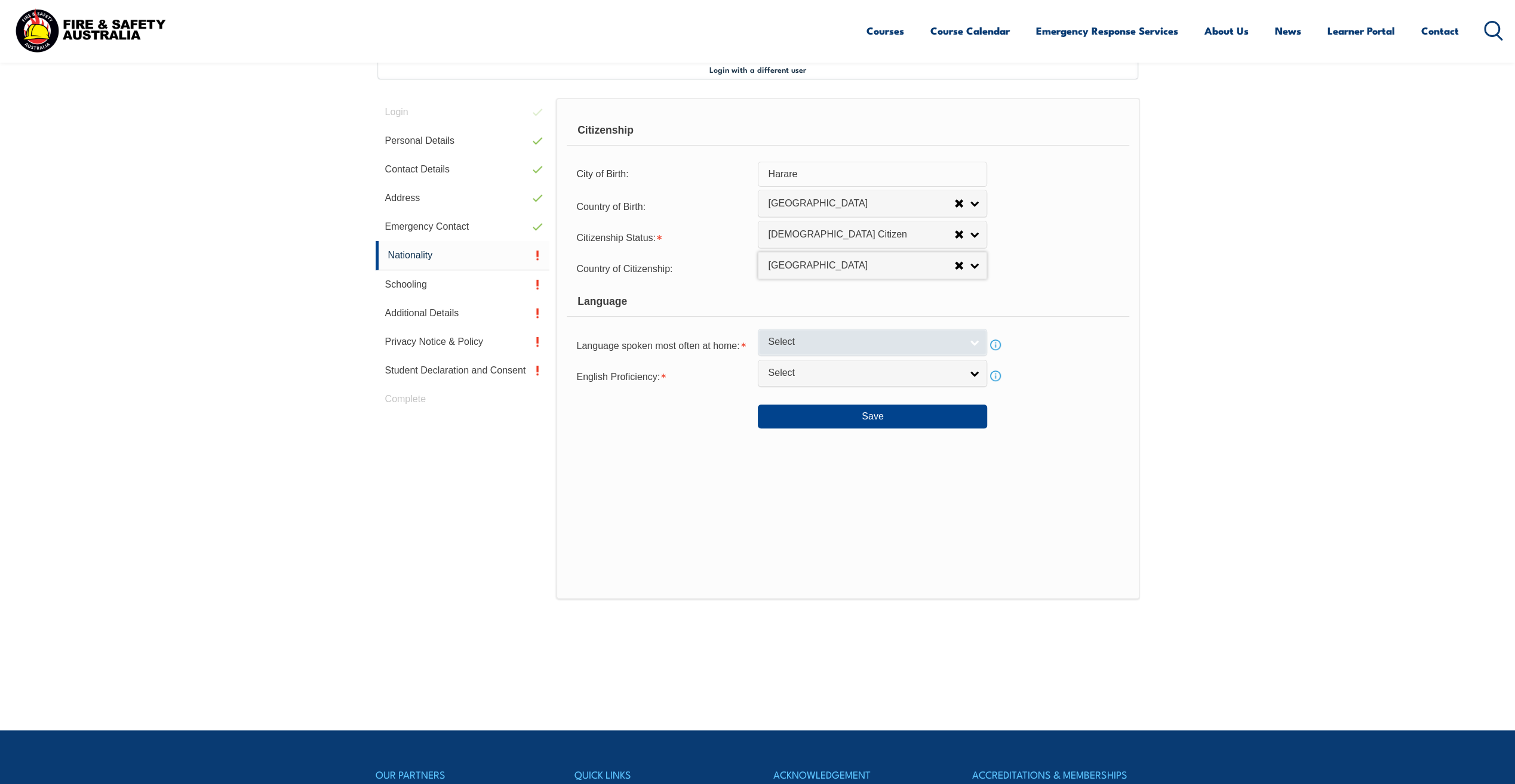
click at [980, 343] on link "Select" at bounding box center [873, 342] width 229 height 27
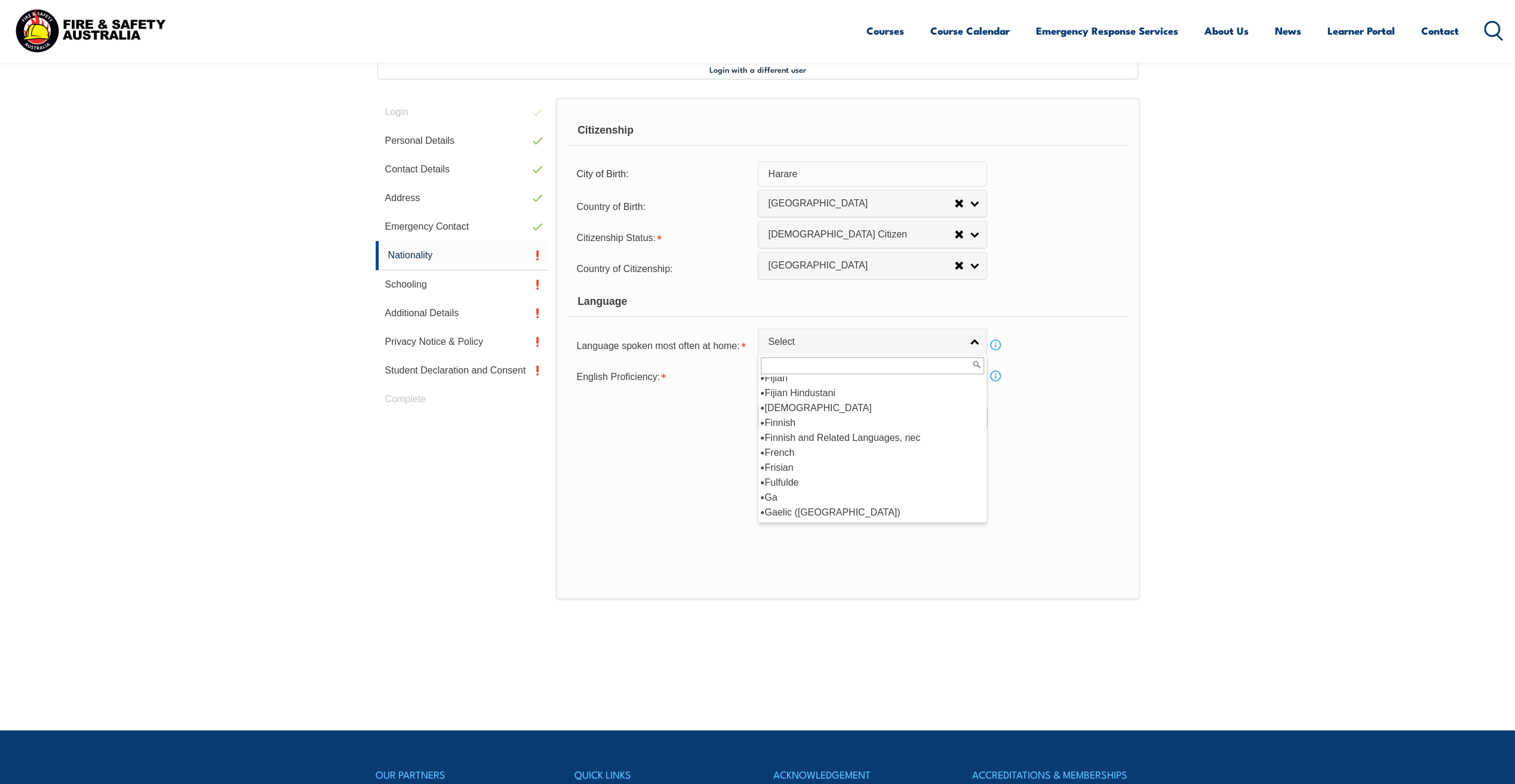
scroll to position [1492, 0]
click at [790, 390] on li "English" at bounding box center [872, 393] width 223 height 15
select select "1201"
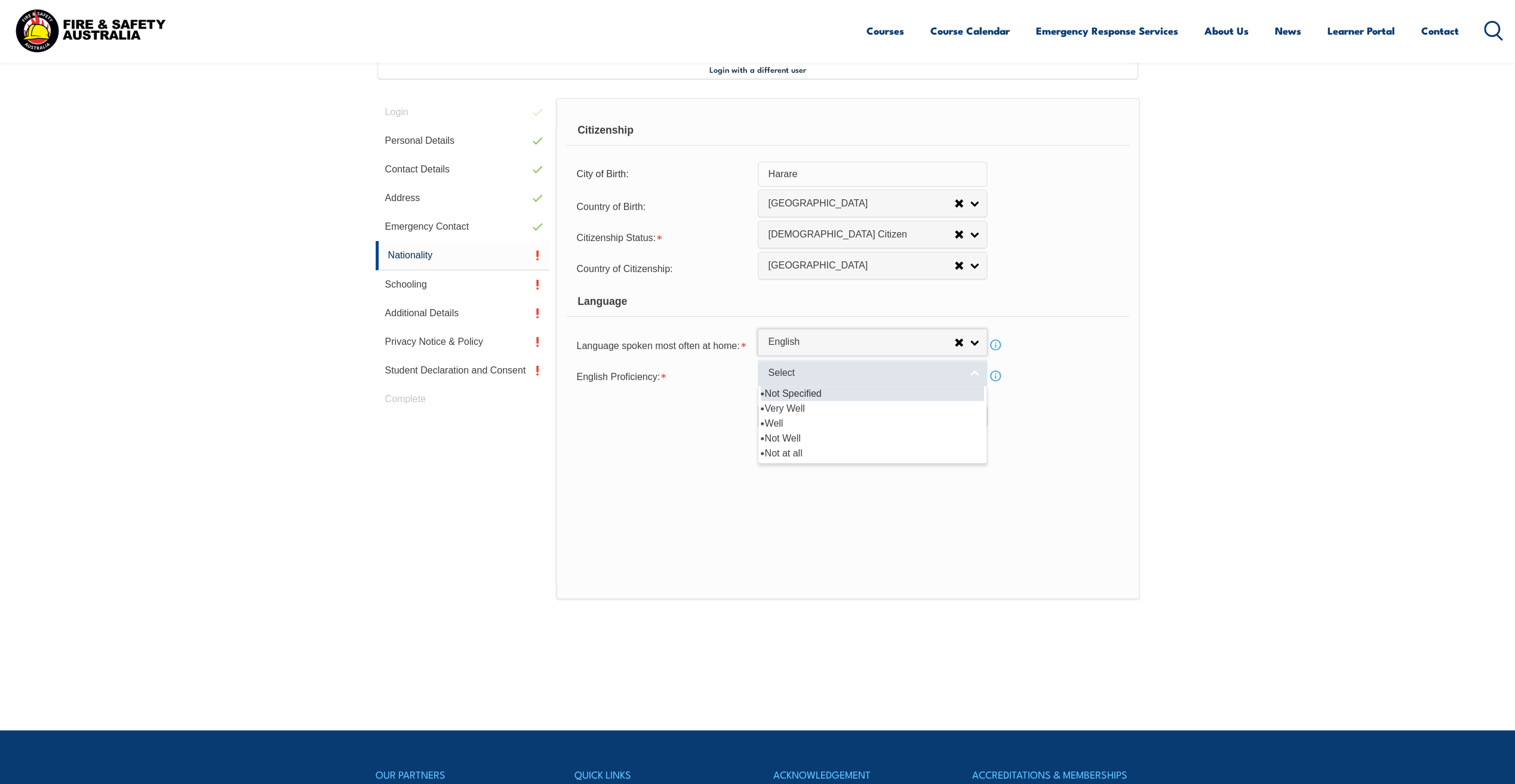
click at [975, 373] on link "Select" at bounding box center [873, 373] width 229 height 27
click at [773, 418] on li "Well" at bounding box center [872, 424] width 223 height 15
click at [975, 374] on link "Well" at bounding box center [873, 373] width 229 height 27
click at [810, 409] on li "Very Well" at bounding box center [872, 408] width 223 height 15
select select "1"
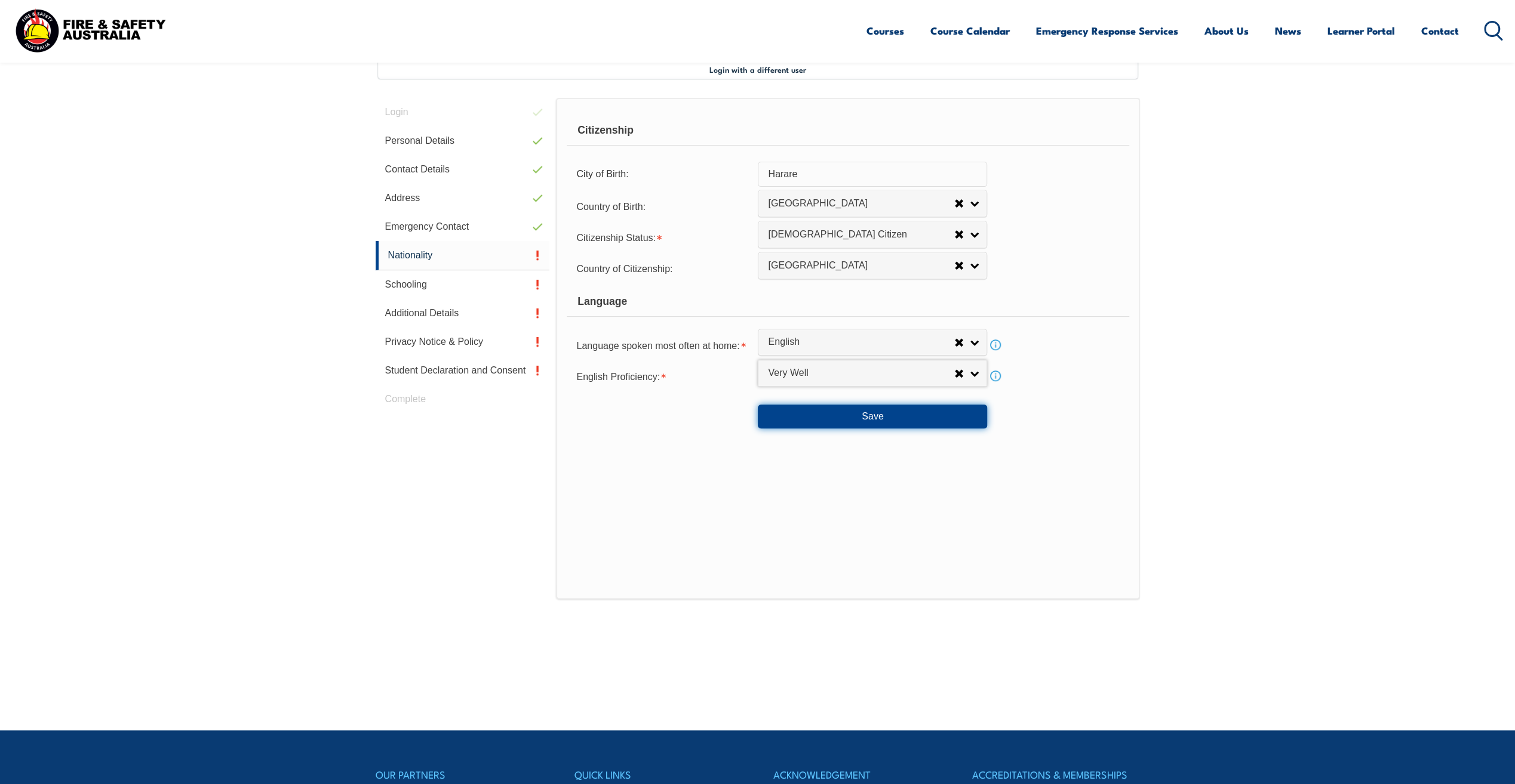
click at [896, 418] on button "Save" at bounding box center [873, 416] width 229 height 24
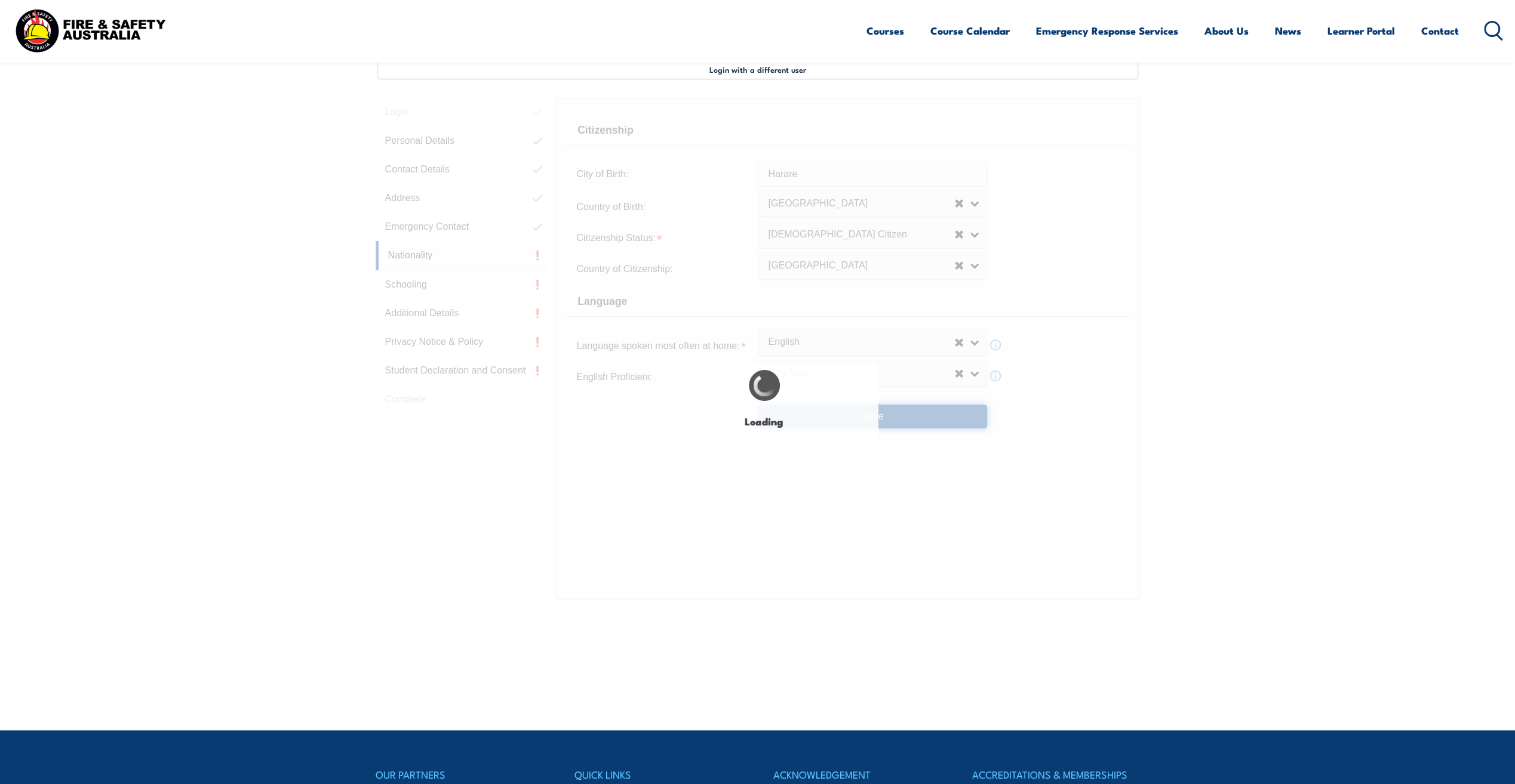
select select "false"
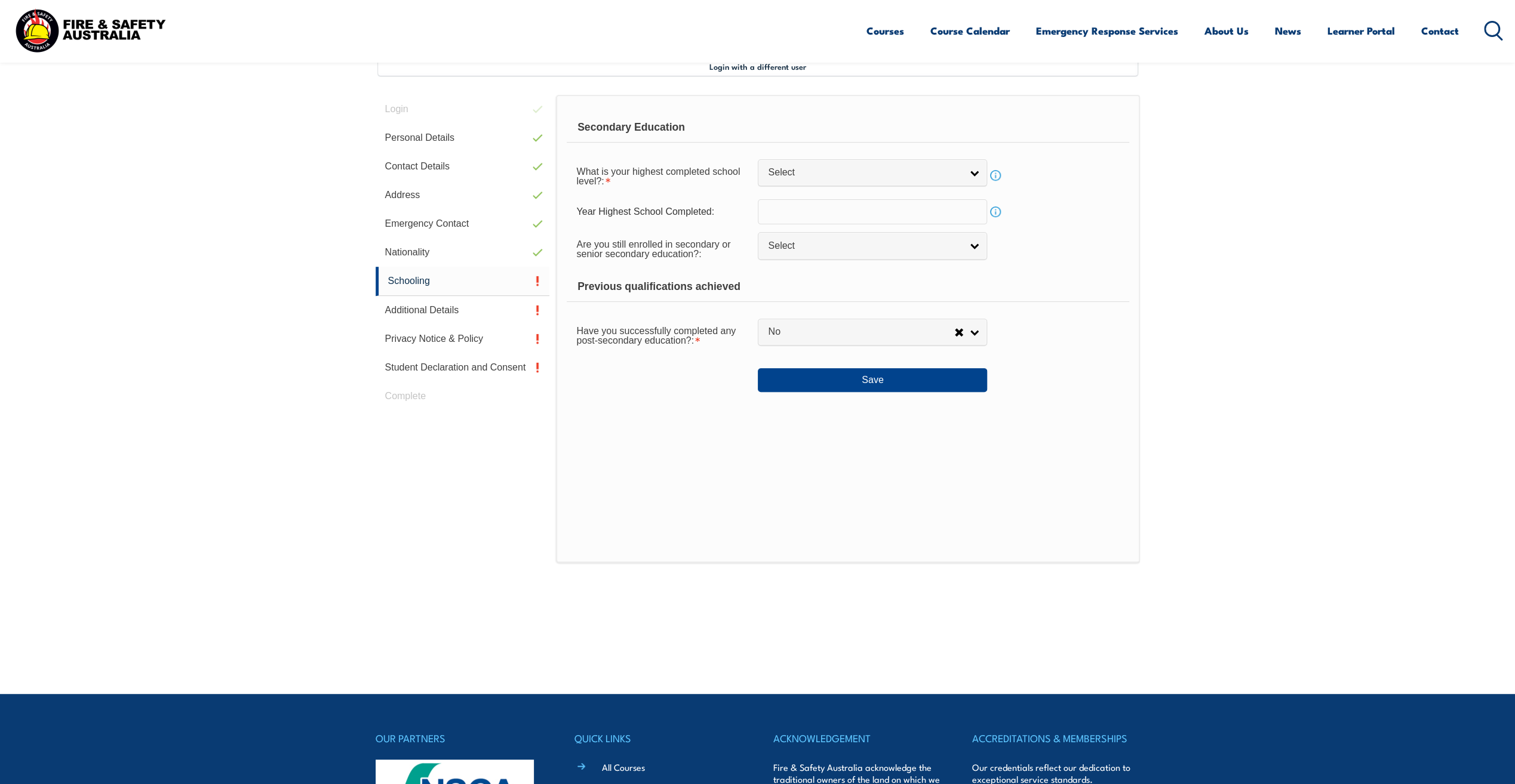
scroll to position [325, 0]
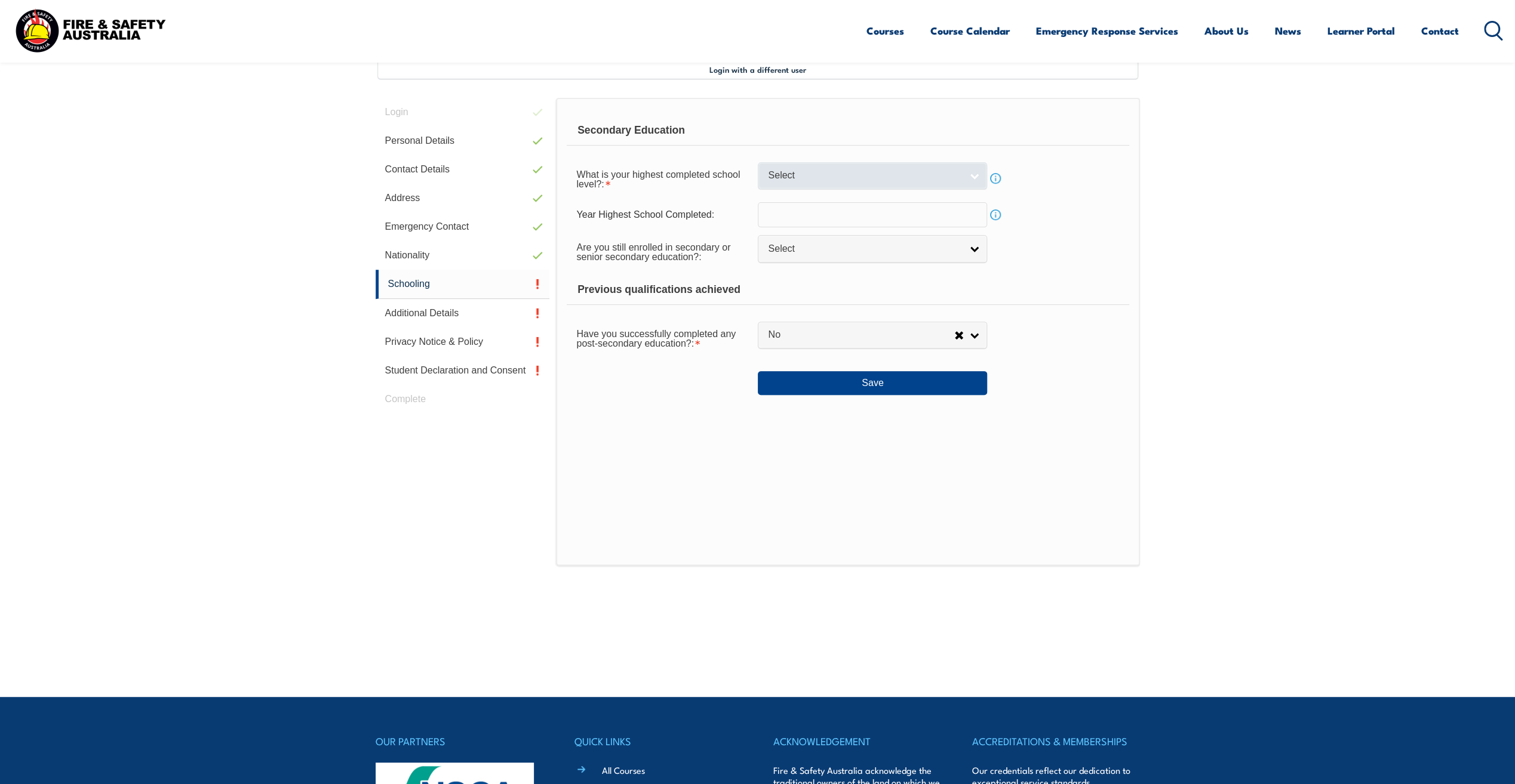
click at [977, 172] on link "Select" at bounding box center [873, 176] width 229 height 27
click at [798, 265] on li "Year 12" at bounding box center [872, 270] width 223 height 15
select select "12"
click at [992, 215] on link "Info" at bounding box center [995, 215] width 17 height 17
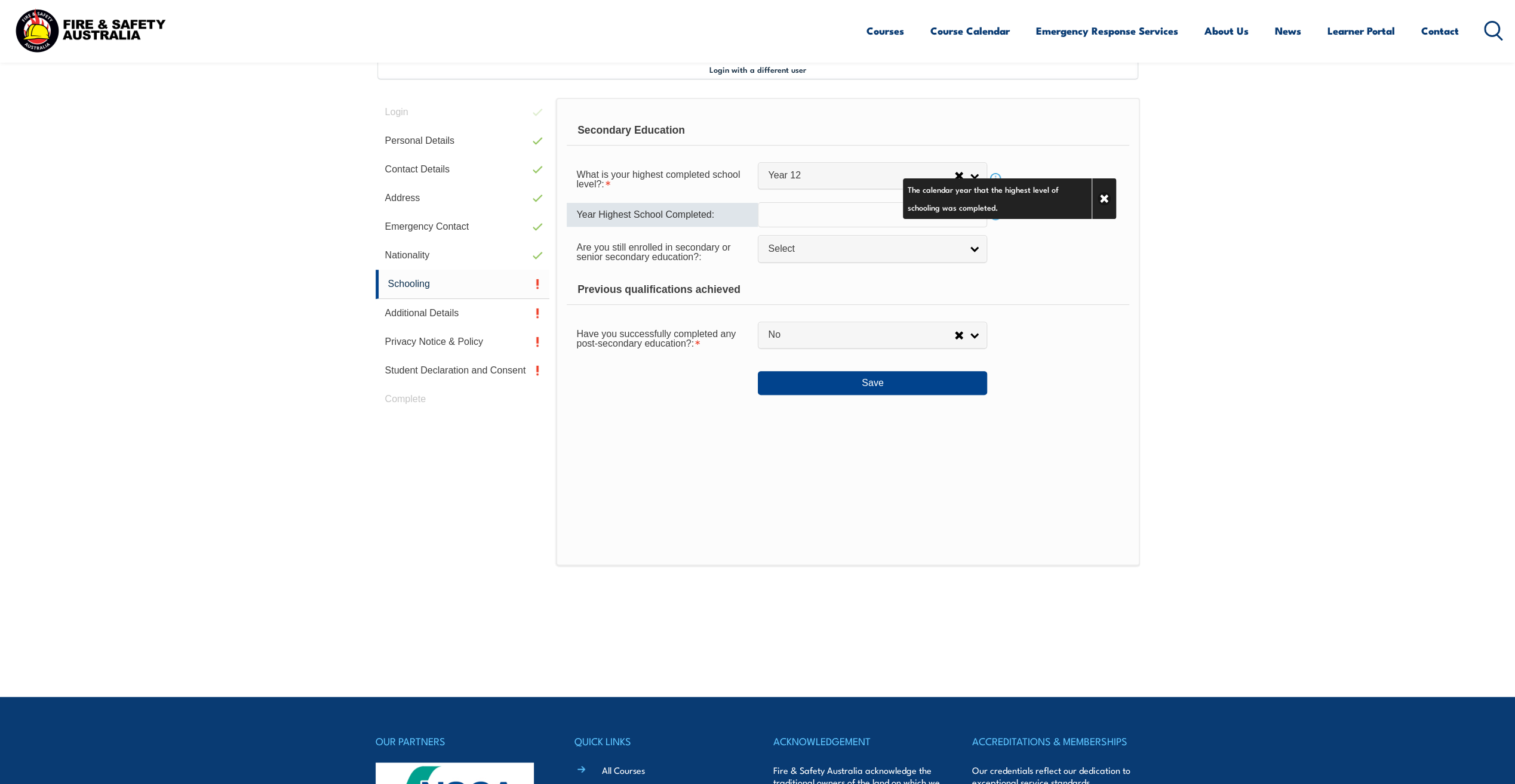
click at [815, 217] on input "text" at bounding box center [873, 215] width 229 height 25
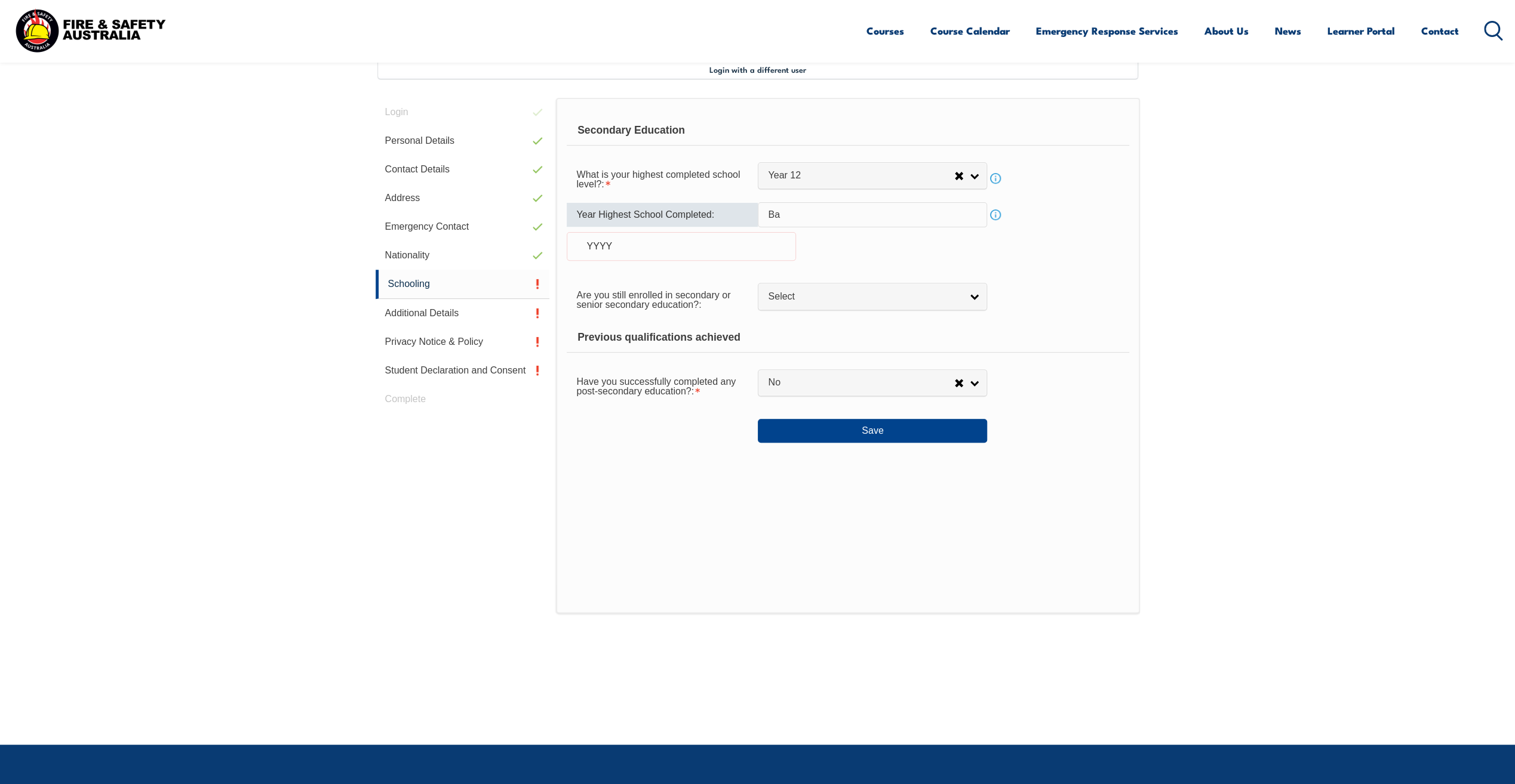
type input "B"
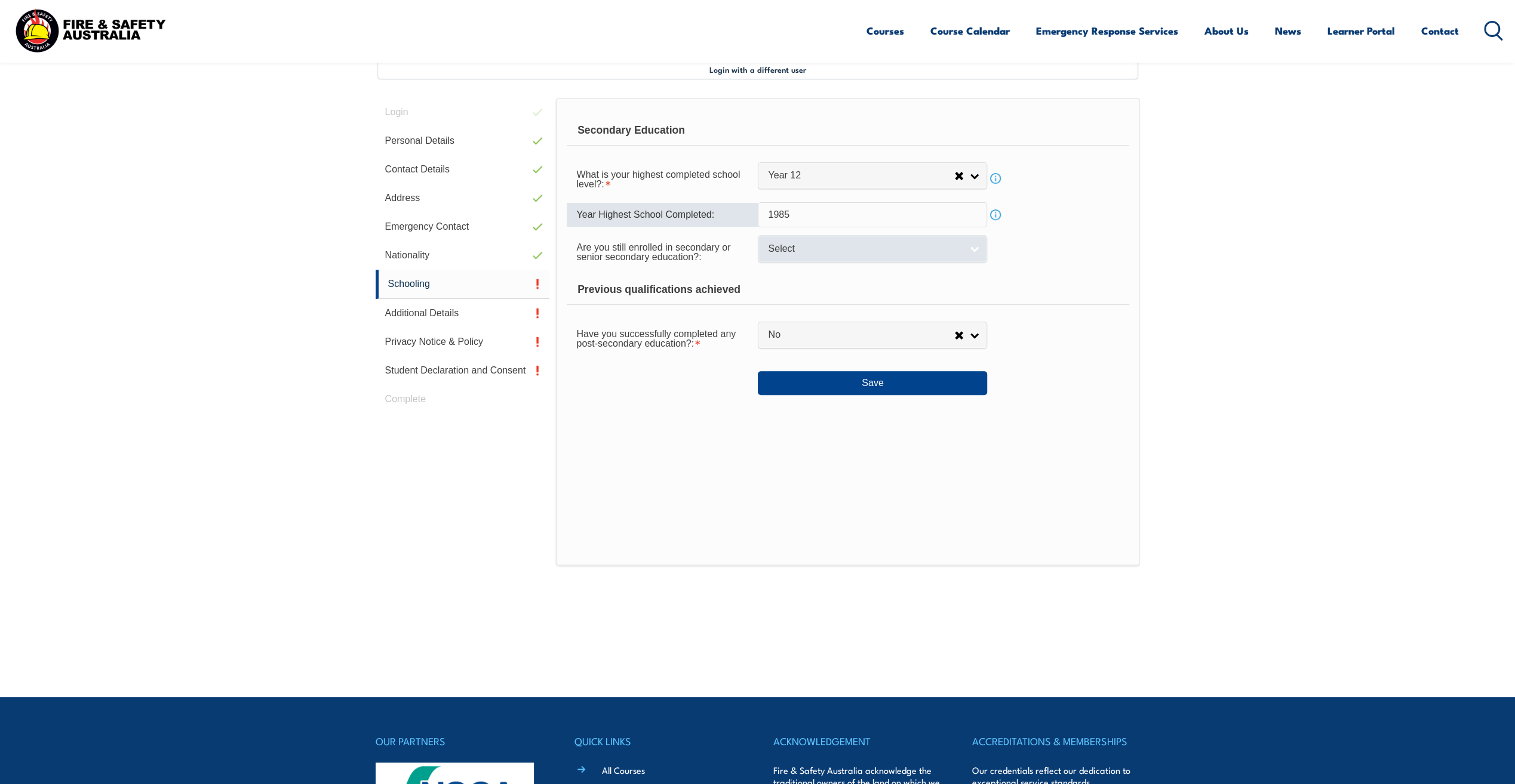
type input "1985"
click at [971, 246] on link "Select" at bounding box center [873, 249] width 229 height 27
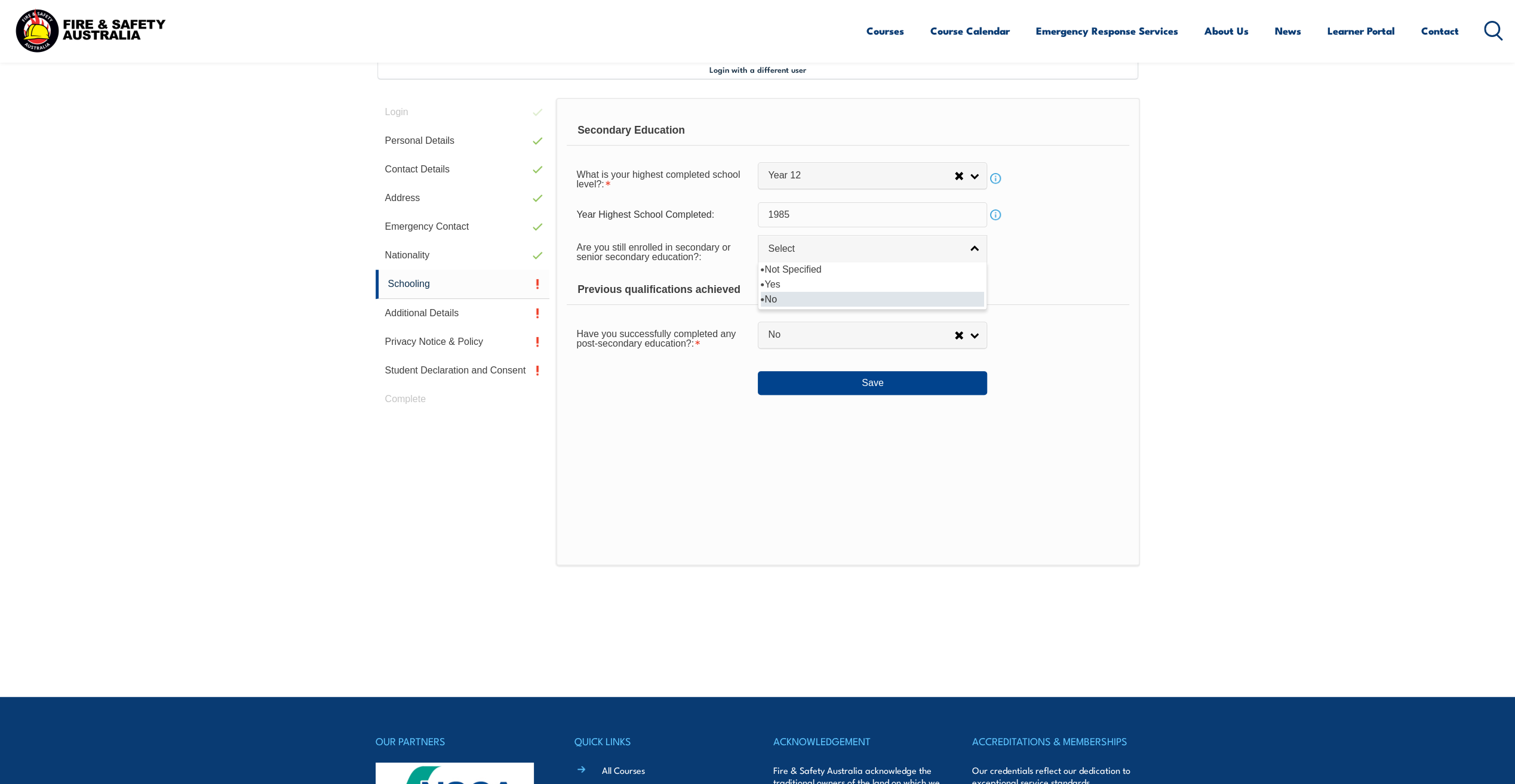
click at [772, 296] on li "No" at bounding box center [872, 299] width 223 height 15
select select "false"
click at [968, 333] on link "No" at bounding box center [873, 335] width 229 height 27
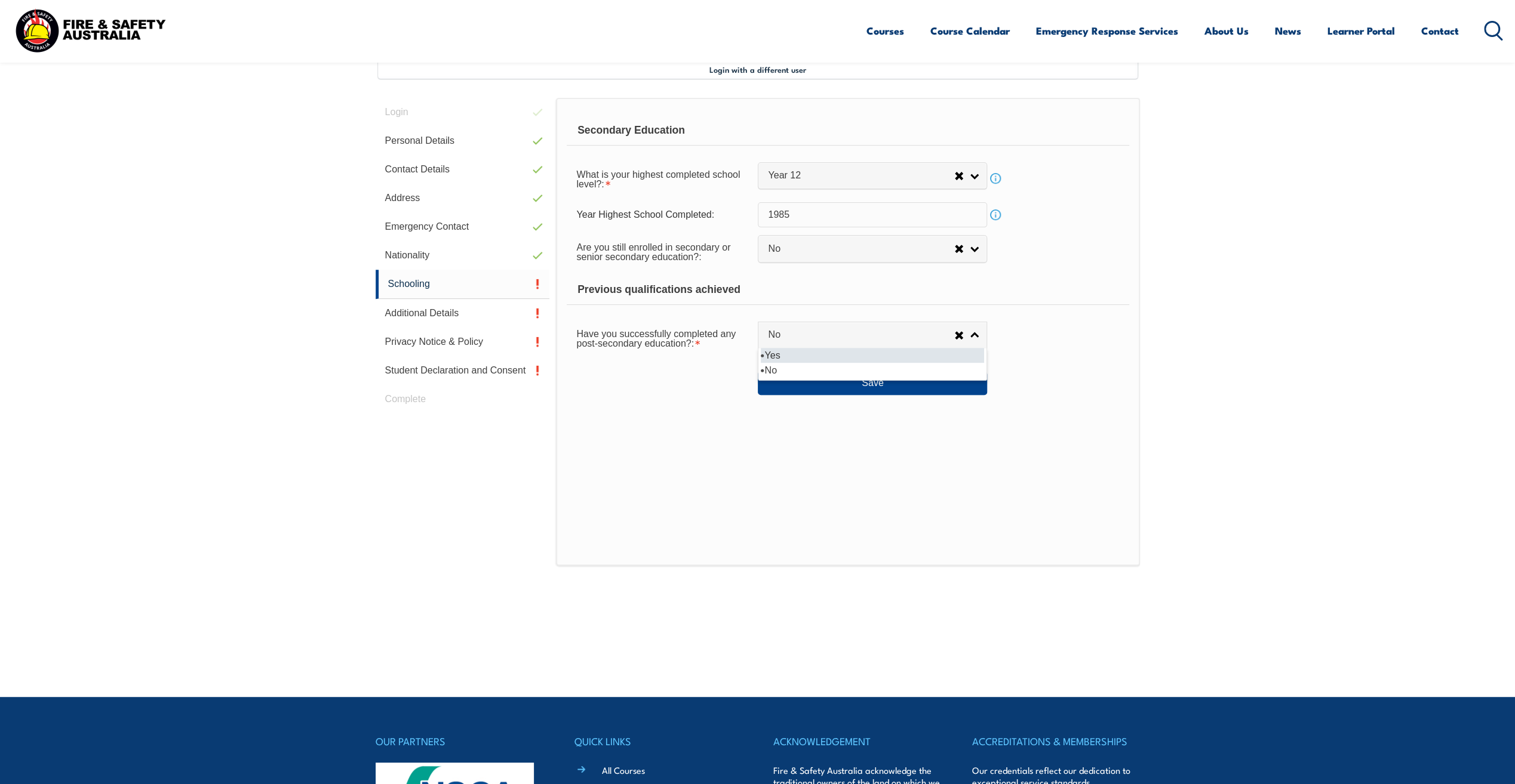
click at [793, 354] on li "Yes" at bounding box center [872, 356] width 223 height 15
select select "true"
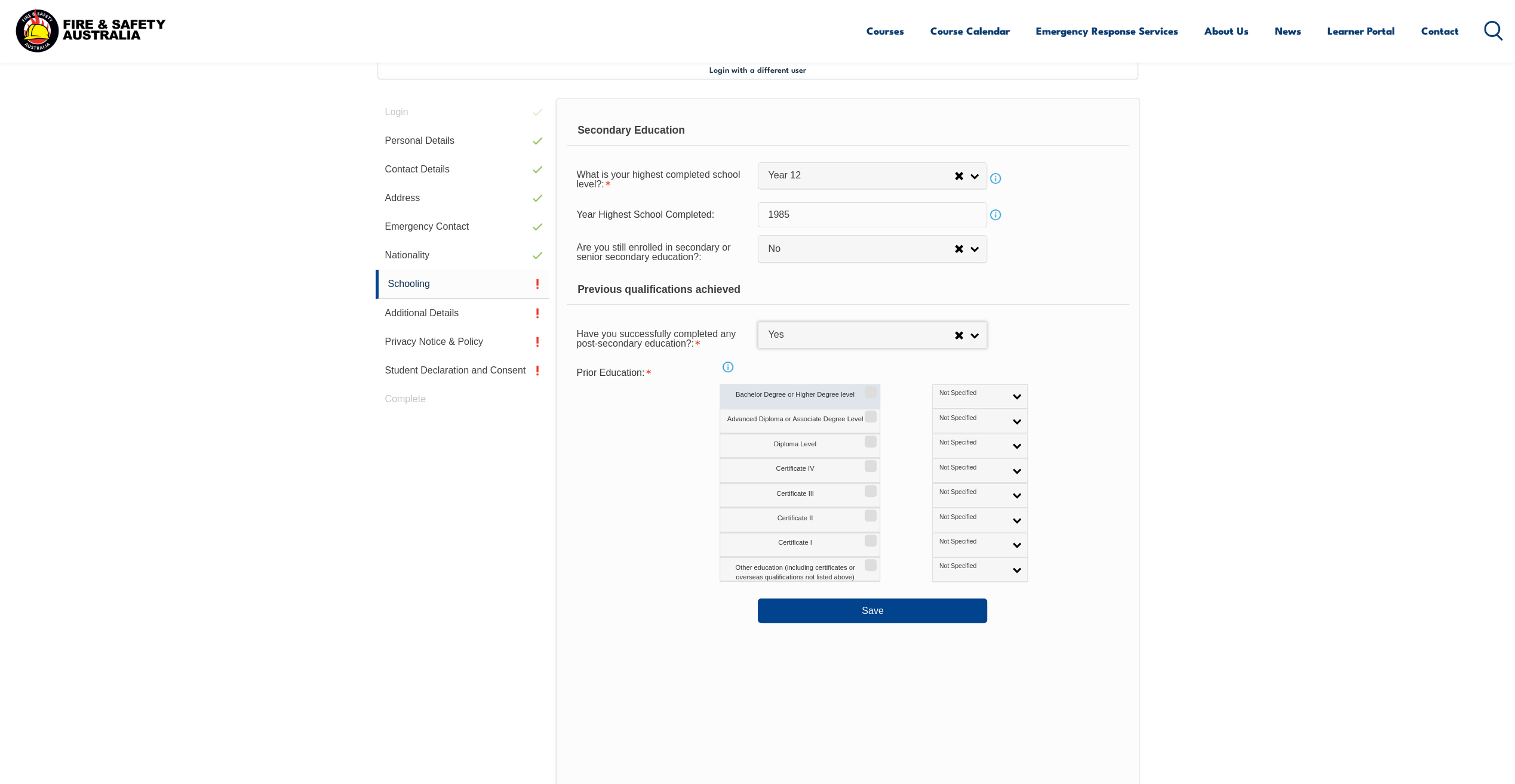
click at [873, 389] on input "Bachelor Degree or Higher Degree level" at bounding box center [869, 388] width 7 height 1
checkbox input "true"
click at [871, 438] on input "Diploma Level" at bounding box center [869, 438] width 7 height 1
checkbox input "true"
click at [870, 463] on input "Certificate IV" at bounding box center [869, 462] width 7 height 1
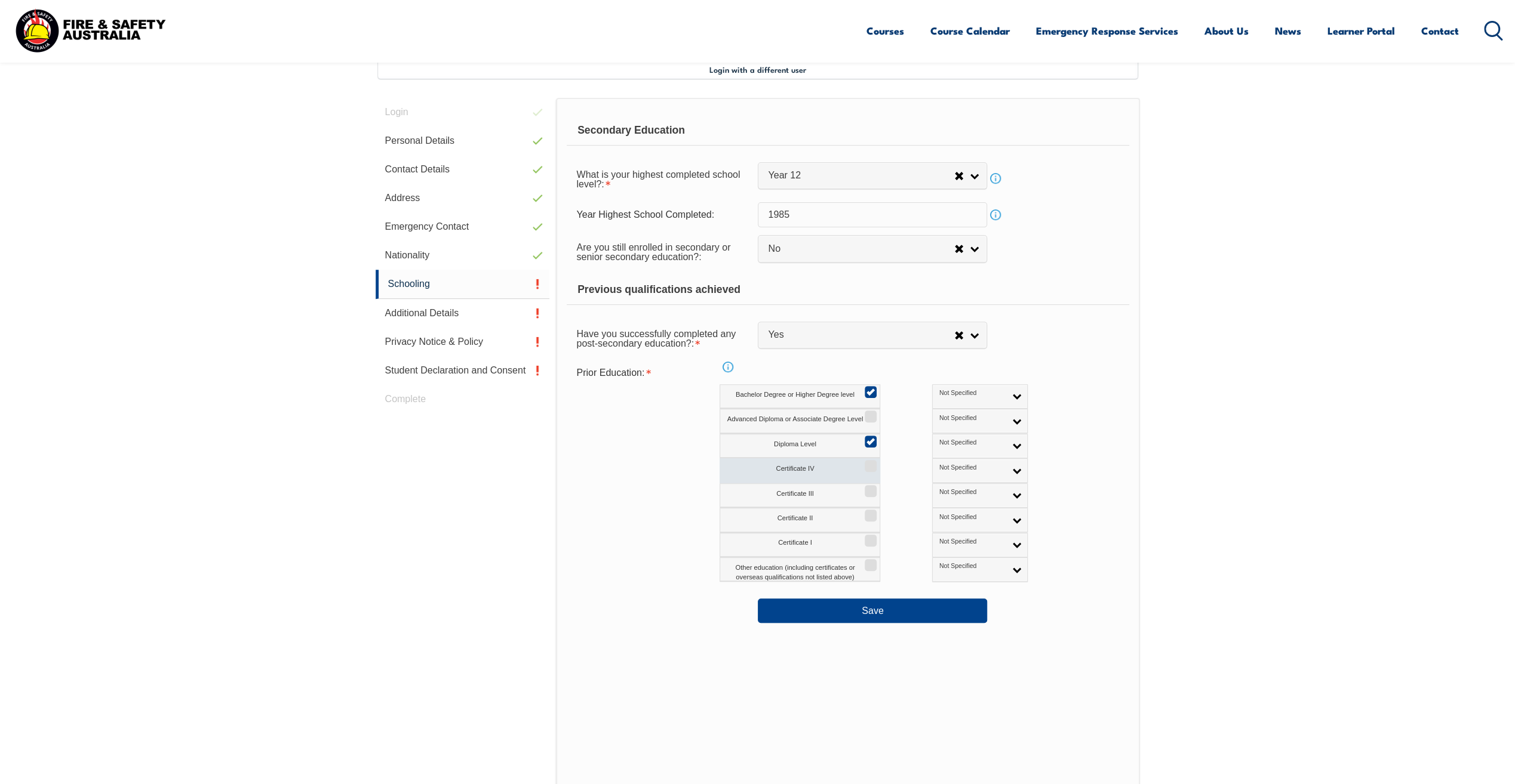
checkbox input "true"
click at [869, 610] on button "Save" at bounding box center [873, 611] width 229 height 24
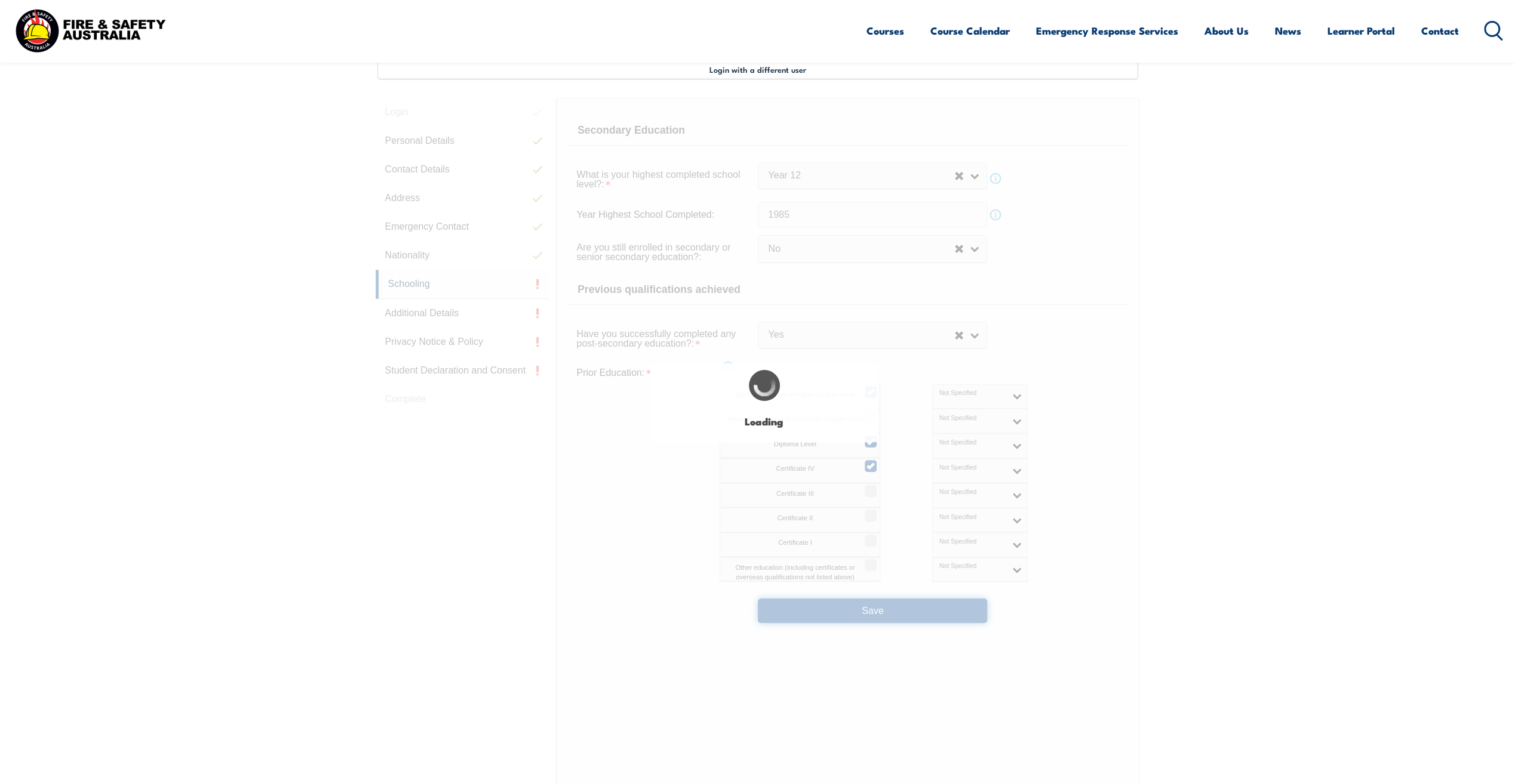
select select "false"
select select "true"
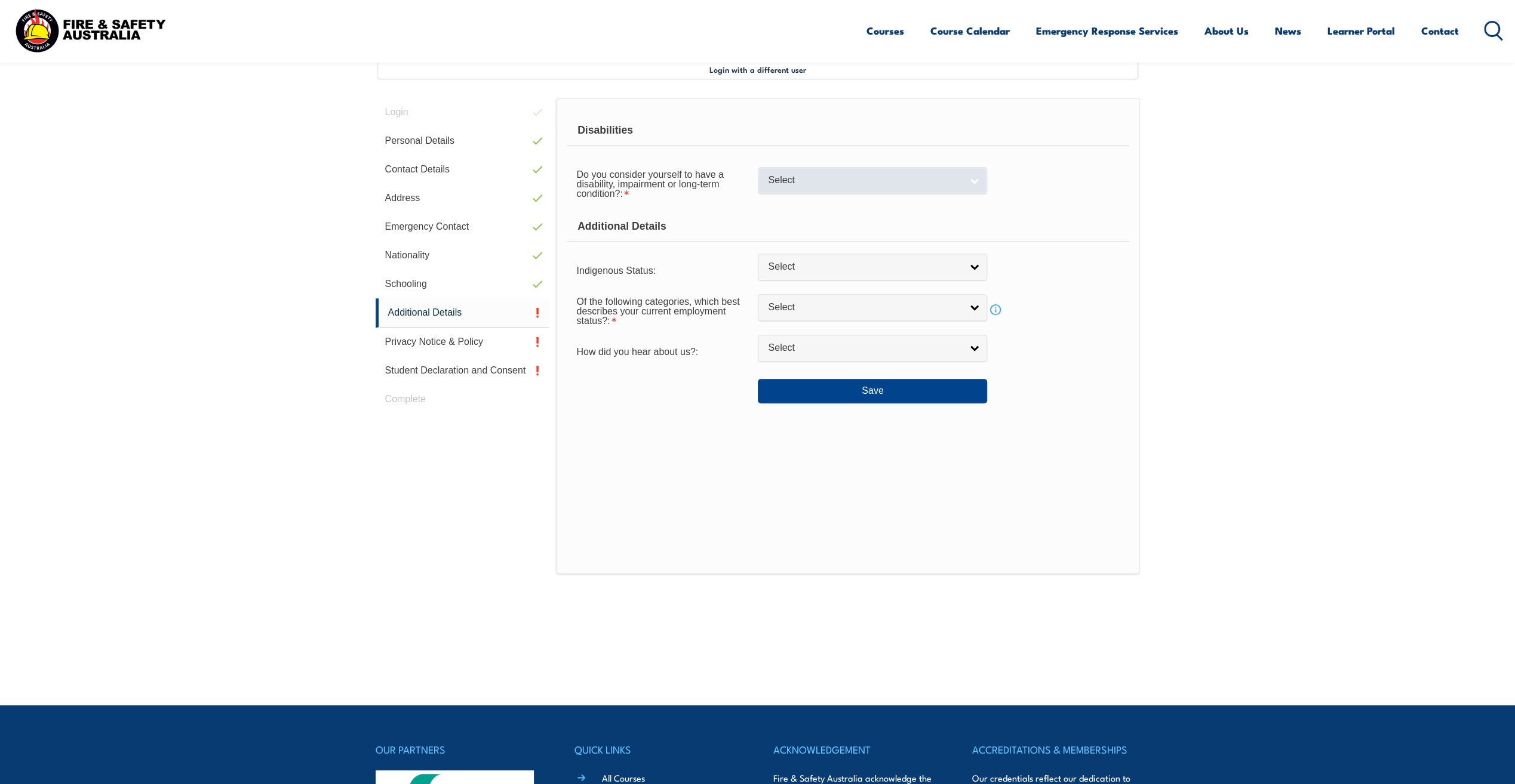
click at [977, 180] on link "Select" at bounding box center [873, 181] width 229 height 27
click at [818, 202] on li "No" at bounding box center [872, 200] width 223 height 15
select select "false"
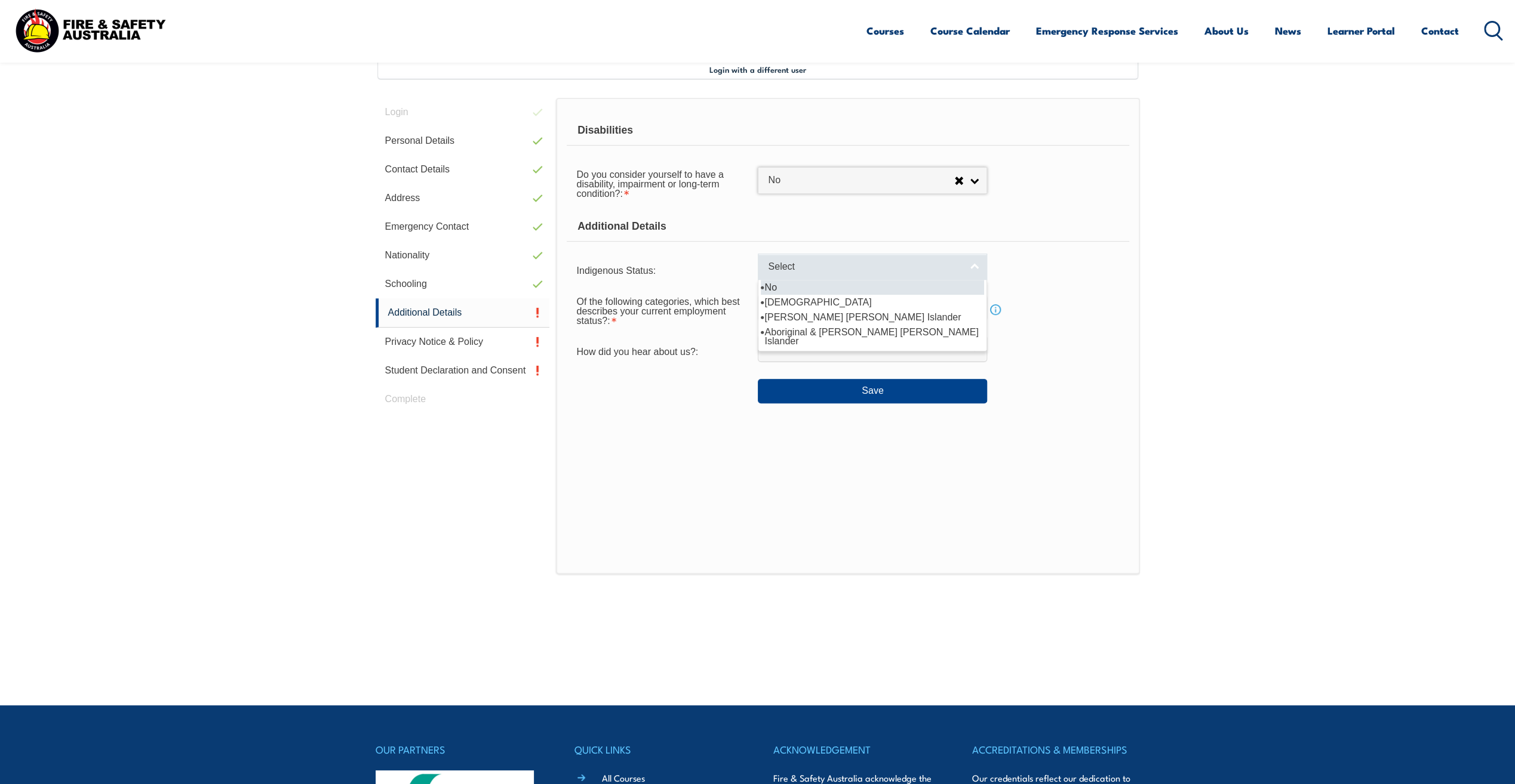
click at [977, 267] on link "Select" at bounding box center [873, 267] width 229 height 27
click at [796, 284] on li "No" at bounding box center [872, 287] width 223 height 15
select select "4"
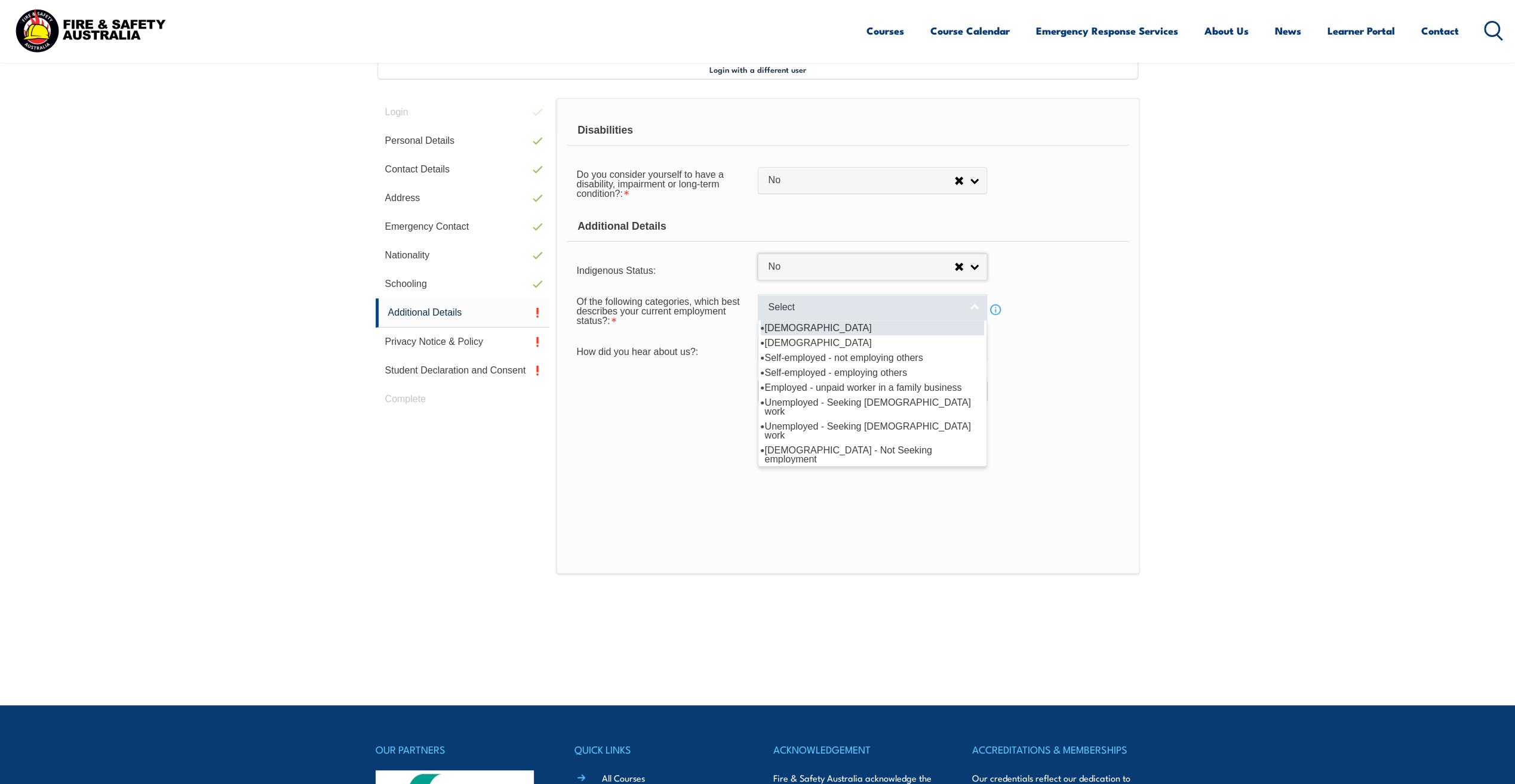
click at [973, 305] on link "Select" at bounding box center [873, 308] width 229 height 27
click at [853, 326] on li "[DEMOGRAPHIC_DATA]" at bounding box center [872, 328] width 223 height 15
select select "1"
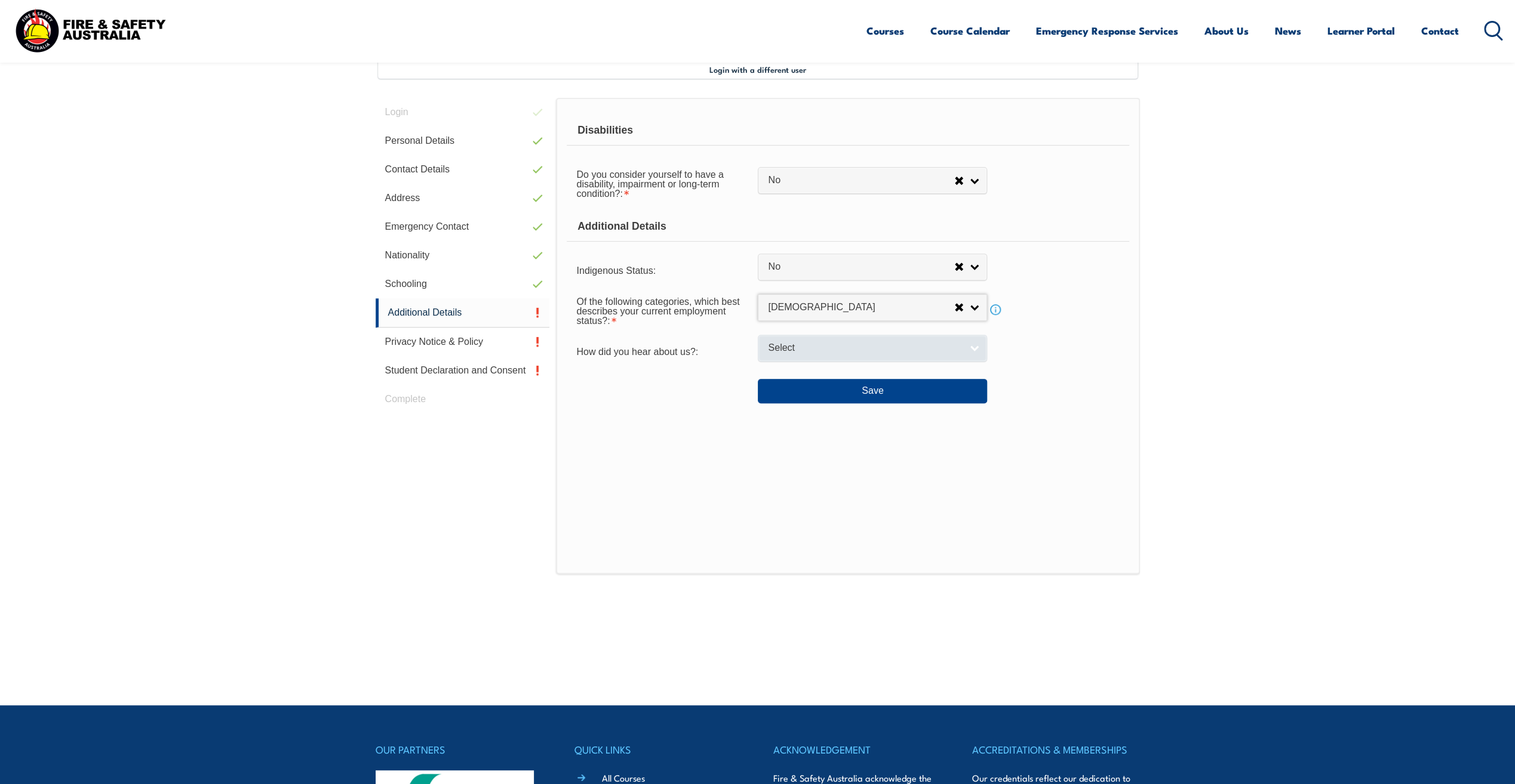
click at [973, 344] on link "Select" at bounding box center [873, 348] width 229 height 27
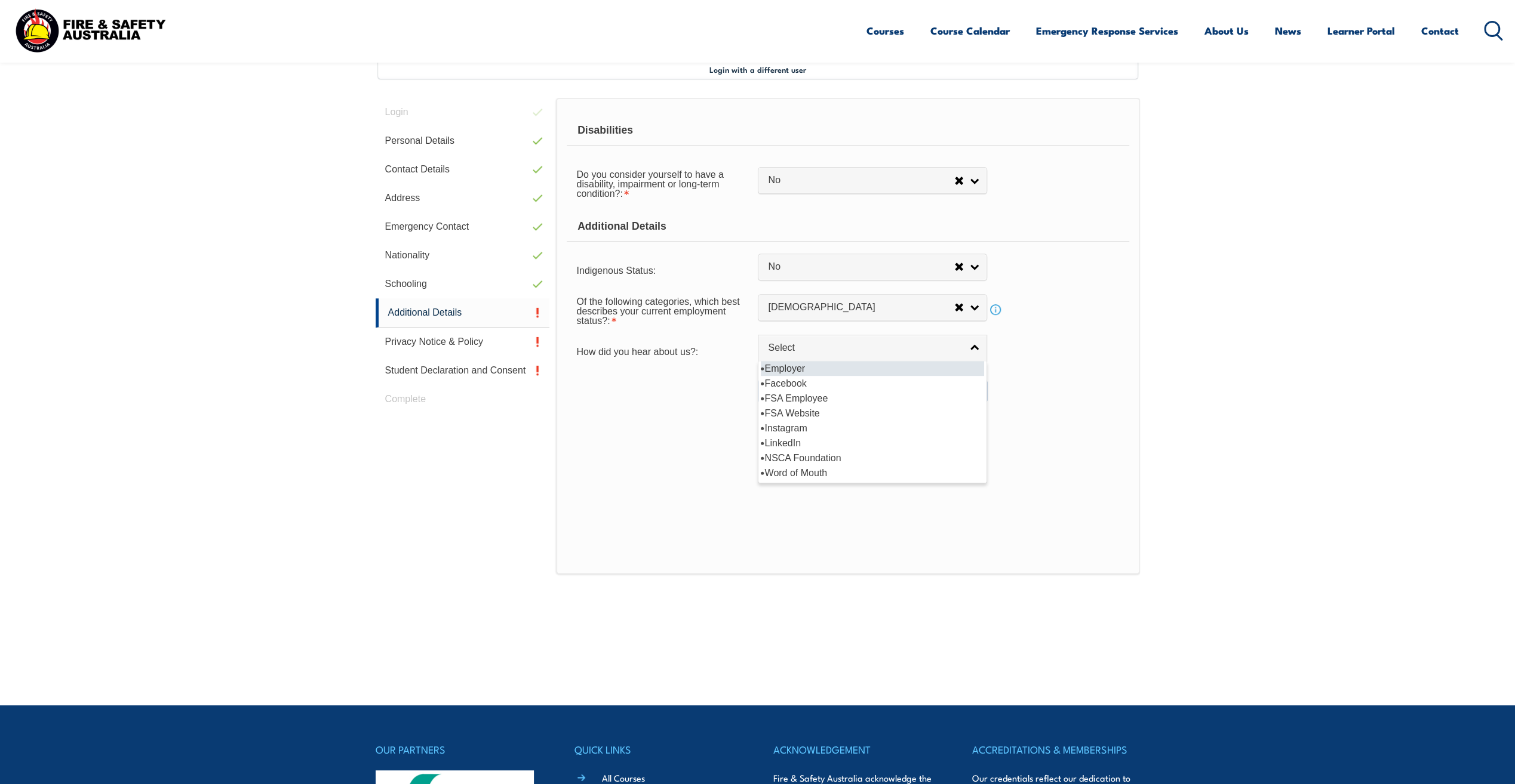
click at [802, 369] on li "Employer" at bounding box center [872, 368] width 223 height 15
select select "8019"
click at [872, 388] on button "Save" at bounding box center [873, 390] width 229 height 24
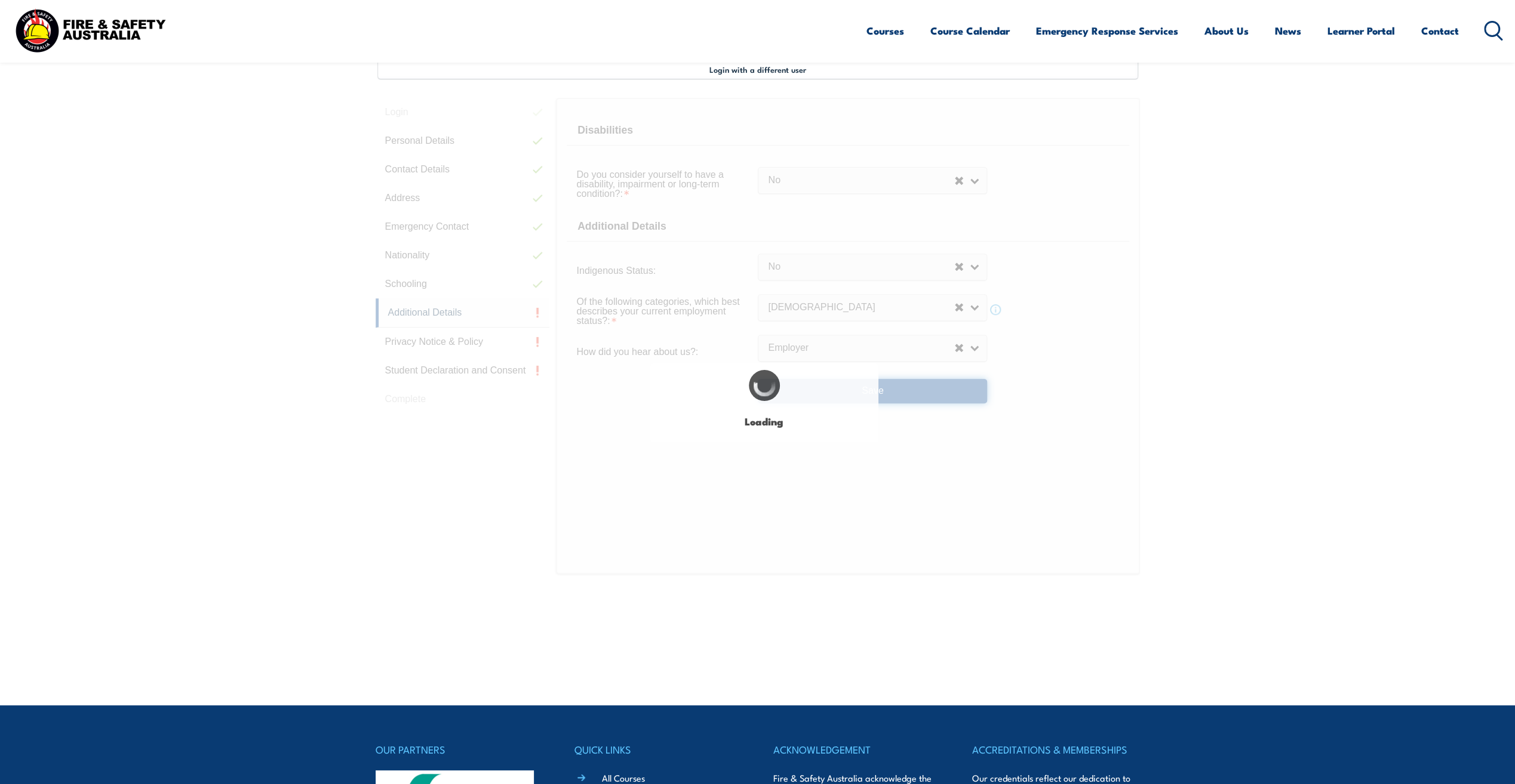
select select "false"
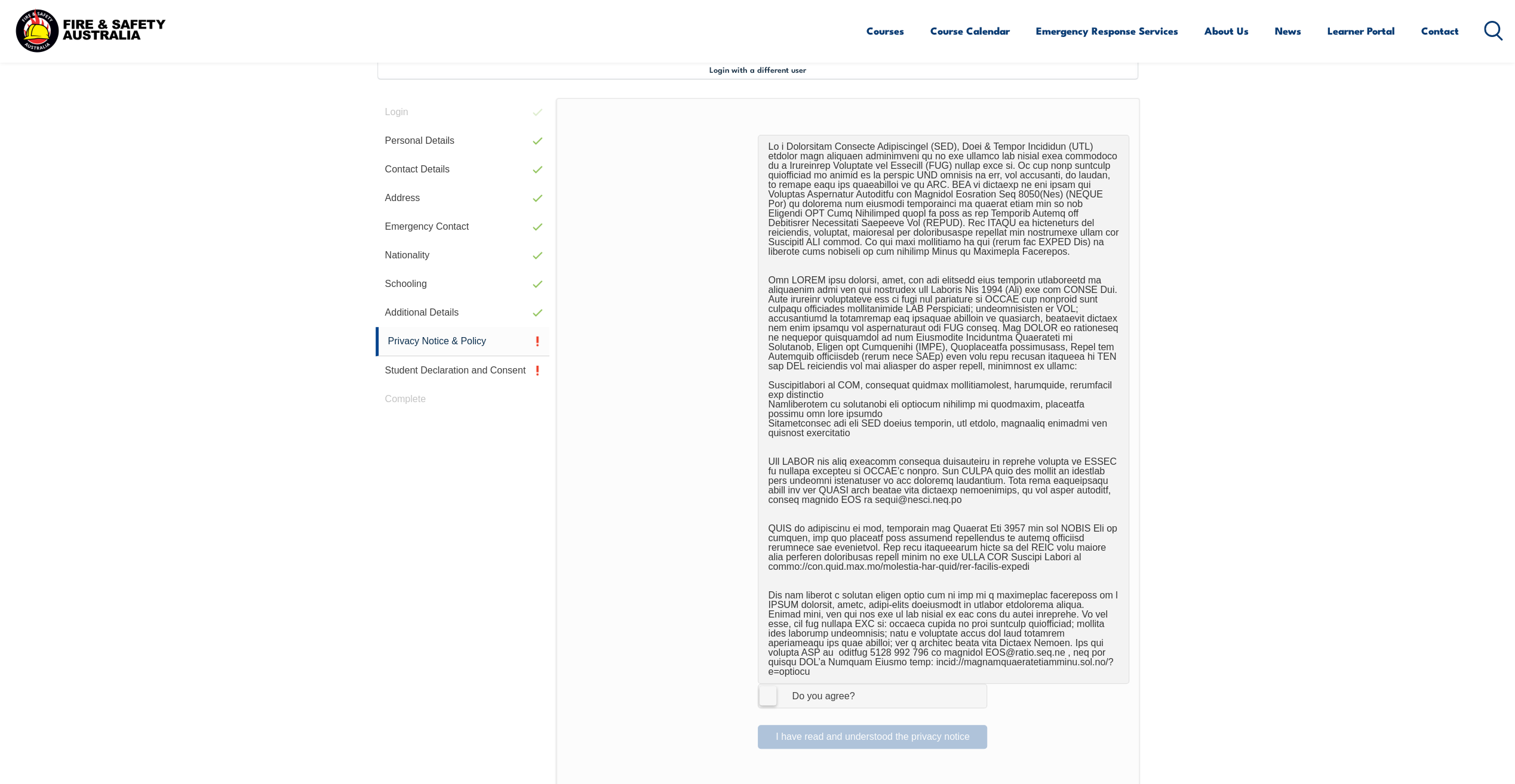
click at [766, 687] on label "I Agree Do you agree?" at bounding box center [873, 696] width 229 height 24
click at [864, 687] on input "I Agree Do you agree?" at bounding box center [874, 696] width 20 height 23
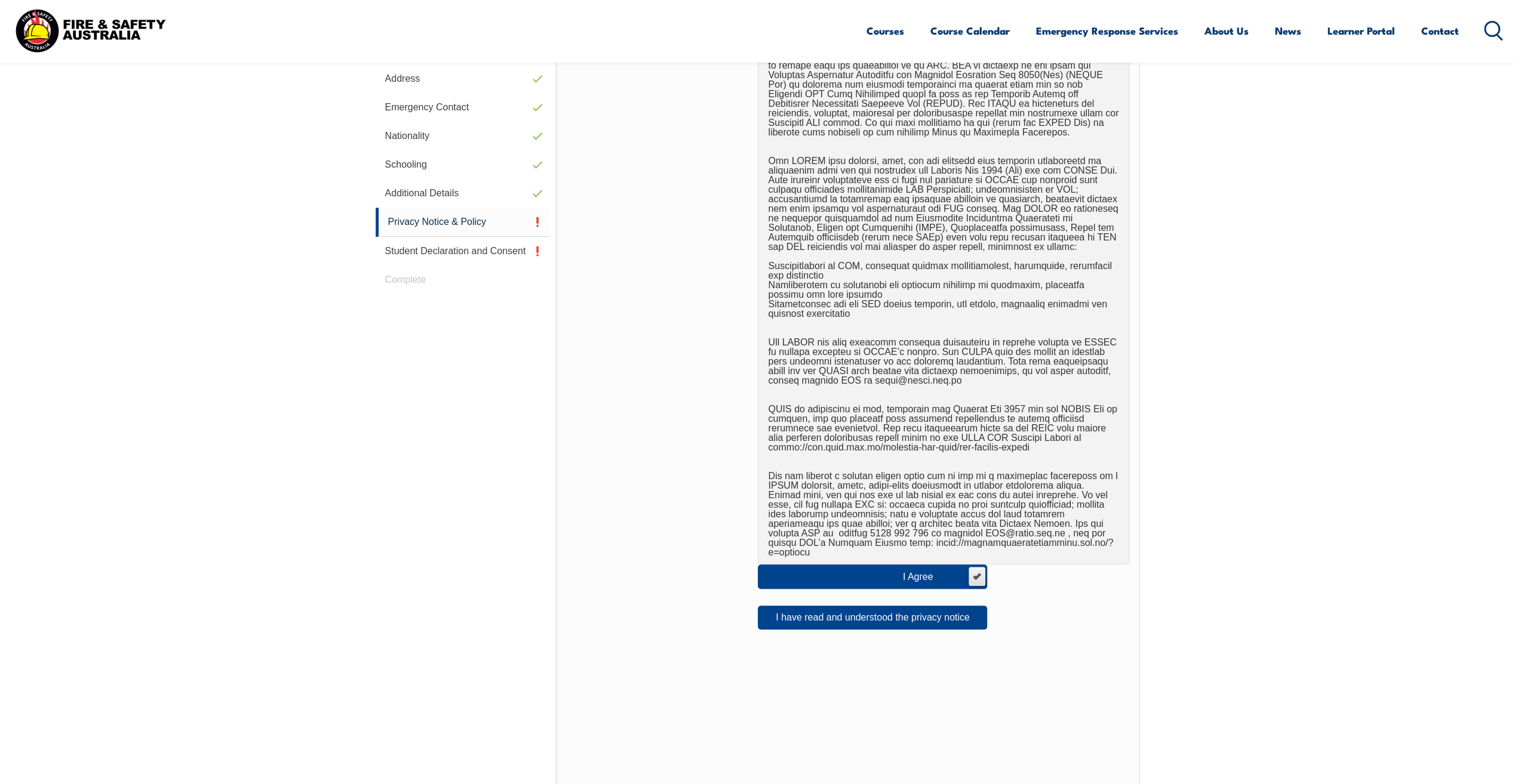
scroll to position [564, 0]
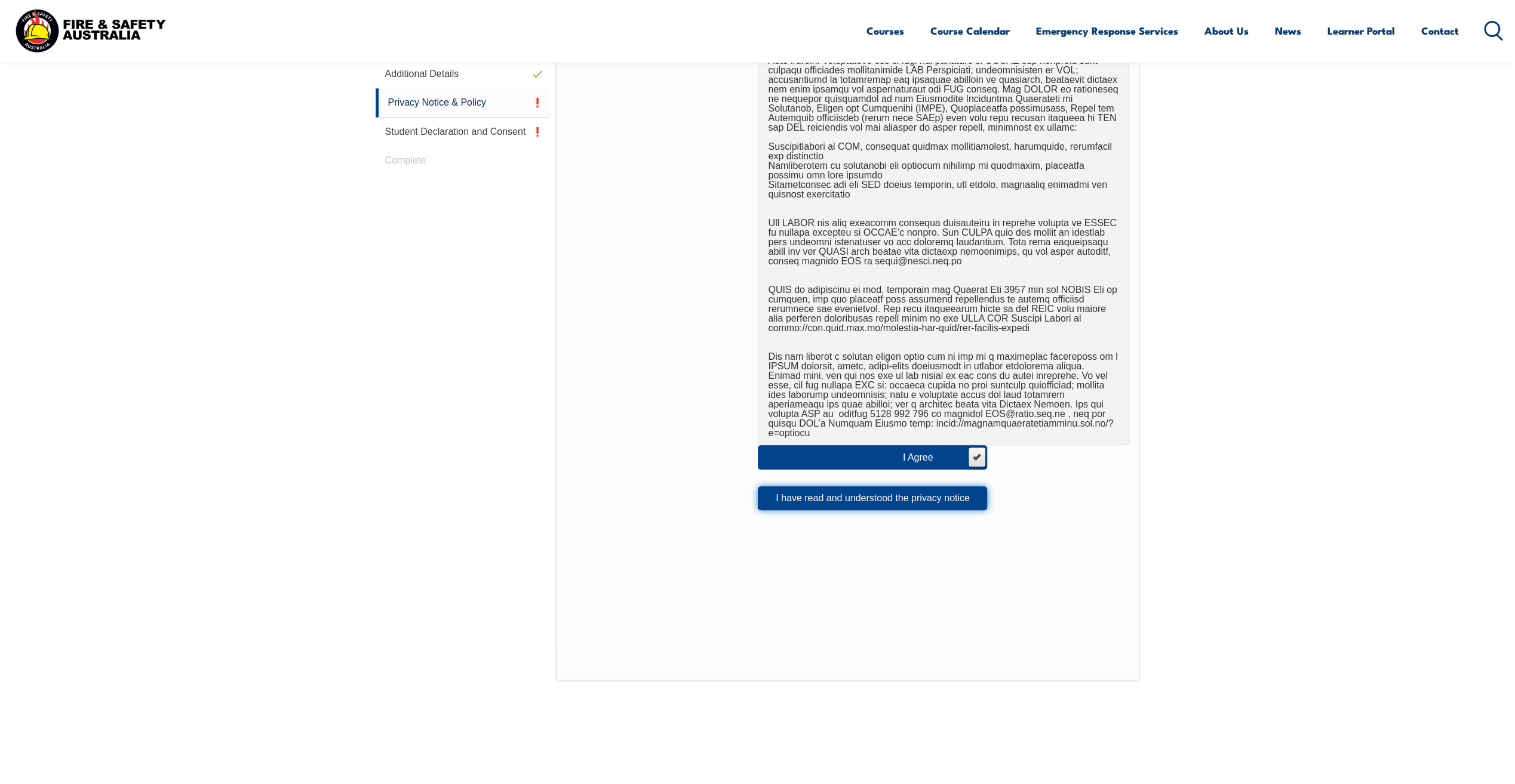
click at [850, 493] on button "I have read and understood the privacy notice" at bounding box center [873, 498] width 229 height 24
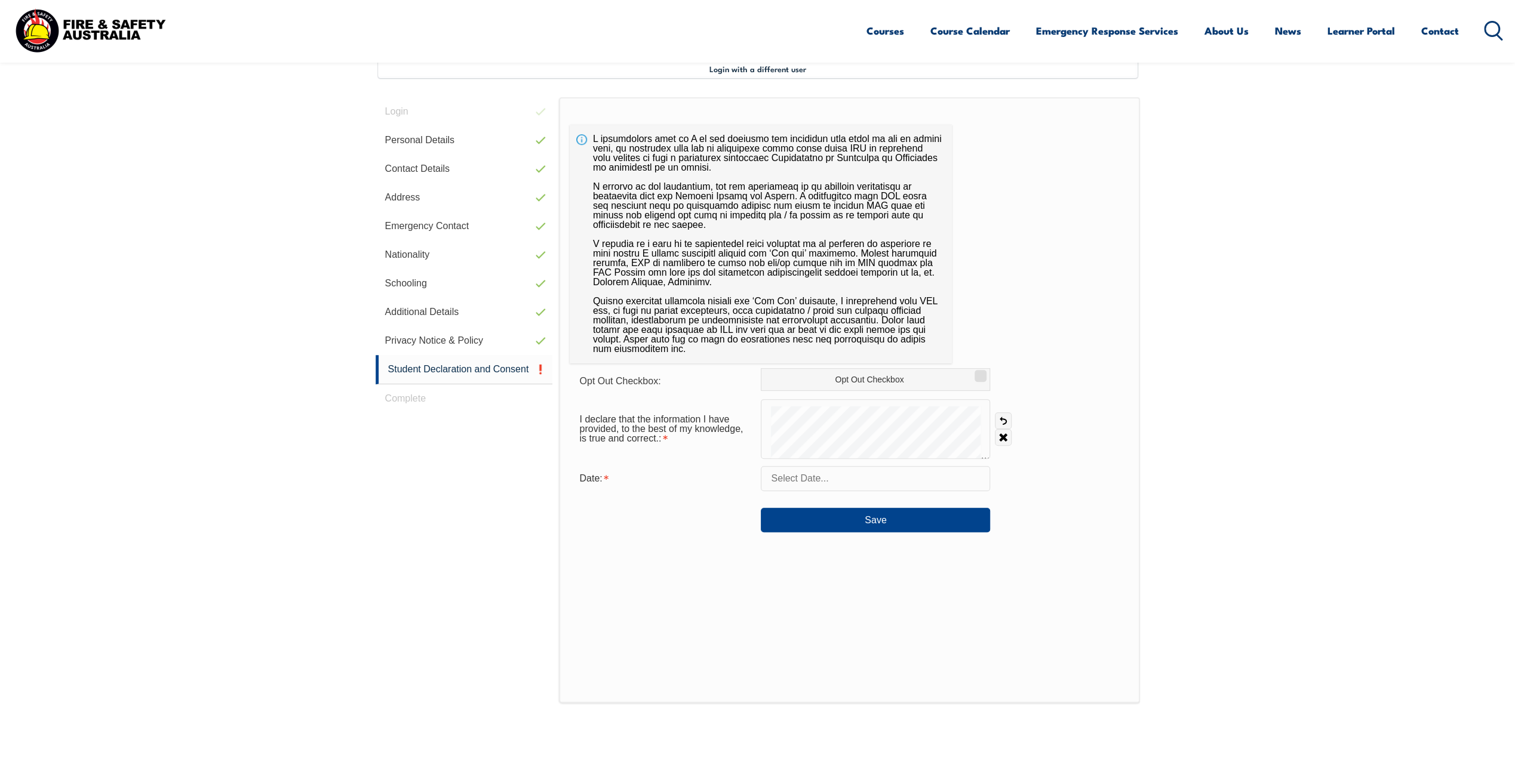
scroll to position [325, 0]
click at [716, 430] on div "I declare that the information I have provided, to the best of my knowledge, is…" at bounding box center [665, 430] width 191 height 42
click at [980, 373] on input "Opt Out Checkbox" at bounding box center [979, 373] width 7 height 1
click at [978, 373] on input "Opt Out Checkbox" at bounding box center [979, 373] width 7 height 1
checkbox input "false"
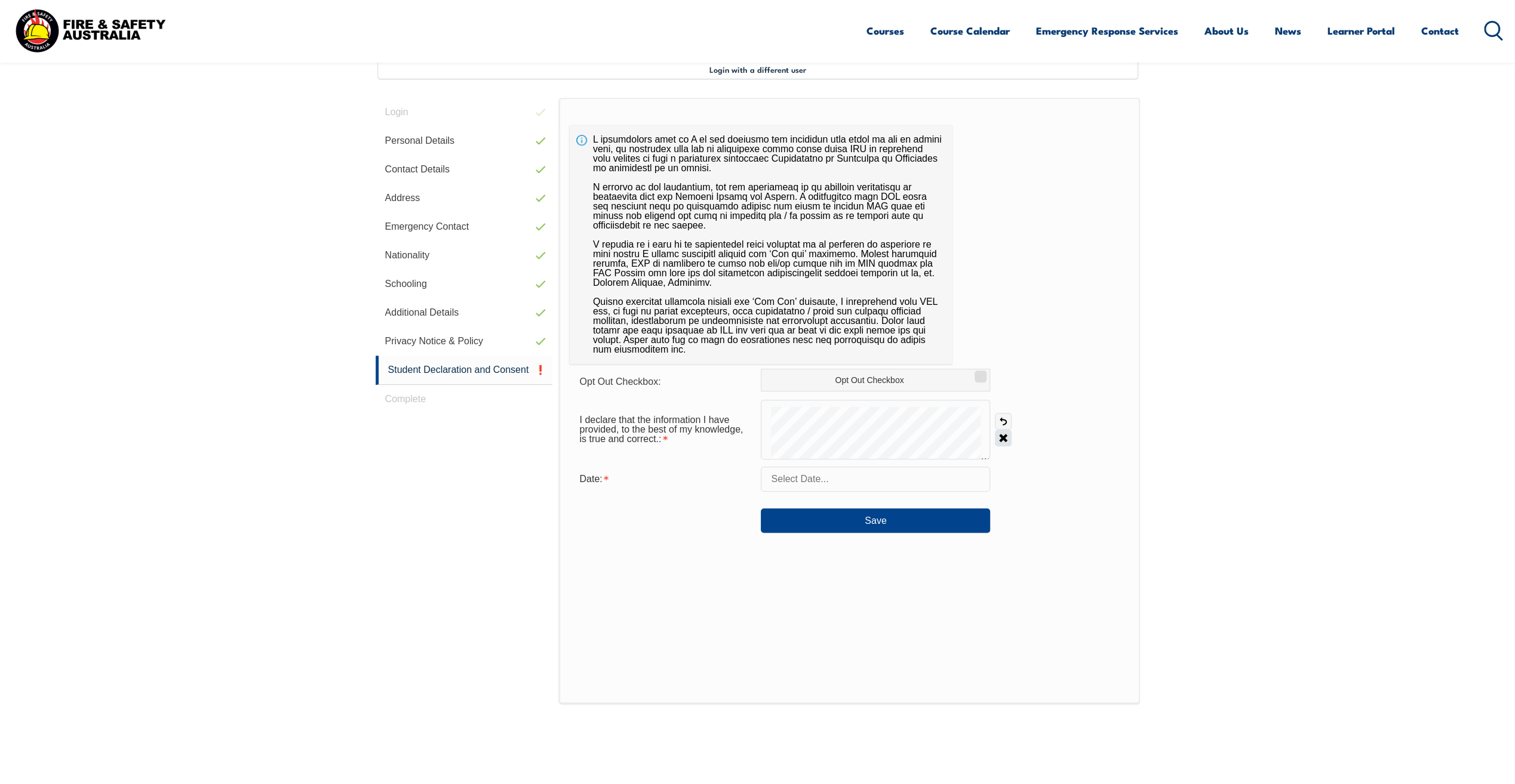
click at [1001, 437] on link "Clear" at bounding box center [1003, 438] width 17 height 17
click at [827, 478] on input "text" at bounding box center [875, 479] width 229 height 25
click at [883, 620] on span "21" at bounding box center [879, 621] width 23 height 23
type input "[DATE]"
click at [883, 519] on button "Save" at bounding box center [875, 520] width 229 height 24
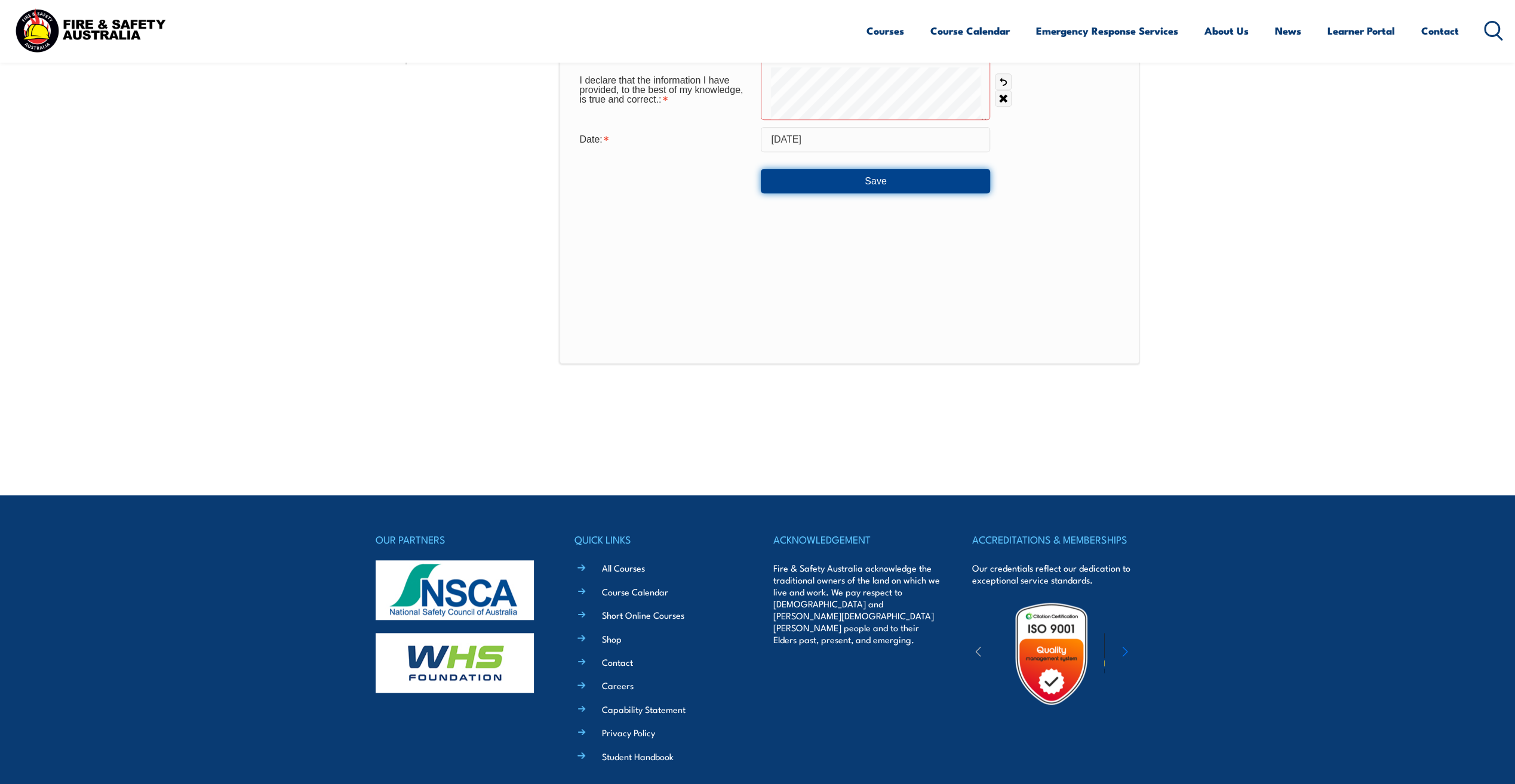
scroll to position [546, 0]
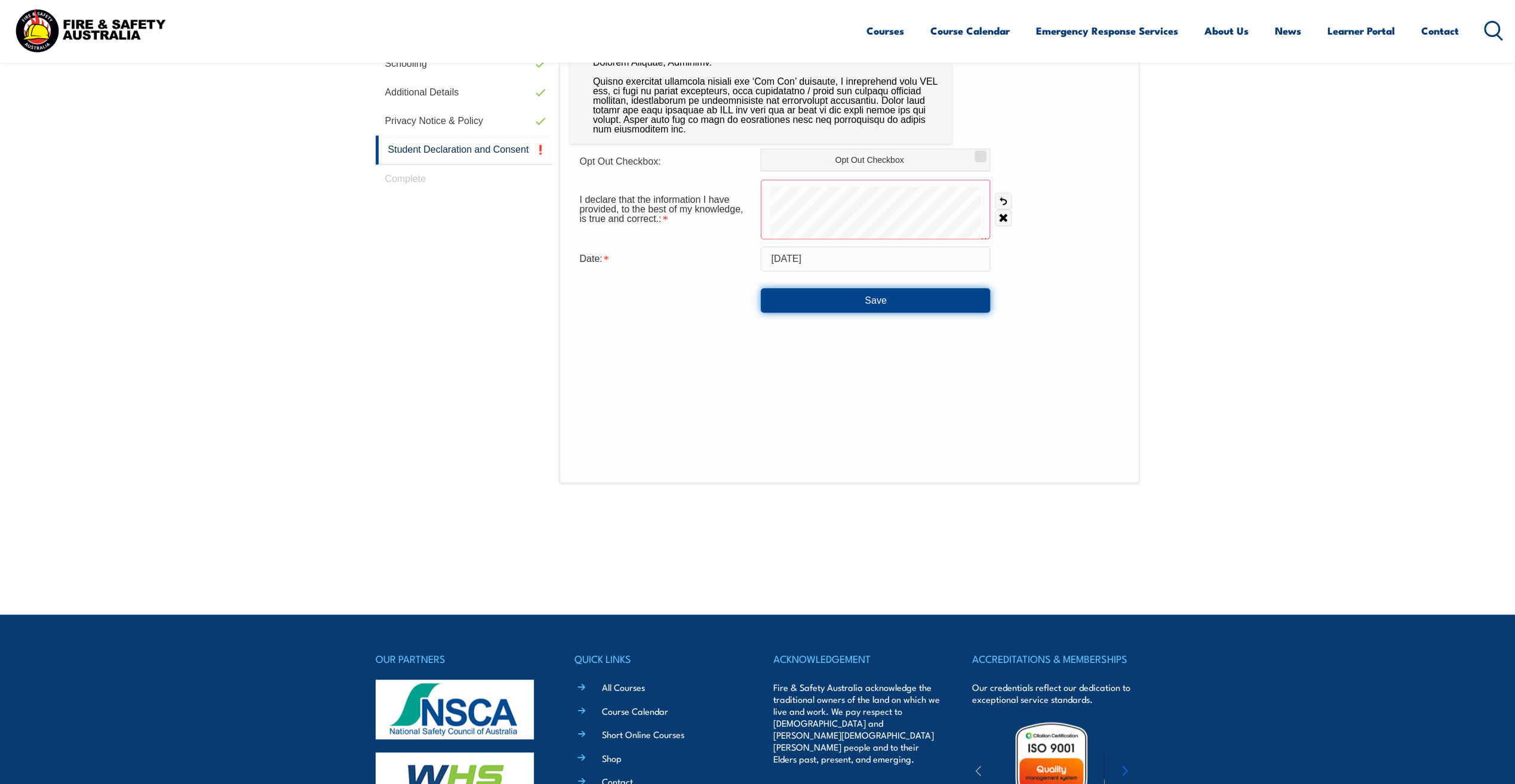
click at [884, 299] on button "Save" at bounding box center [875, 300] width 229 height 24
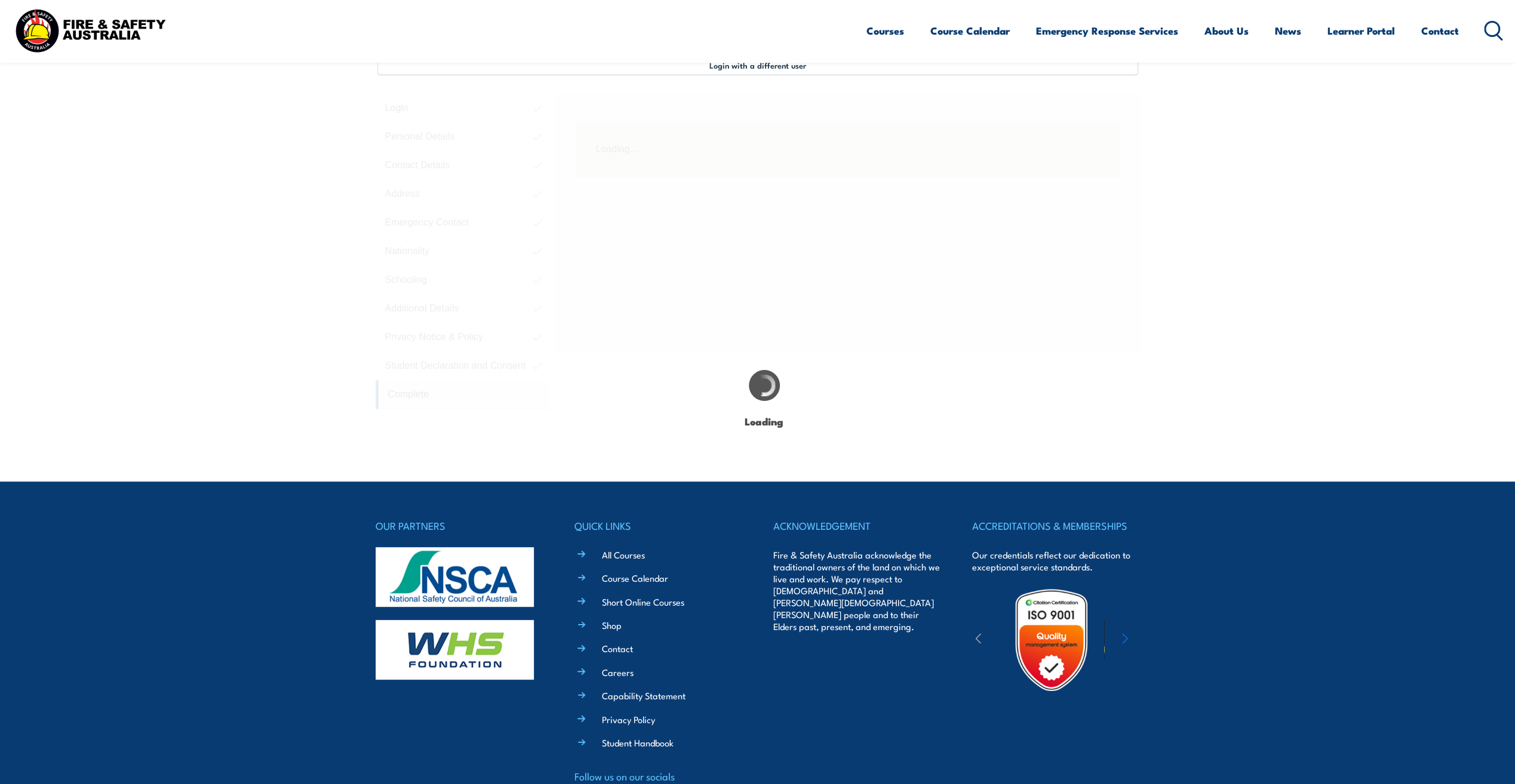
scroll to position [325, 0]
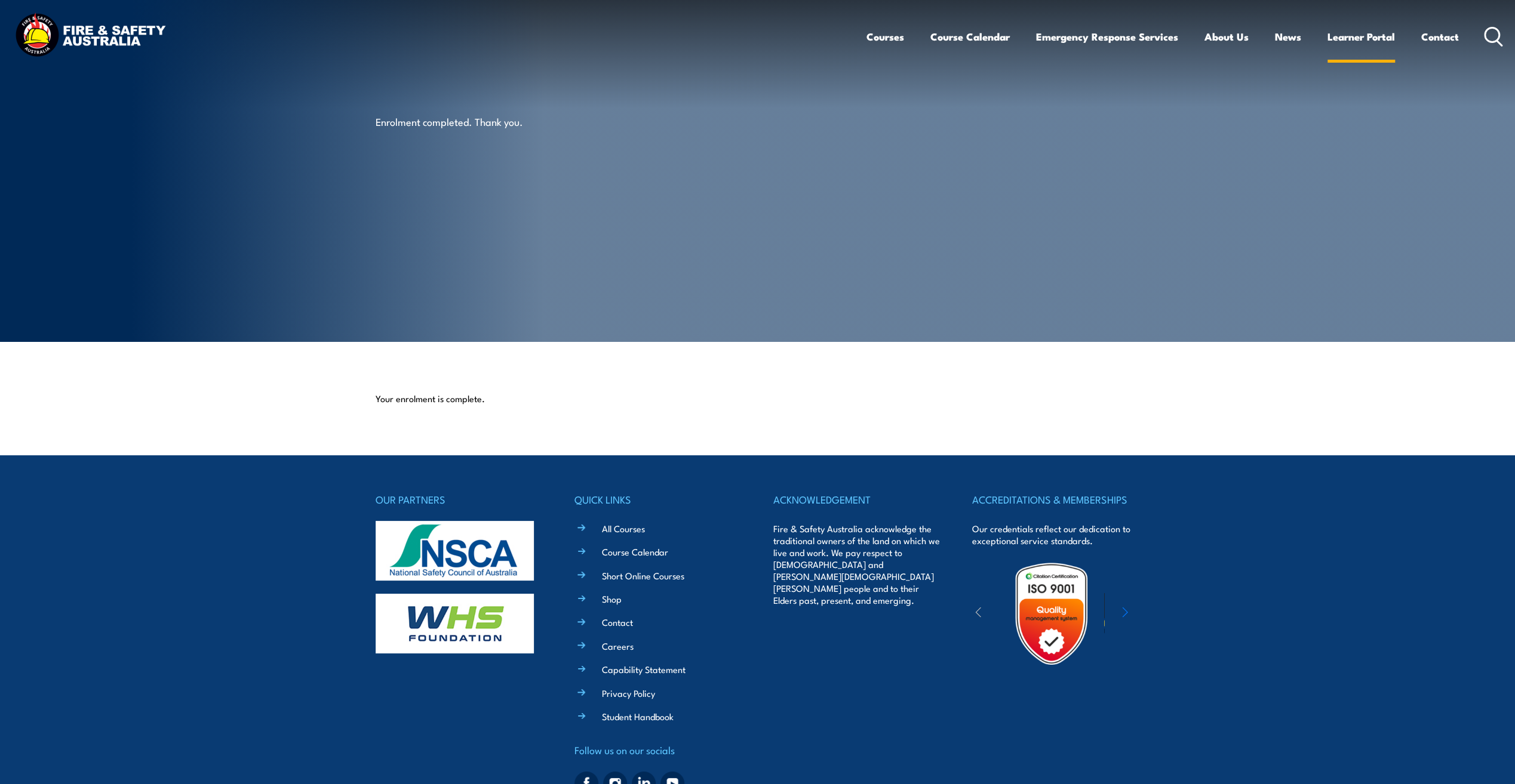
click at [1372, 39] on link "Learner Portal" at bounding box center [1361, 37] width 67 height 32
